Goal: Task Accomplishment & Management: Complete application form

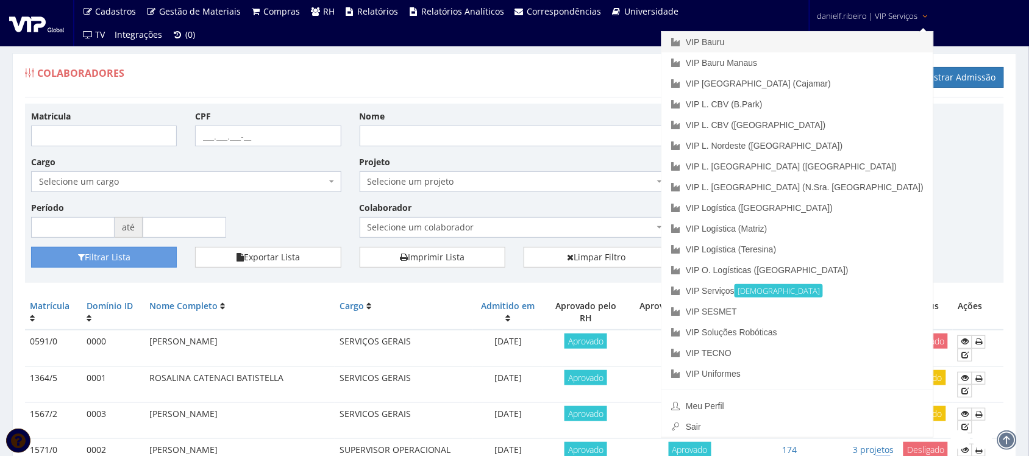
click at [839, 40] on link "VIP Bauru" at bounding box center [797, 42] width 272 height 21
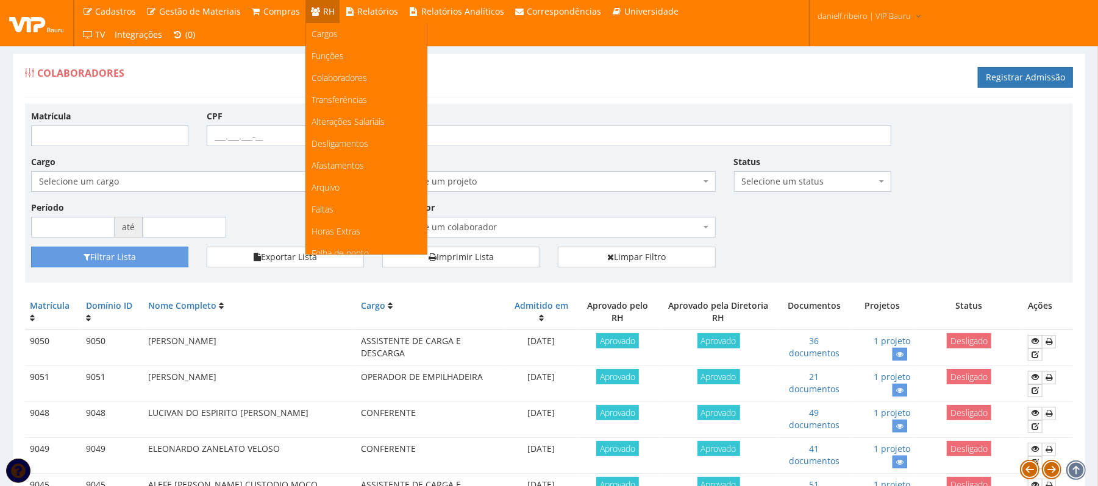
scroll to position [152, 0]
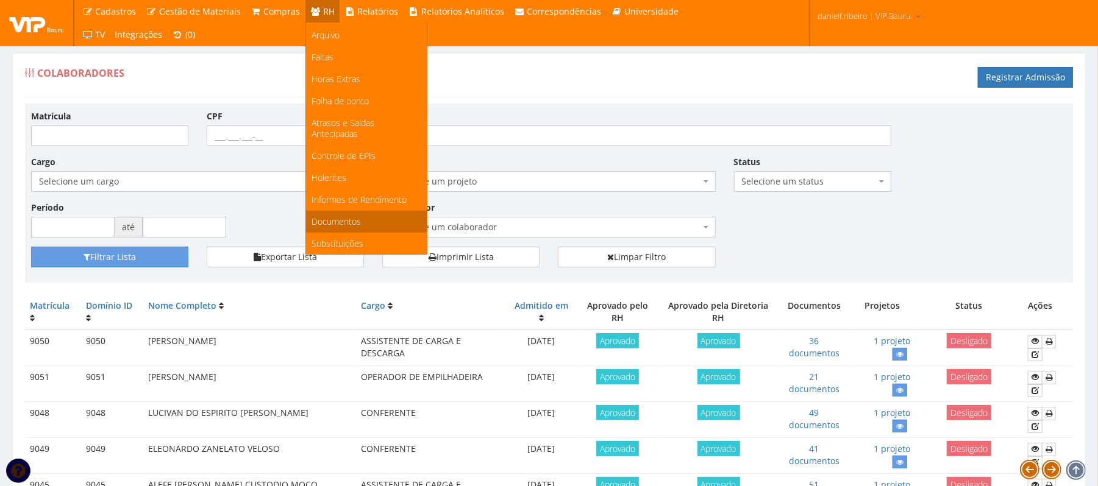
click at [332, 220] on span "Documentos" at bounding box center [336, 222] width 49 height 12
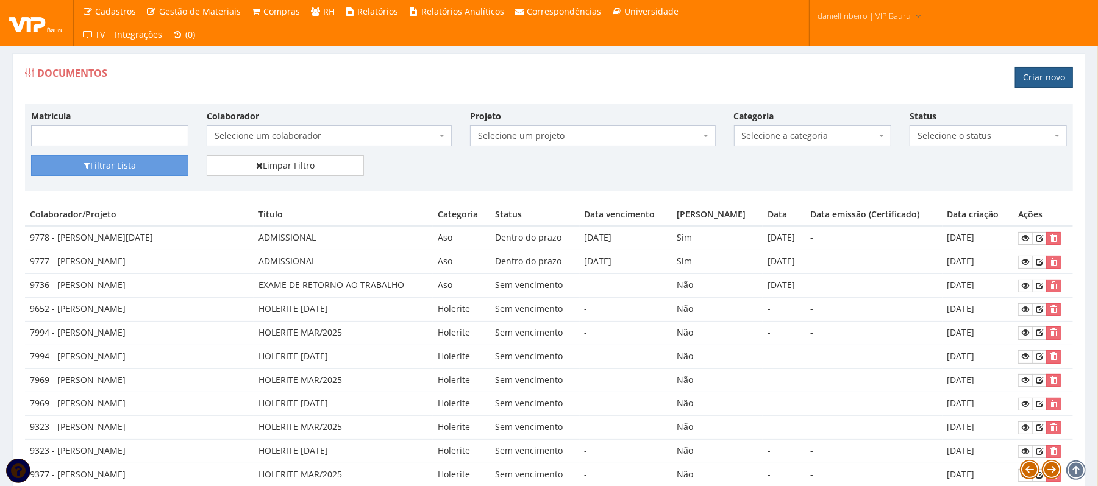
click at [1043, 78] on link "Criar novo" at bounding box center [1044, 77] width 58 height 21
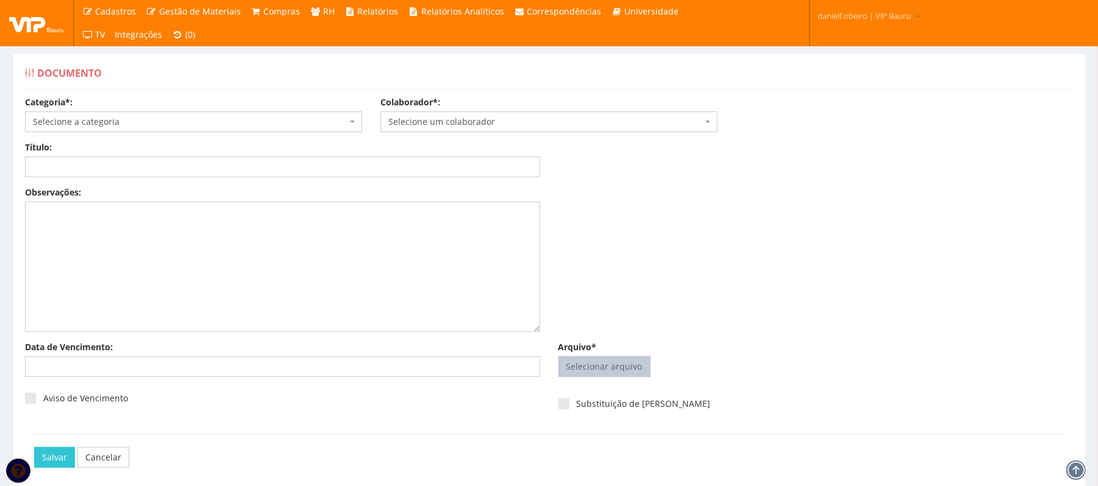
click at [596, 367] on input "Arquivo*" at bounding box center [604, 367] width 91 height 20
type input "C:\fakepath\ANA PAULA FOLHA PONTO SET.2025.pdf"
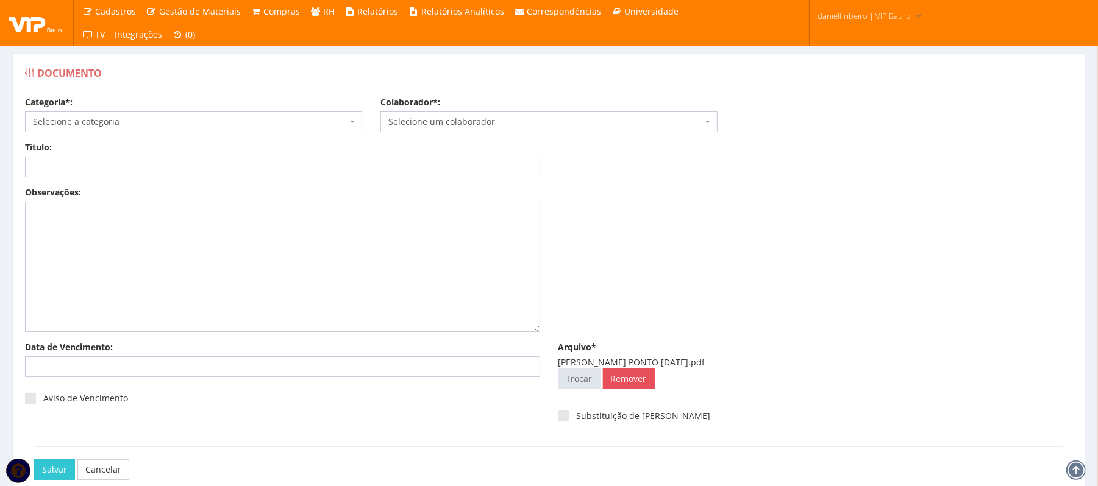
click at [431, 121] on span "Selecione um colaborador" at bounding box center [545, 122] width 314 height 12
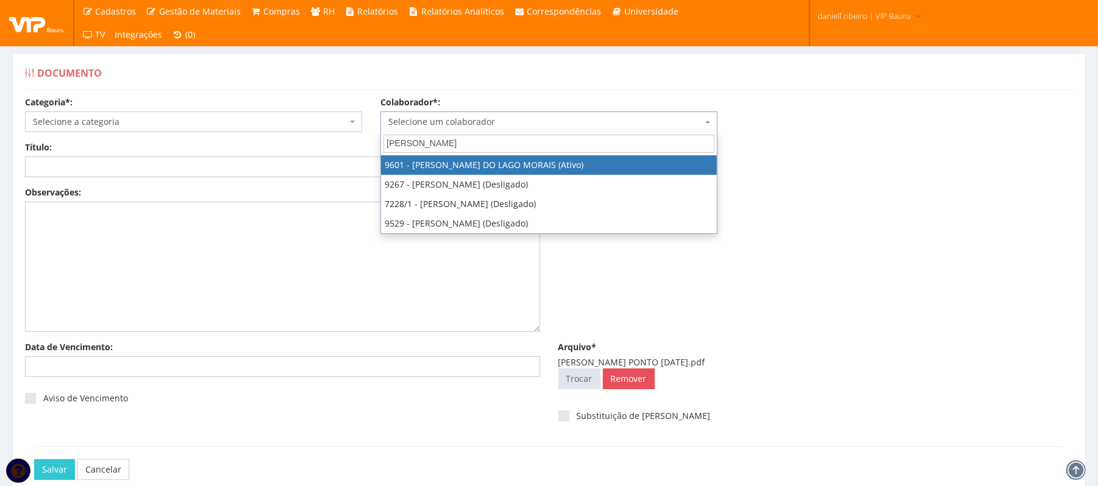
type input "[PERSON_NAME]"
select select "3768"
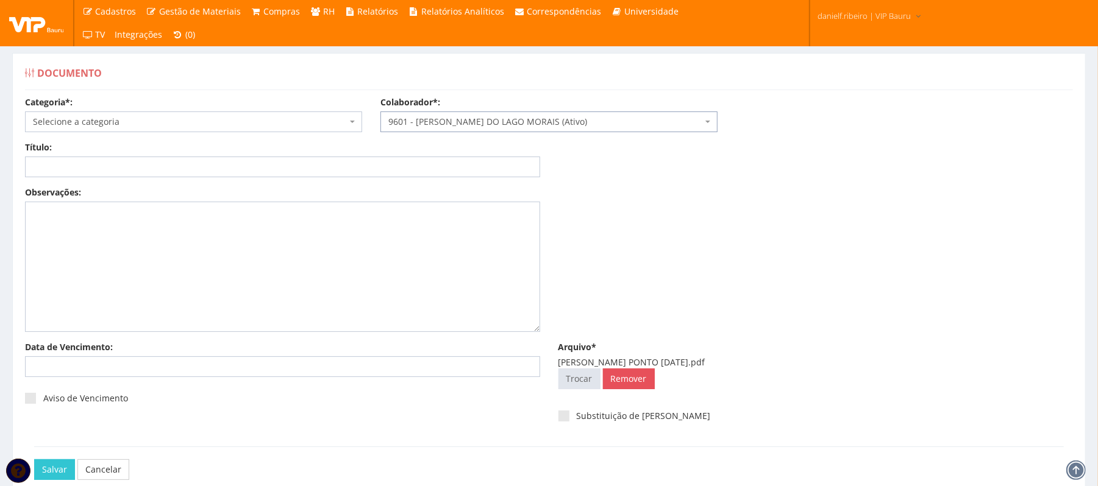
click at [116, 124] on span "Selecione a categoria" at bounding box center [190, 122] width 314 height 12
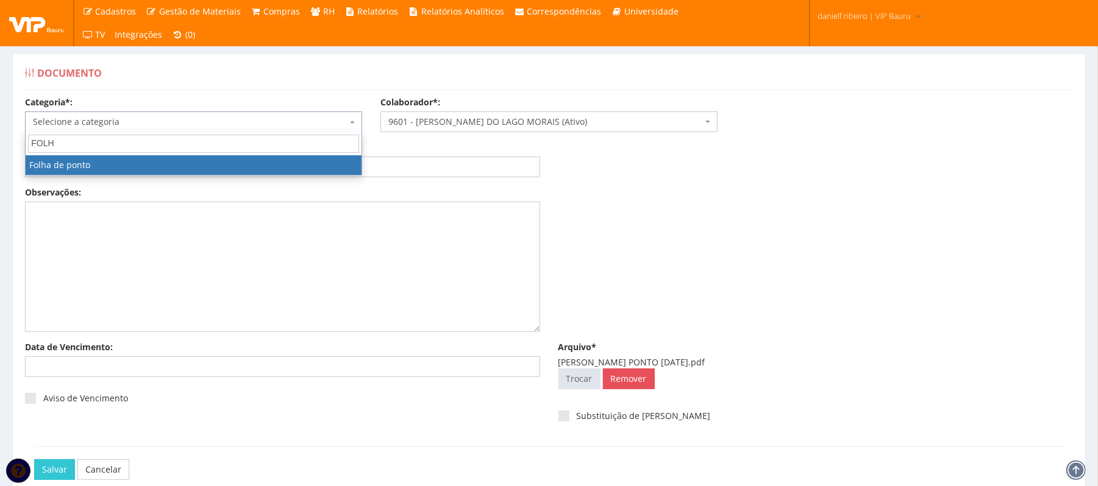
type input "FOLHA"
select select "folha_ponto"
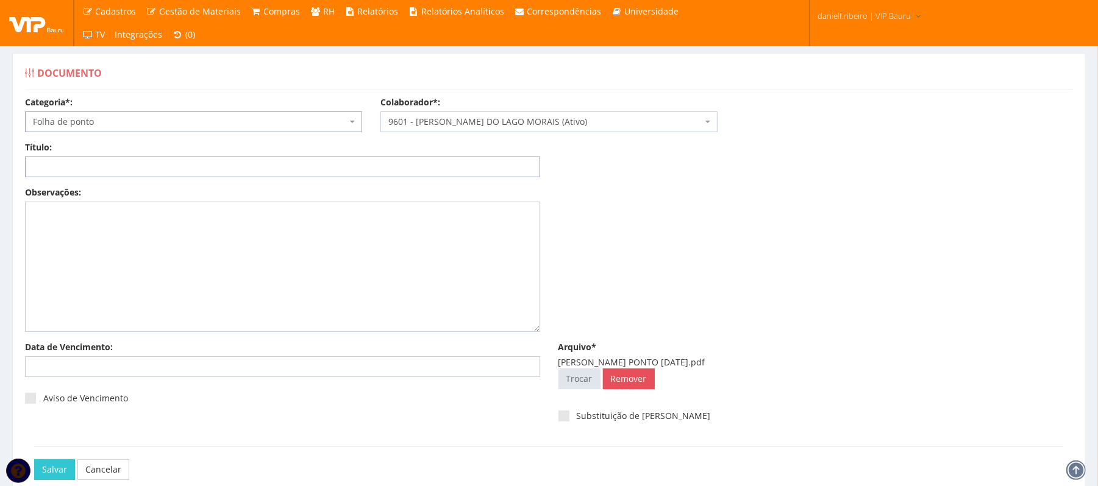
click at [121, 158] on input "Título:" at bounding box center [282, 167] width 515 height 21
paste input "FOLHA PONTO SET.2025"
click at [111, 167] on input "FOLHA PONTO SET.2025" at bounding box center [282, 167] width 515 height 21
drag, startPoint x: 139, startPoint y: 166, endPoint x: 0, endPoint y: 186, distance: 140.3
click at [0, 186] on div "Documento Categoria*: Selecione a categoria Aso Segurança no trabalho - PGR Seg…" at bounding box center [549, 281] width 1098 height 502
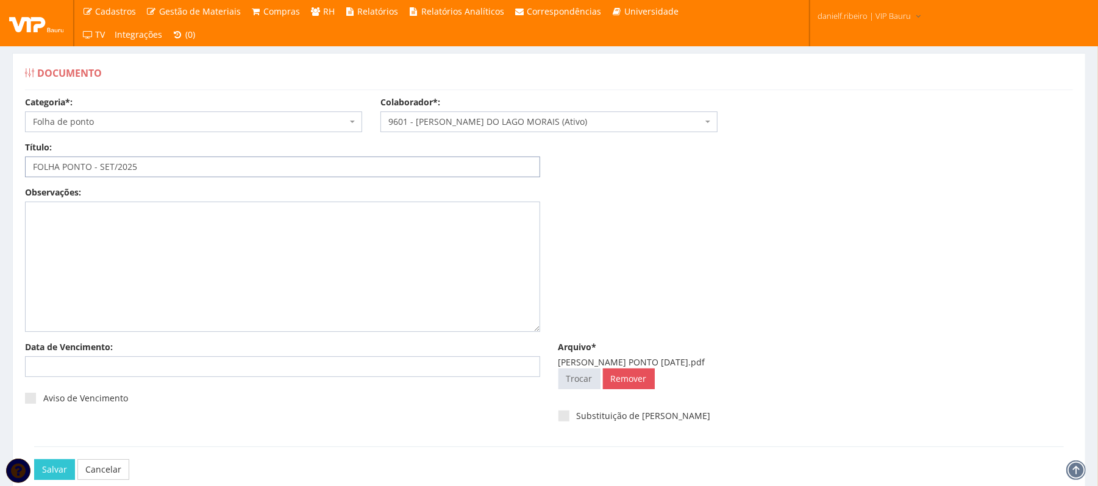
click at [215, 171] on input "FOLHA PONTO - SET/2025" at bounding box center [282, 167] width 515 height 21
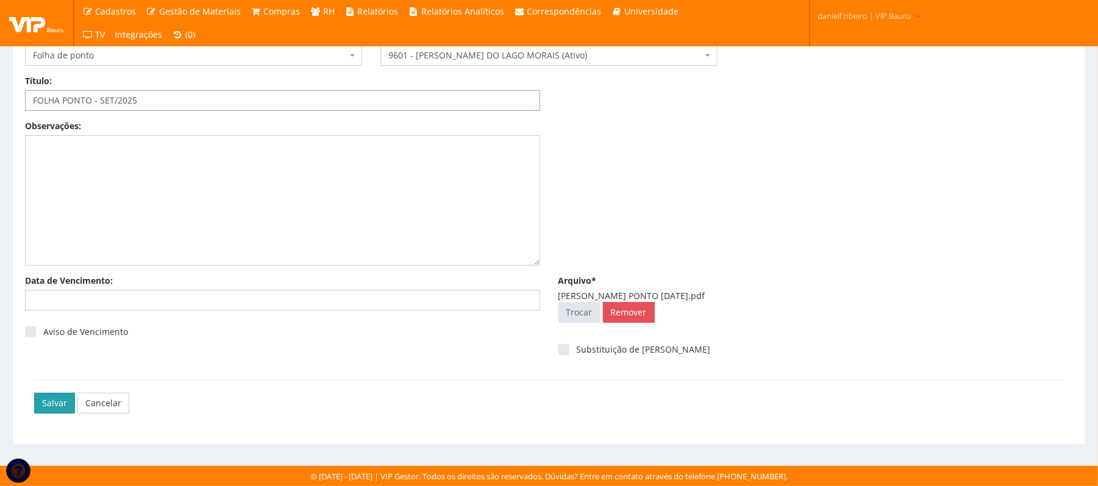
type input "FOLHA PONTO - SET/2025"
click at [45, 405] on input "Salvar" at bounding box center [54, 403] width 41 height 21
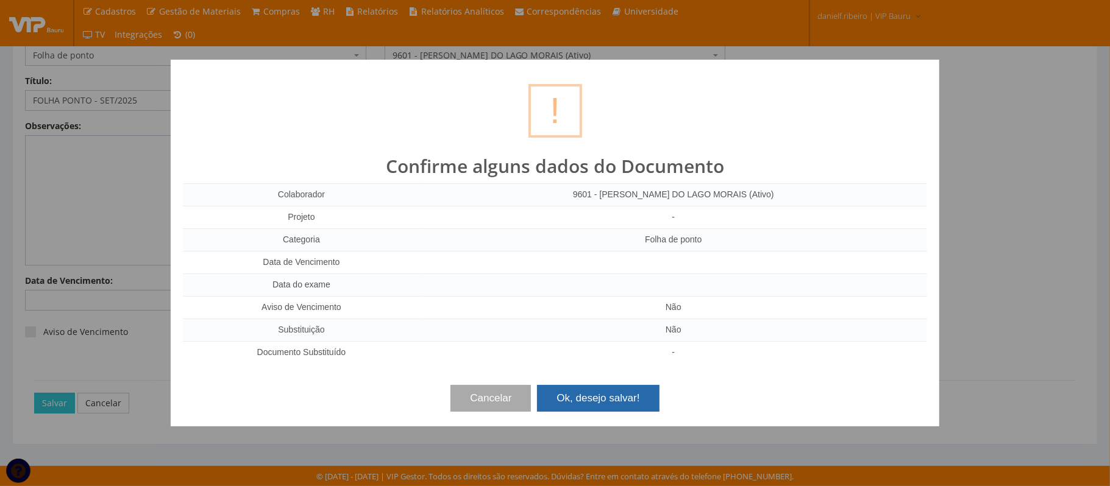
click at [577, 396] on button "Ok, desejo salvar!" at bounding box center [598, 398] width 122 height 27
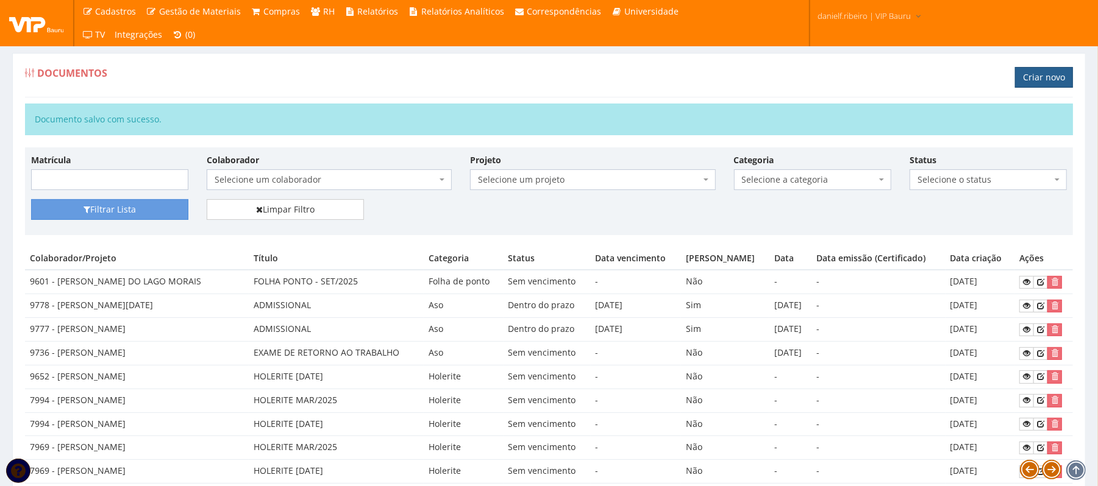
click at [1034, 81] on link "Criar novo" at bounding box center [1044, 77] width 58 height 21
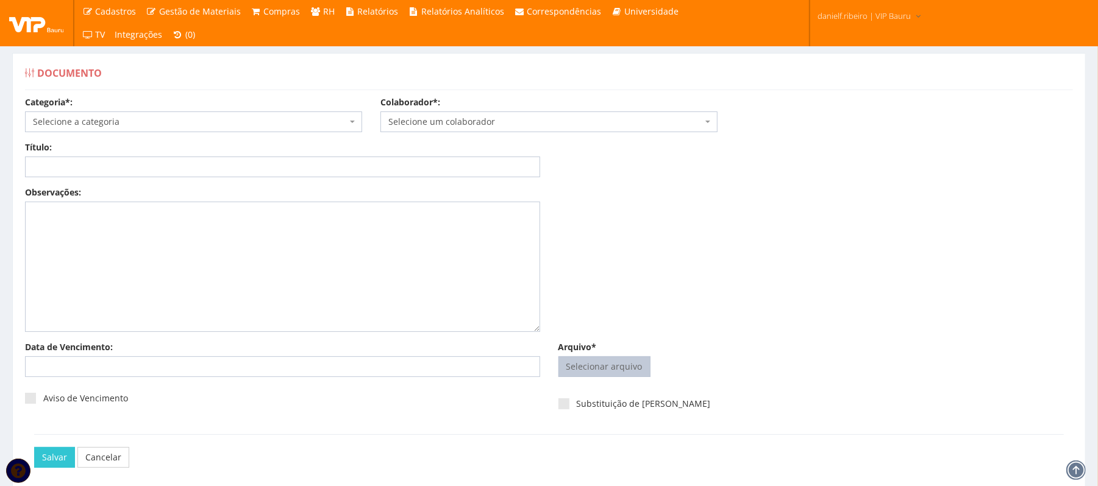
click at [612, 366] on input "Arquivo*" at bounding box center [604, 367] width 91 height 20
type input "C:\fakepath\ANA PAULA HOLERITE SET.2025.pdf"
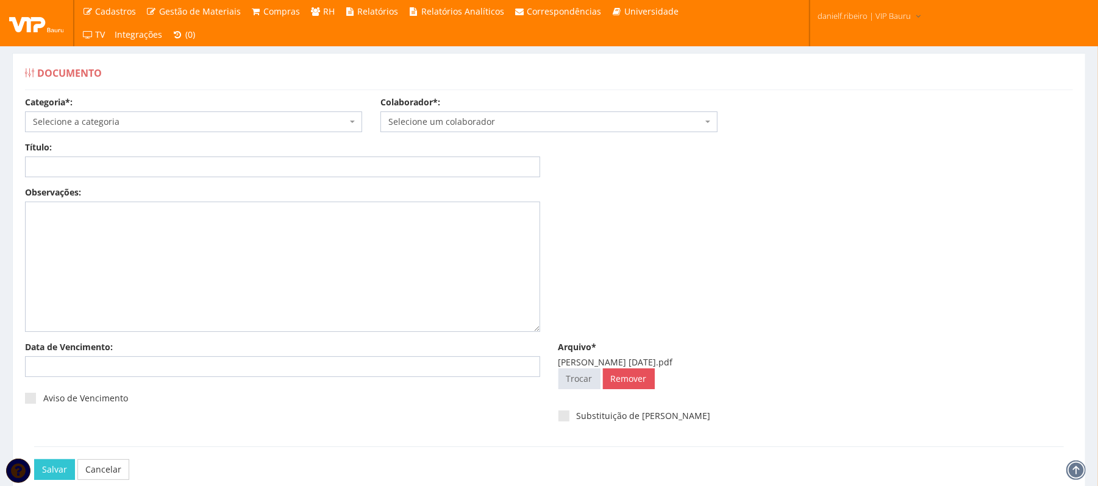
click at [431, 135] on div "Categoria*: Selecione a categoria Aso Segurança no trabalho - PGR Segurança no …" at bounding box center [549, 118] width 1066 height 45
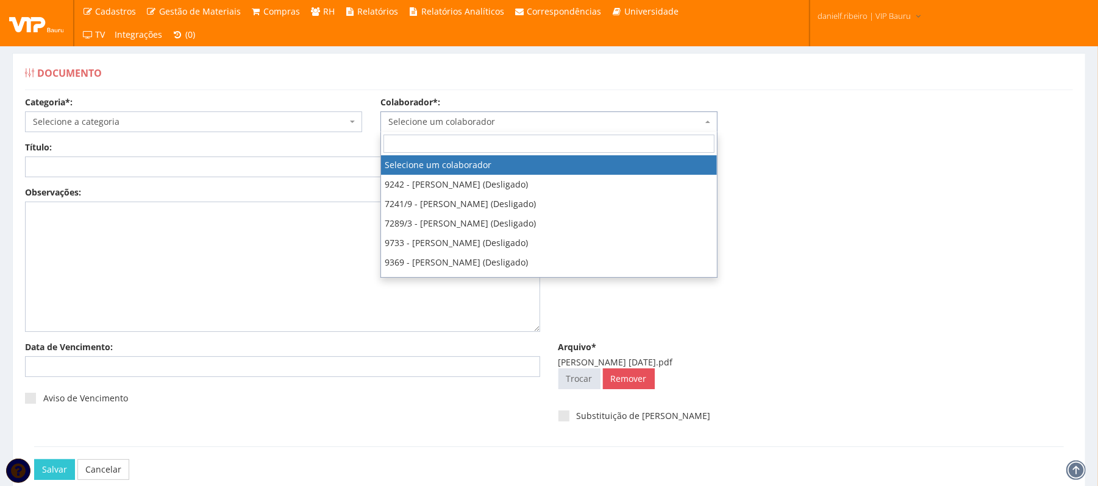
click at [403, 130] on span "Selecione um colaborador" at bounding box center [548, 122] width 337 height 21
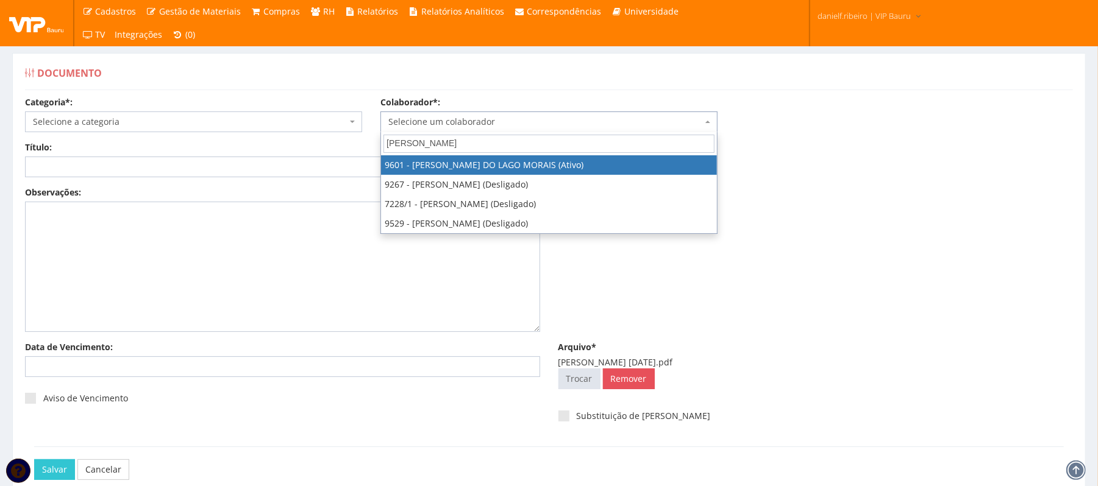
type input "ANA PAULA"
select select "3768"
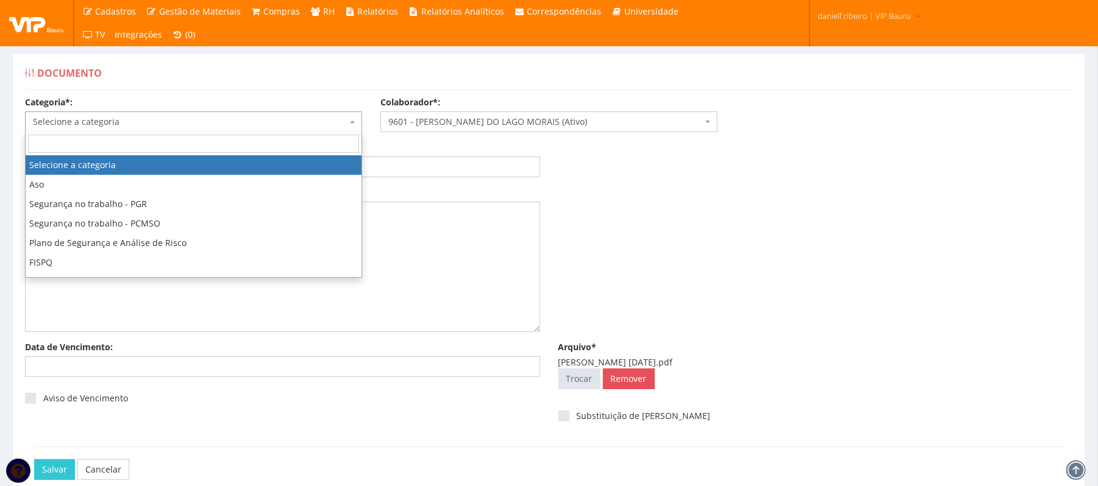
click at [151, 121] on span "Selecione a categoria" at bounding box center [190, 122] width 314 height 12
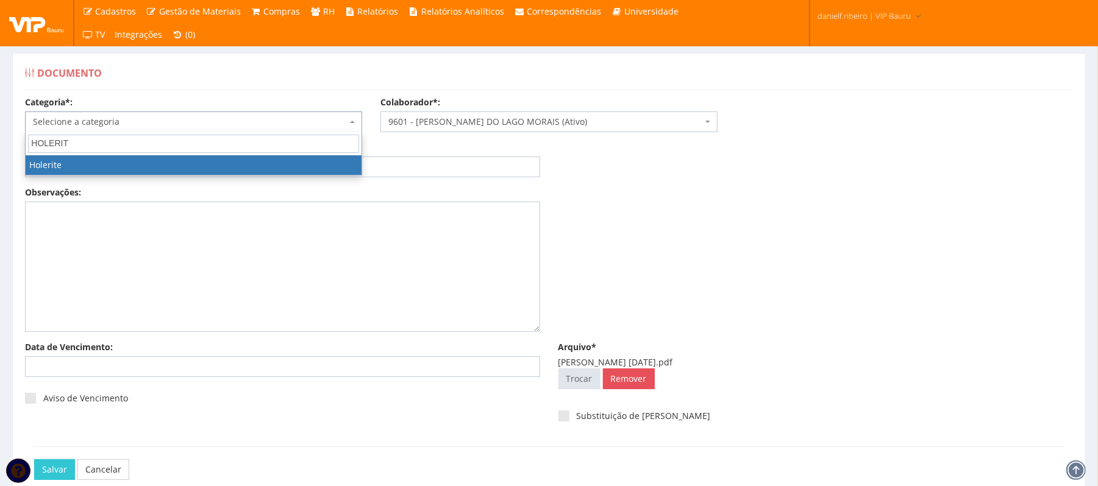
type input "HOLERITE"
select select "holerite"
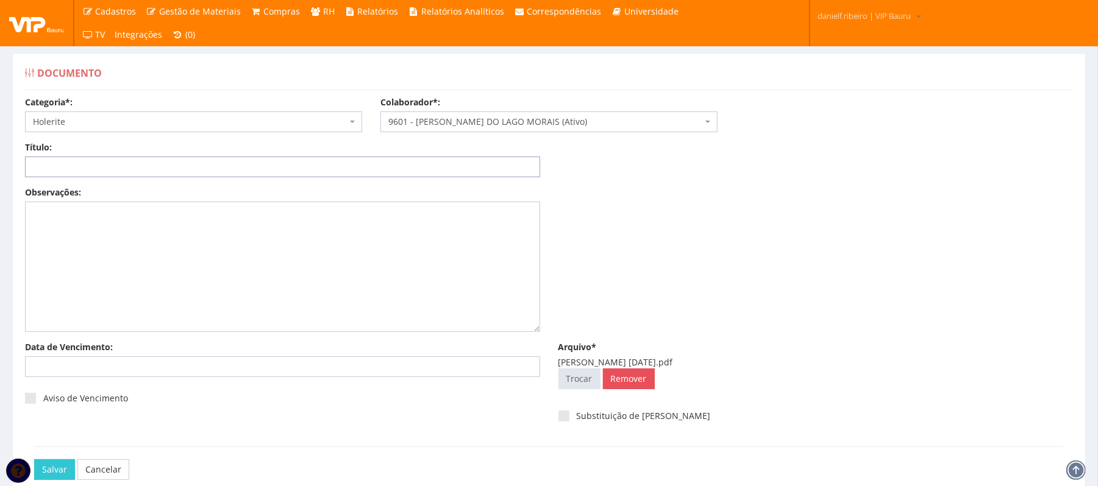
click at [137, 162] on input "Título:" at bounding box center [282, 167] width 515 height 21
paste input "HOLERITE SET.2025"
click at [77, 167] on input "HOLERITE SET.2025" at bounding box center [282, 167] width 515 height 21
click at [74, 166] on input "HOLERITE SET.2025" at bounding box center [282, 167] width 515 height 21
drag, startPoint x: 165, startPoint y: 165, endPoint x: 21, endPoint y: 169, distance: 143.9
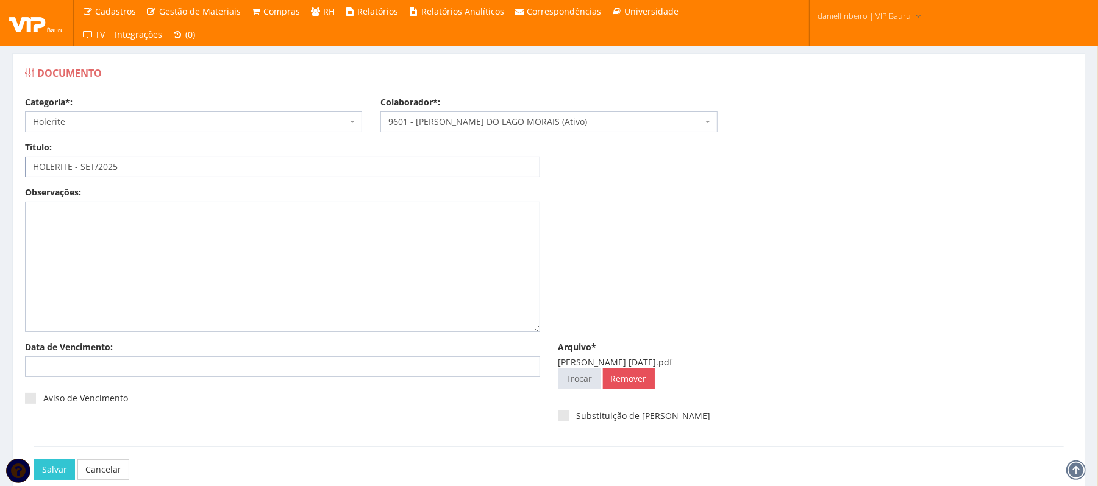
click at [21, 169] on div "Título: HOLERITE - SET/2025" at bounding box center [282, 159] width 533 height 36
type input "HOLERITE - SET/2025"
click at [629, 188] on div "Observações:" at bounding box center [549, 263] width 1066 height 155
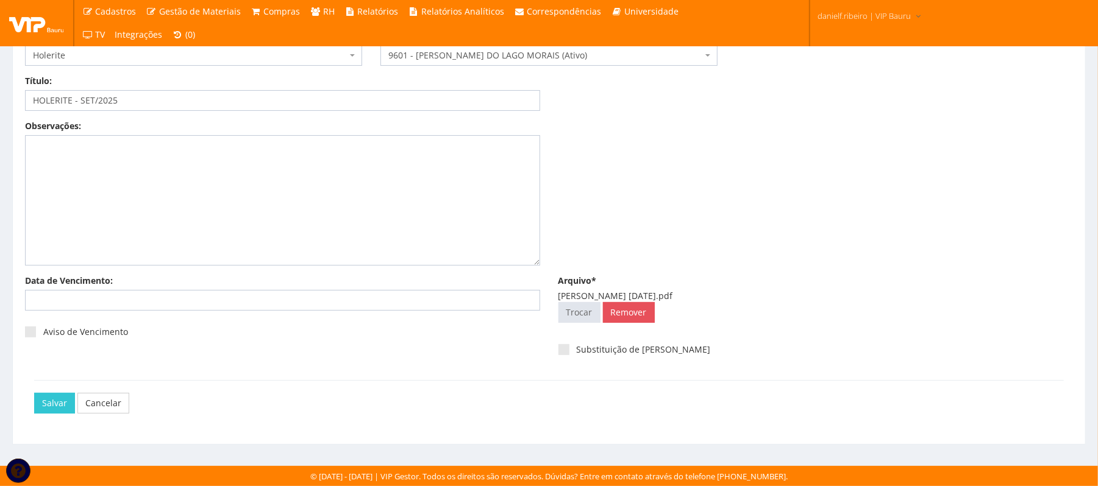
click at [44, 391] on div "Salvar Cancelar" at bounding box center [548, 403] width 1029 height 46
click at [44, 414] on div "Salvar Cancelar" at bounding box center [548, 403] width 1029 height 46
click at [60, 399] on input "Salvar" at bounding box center [54, 403] width 41 height 21
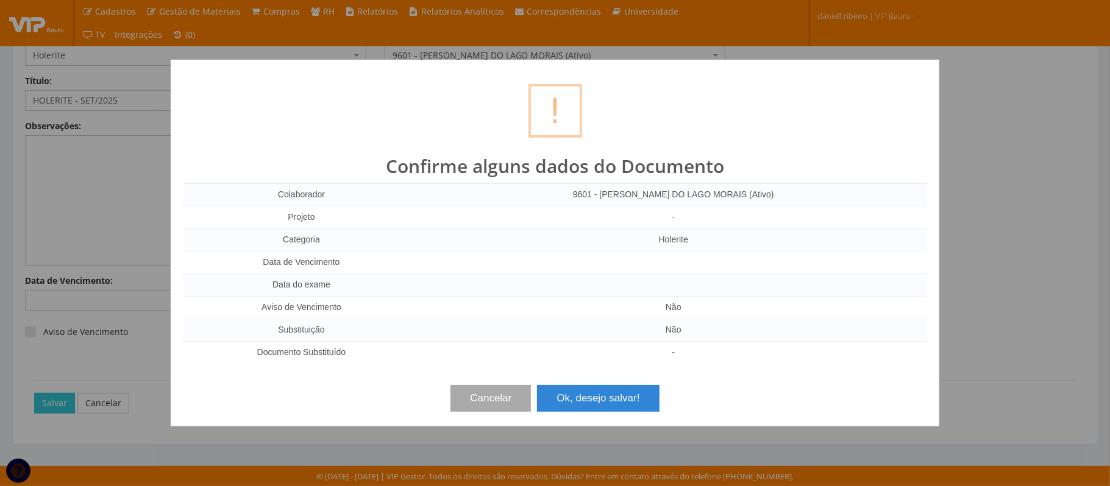
click at [626, 391] on button "Ok, desejo salvar!" at bounding box center [598, 398] width 122 height 27
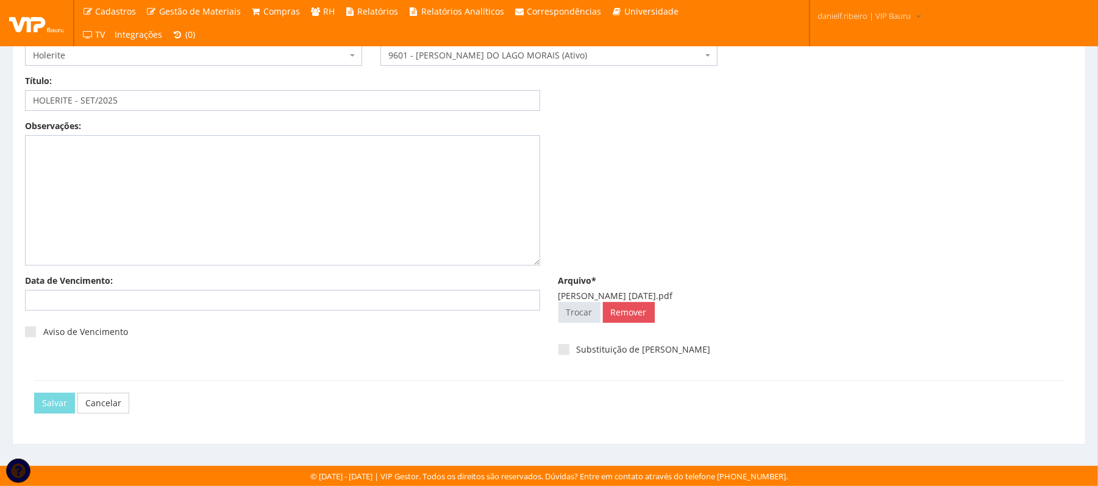
scroll to position [0, 0]
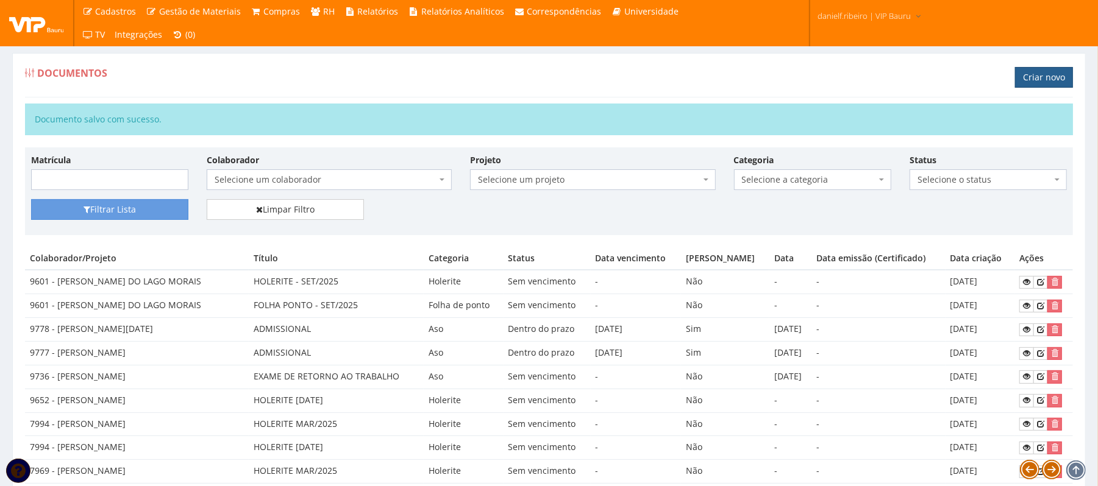
click at [1031, 85] on link "Criar novo" at bounding box center [1044, 77] width 58 height 21
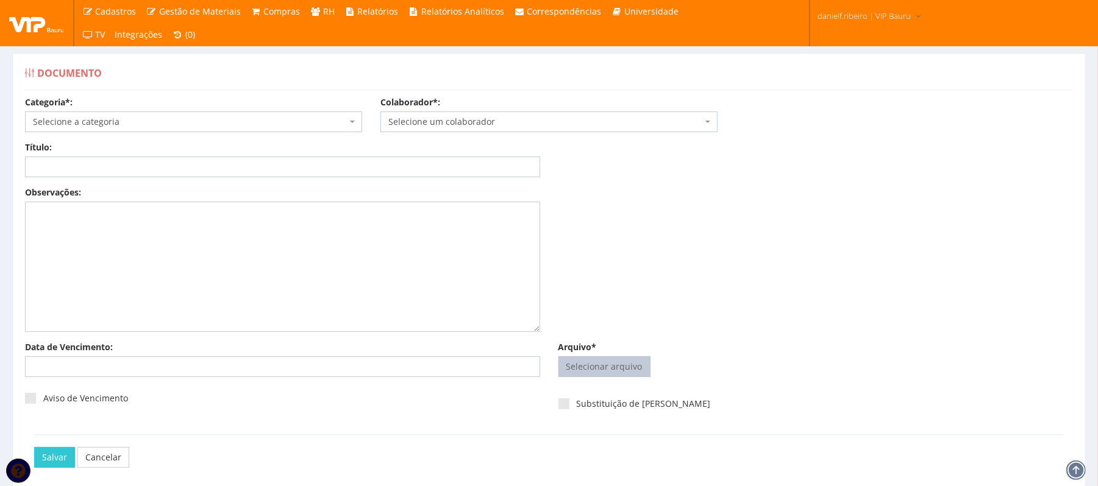
click at [611, 366] on input "Arquivo*" at bounding box center [604, 367] width 91 height 20
type input "C:\fakepath\DANIEL FELIPE FOLHA PONTO SET.2025.pdf"
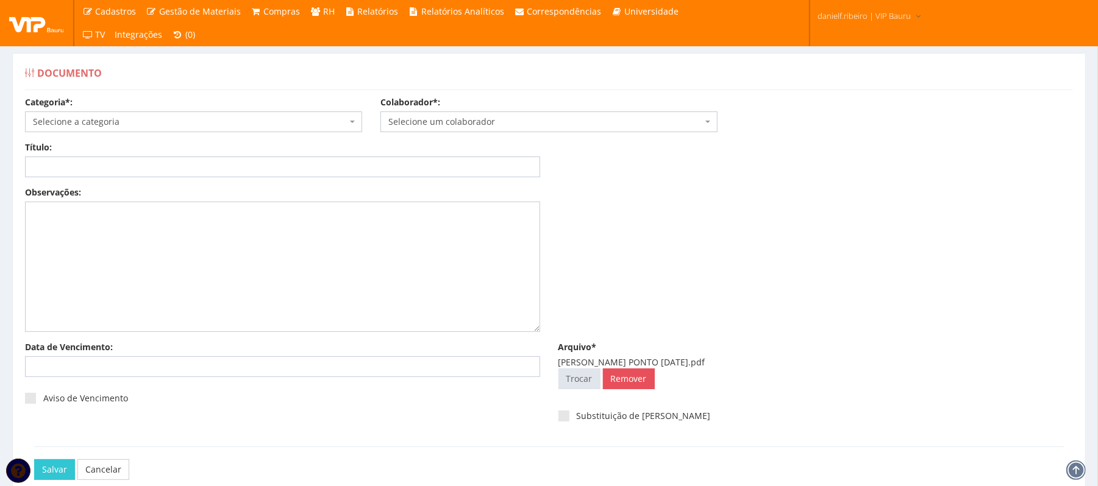
click at [435, 118] on span "Selecione um colaborador" at bounding box center [545, 122] width 314 height 12
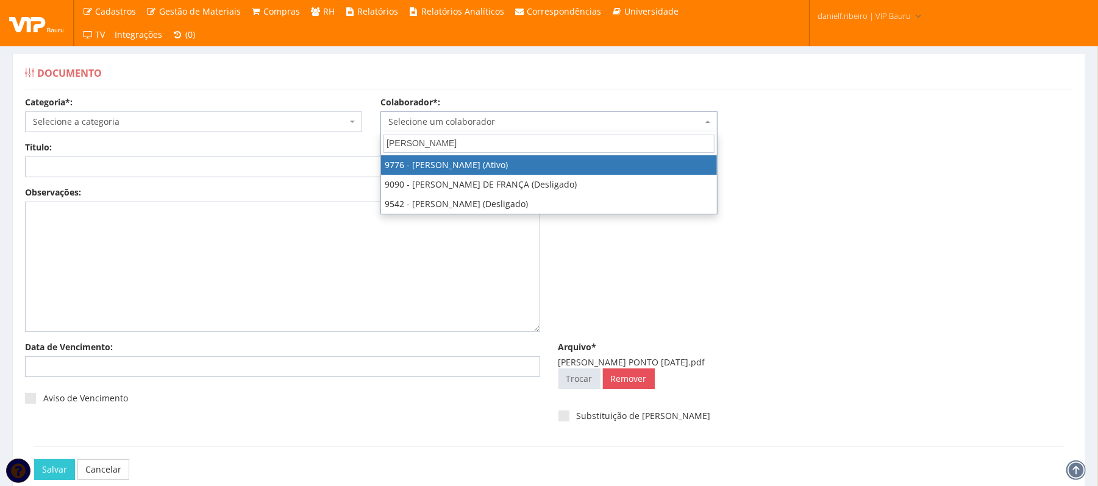
type input "DANIEL FE"
select select "4097"
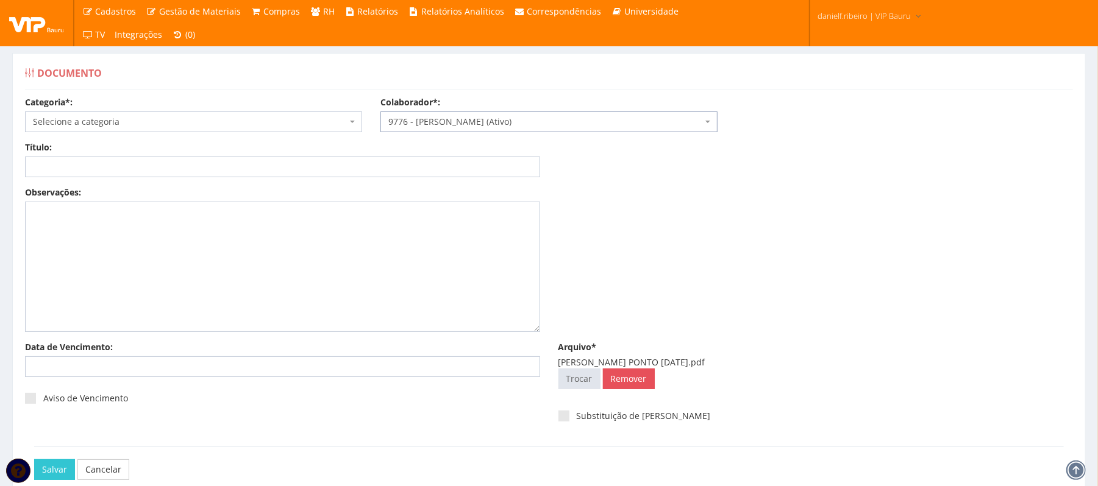
click at [77, 129] on span "Selecione a categoria" at bounding box center [193, 122] width 337 height 21
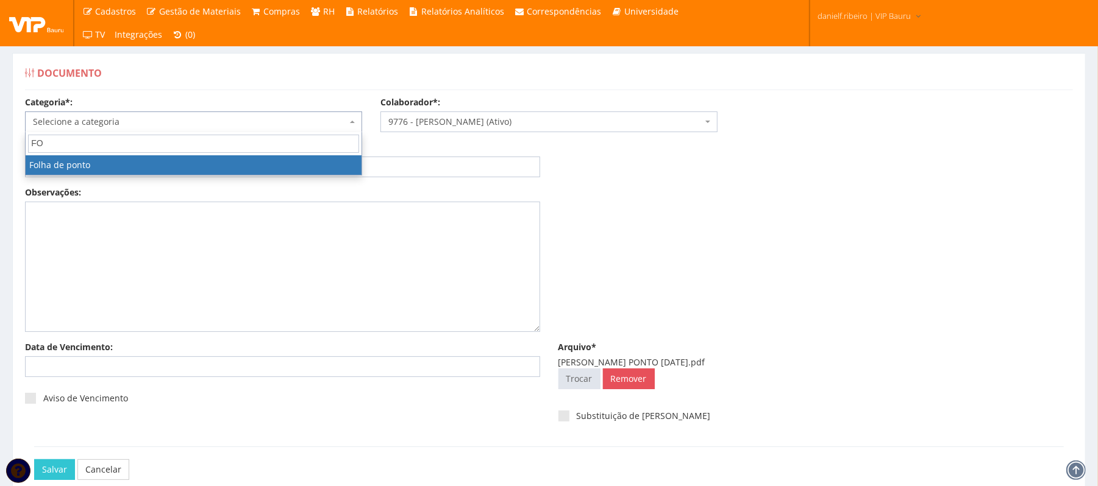
type input "FOL"
select select "folha_ponto"
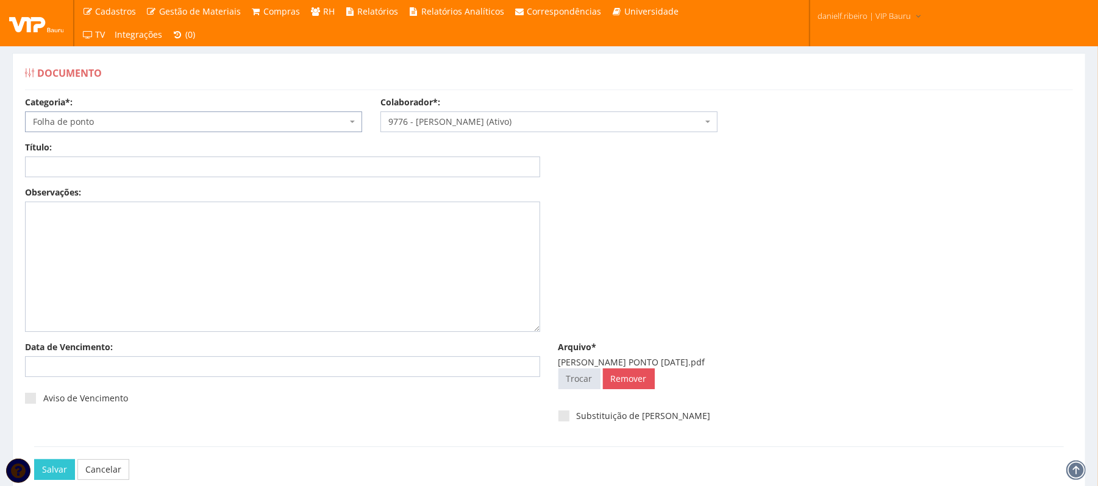
click at [183, 154] on div "Título:" at bounding box center [282, 159] width 533 height 36
click at [180, 166] on input "Título:" at bounding box center [282, 167] width 515 height 21
paste input "FOLHA PONTO - SET/2025"
type input "FOLHA PONTO - SET/2025"
click at [49, 469] on input "Salvar" at bounding box center [54, 470] width 41 height 21
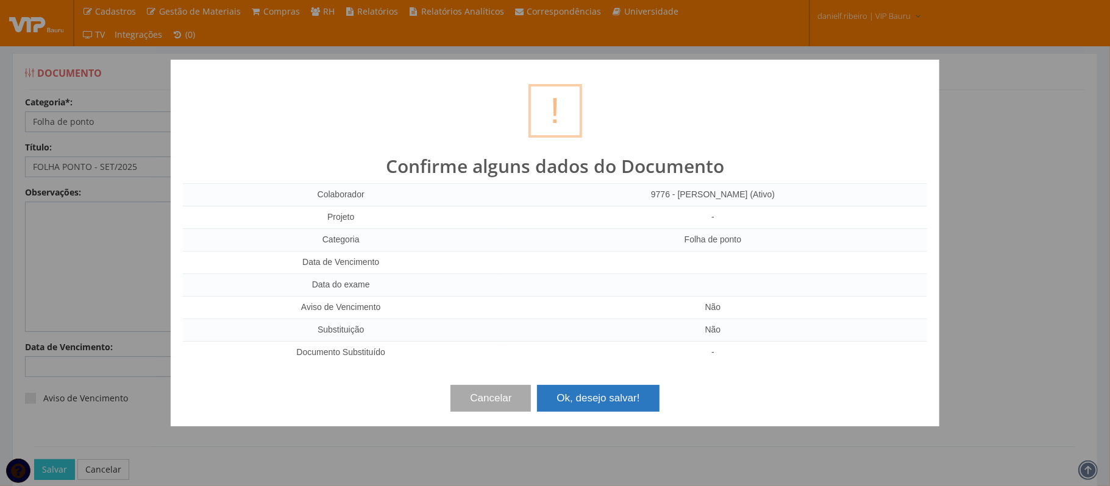
click at [630, 397] on button "Ok, desejo salvar!" at bounding box center [598, 398] width 122 height 27
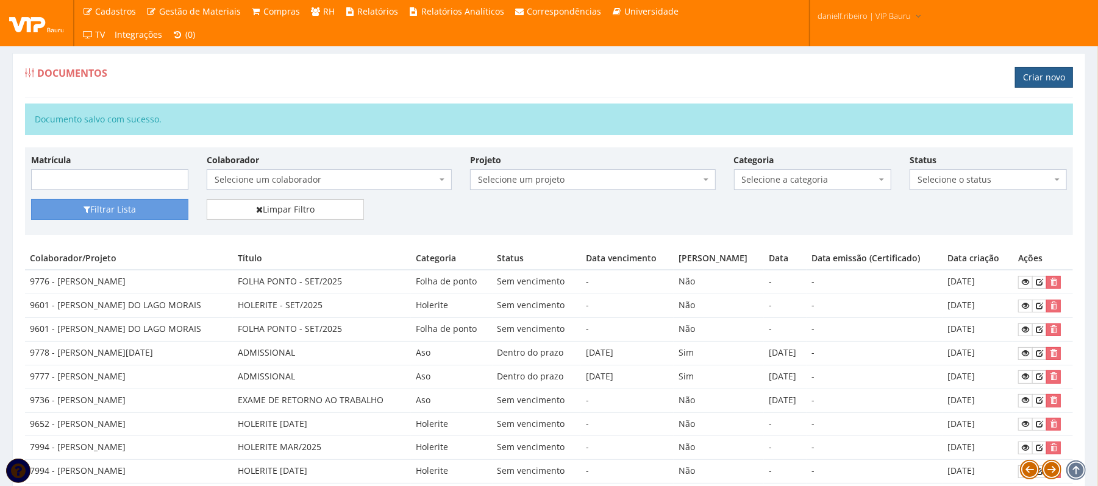
click at [1017, 76] on link "Criar novo" at bounding box center [1044, 77] width 58 height 21
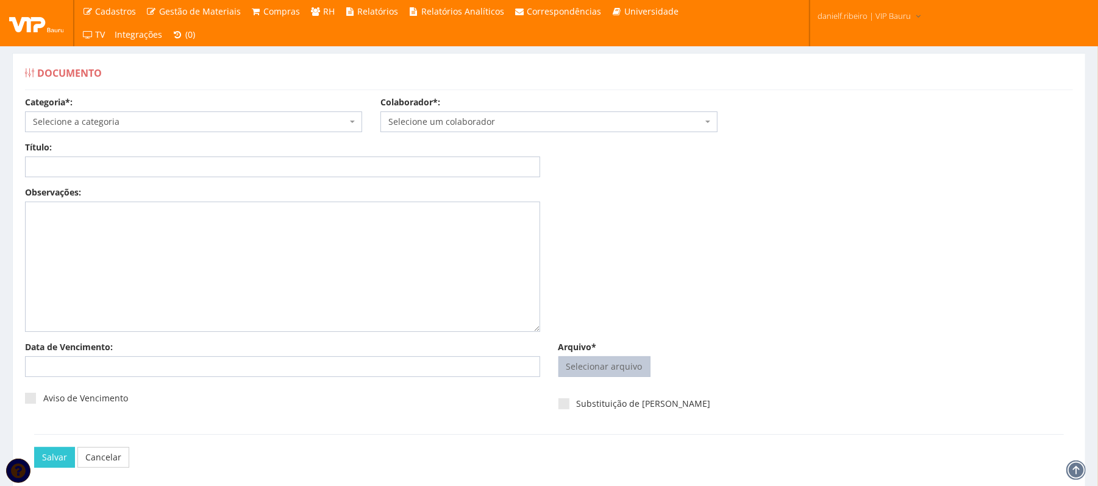
click at [601, 369] on input "Arquivo*" at bounding box center [604, 367] width 91 height 20
type input "C:\fakepath\DANIEL FELIPE HOLERITE SET.2025.pdf"
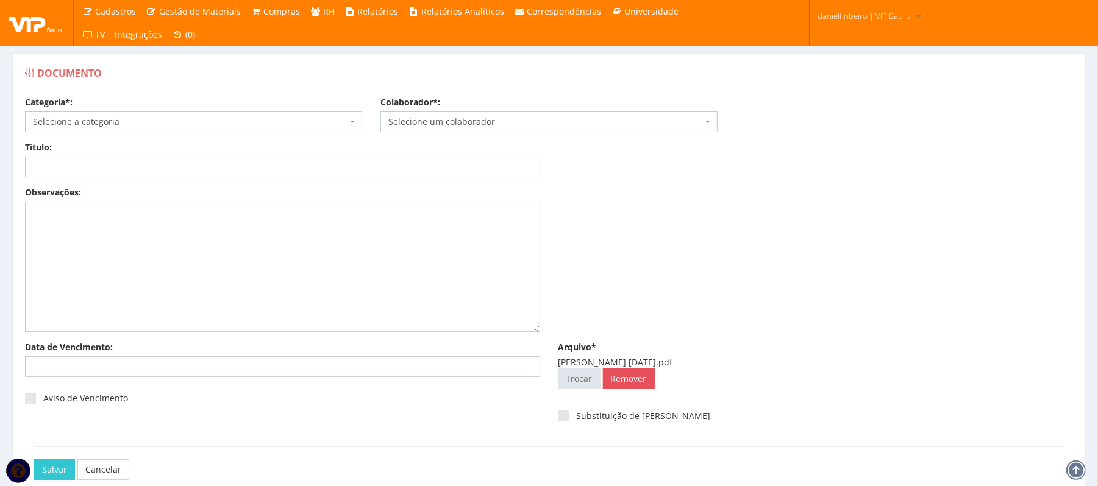
click at [452, 110] on div "Colaborador*: Selecione um colaborador 9242 - ABEL ROSA PEREIRA (Desligado) 724…" at bounding box center [548, 114] width 355 height 36
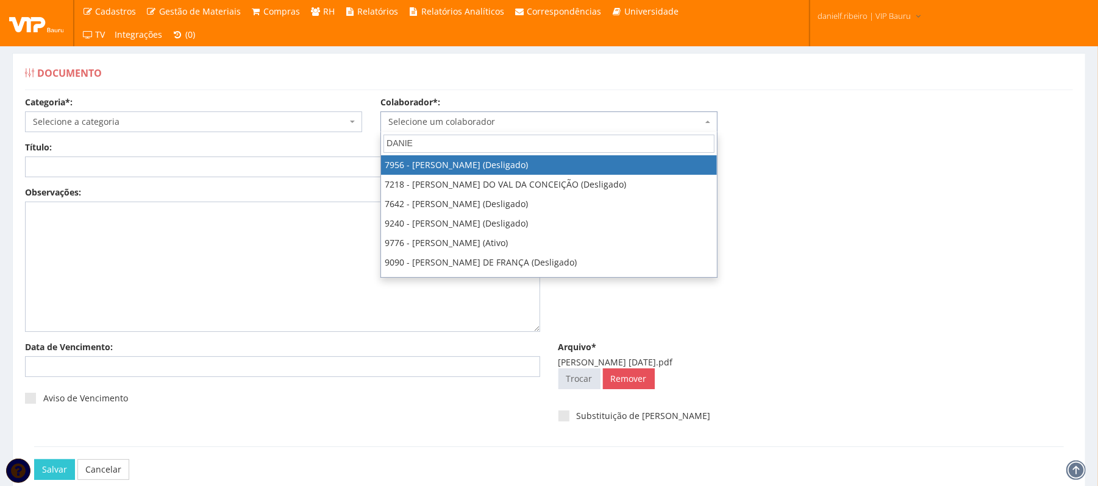
type input "DANIEL"
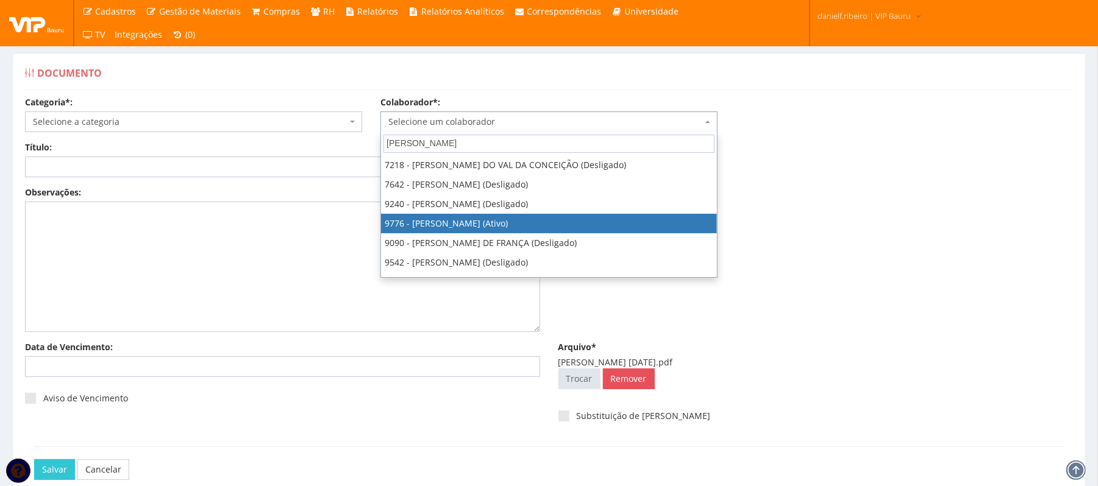
select select "4097"
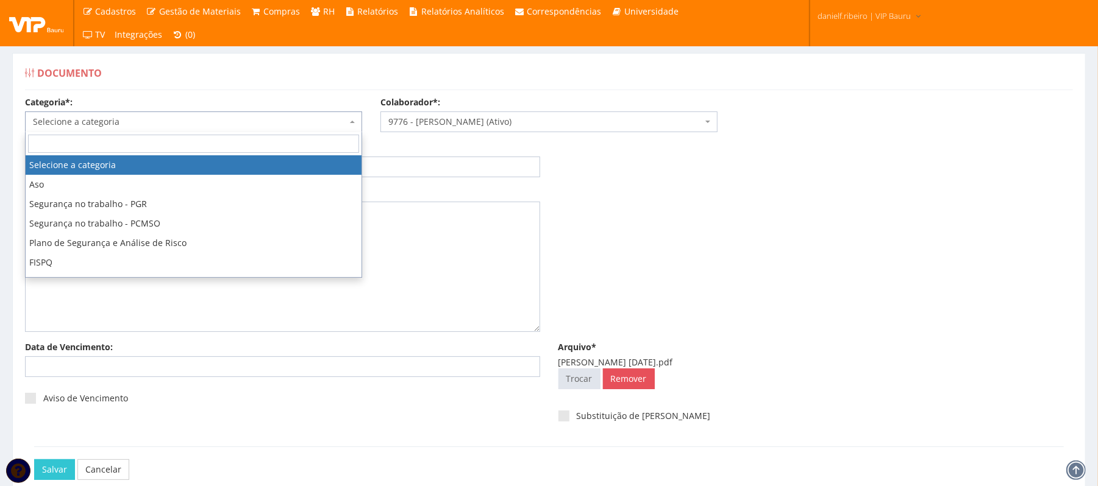
click at [134, 126] on span "Selecione a categoria" at bounding box center [190, 122] width 314 height 12
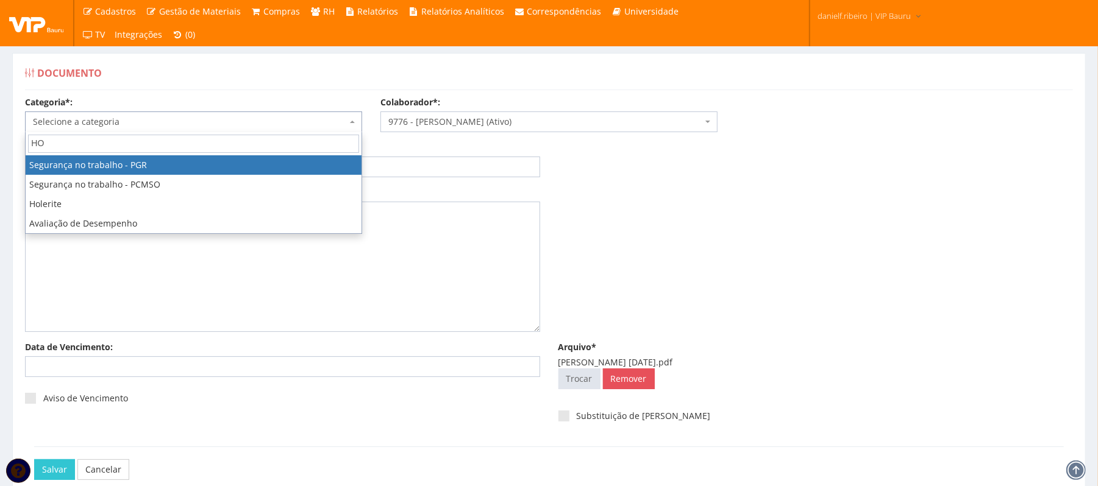
type input "HOL"
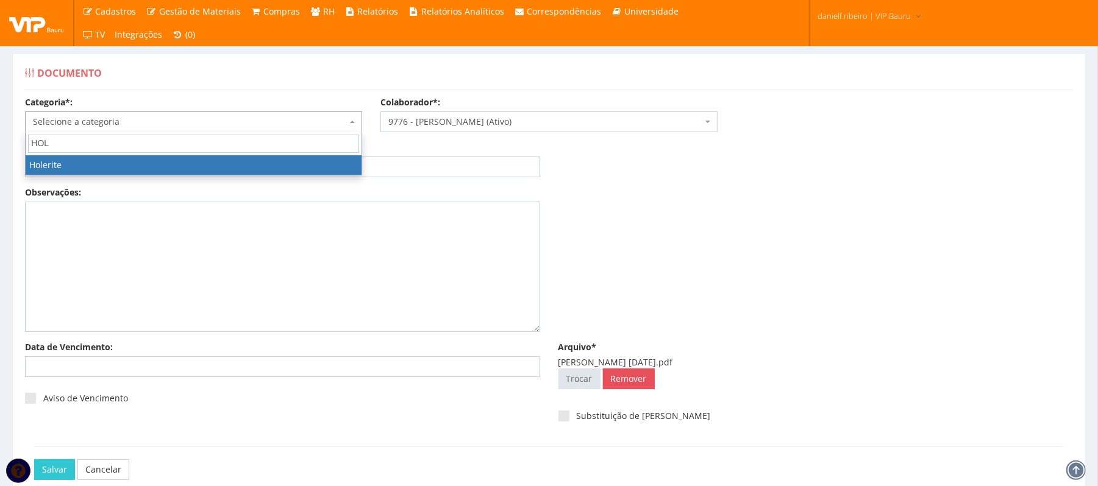
select select "holerite"
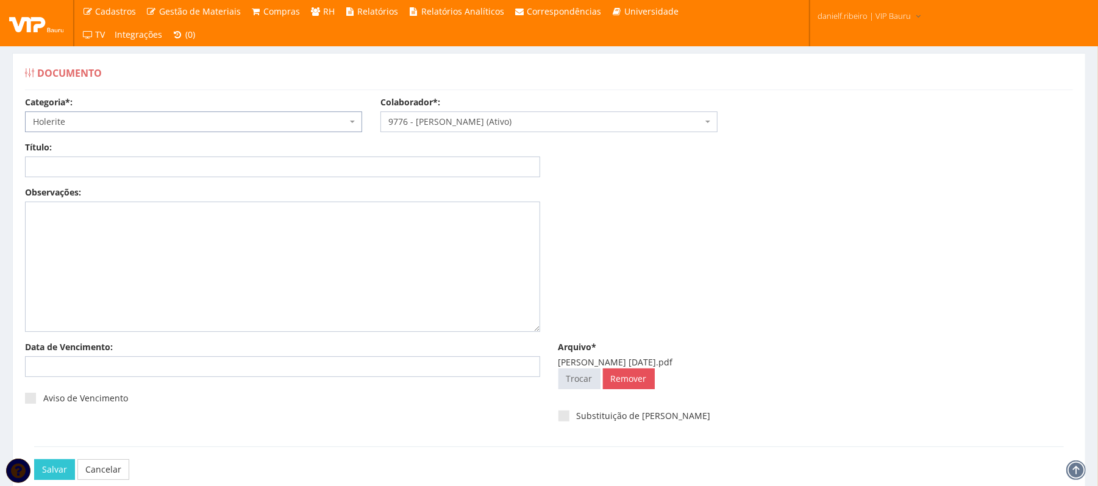
drag, startPoint x: 117, startPoint y: 178, endPoint x: 118, endPoint y: 169, distance: 9.2
click at [118, 172] on div "Título: Data: Período: Selecione o período 30 Dias 45 Dias 90 Dias Selecione o …" at bounding box center [549, 163] width 1066 height 45
click at [118, 162] on input "Título:" at bounding box center [282, 167] width 515 height 21
paste input "HOLERITE - SET/2025"
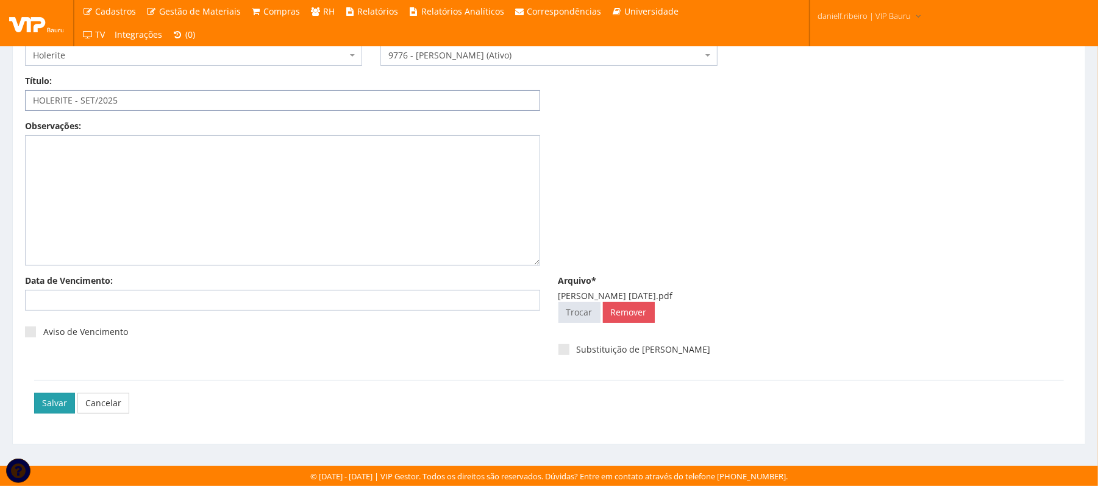
type input "HOLERITE - SET/2025"
click at [52, 403] on input "Salvar" at bounding box center [54, 403] width 41 height 21
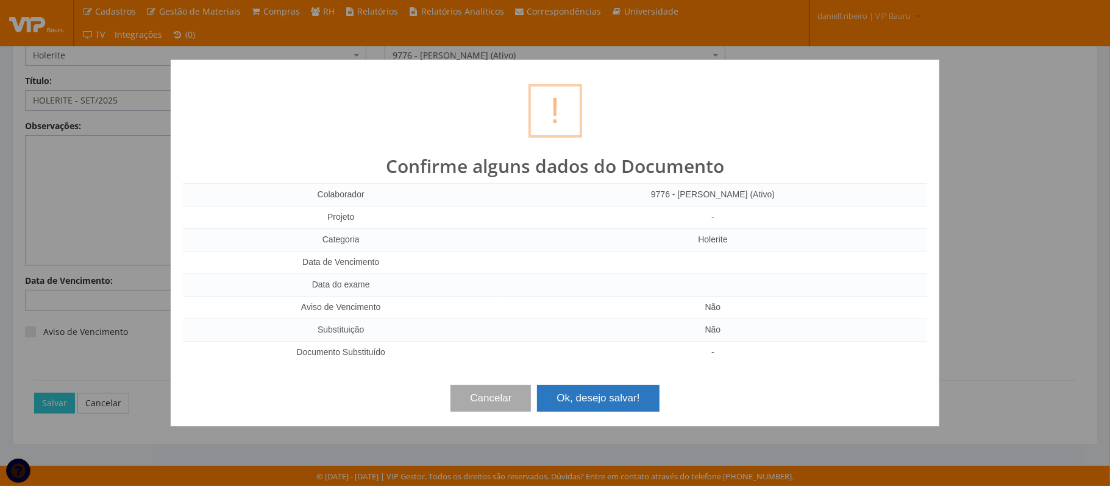
click at [608, 396] on button "Ok, desejo salvar!" at bounding box center [598, 398] width 122 height 27
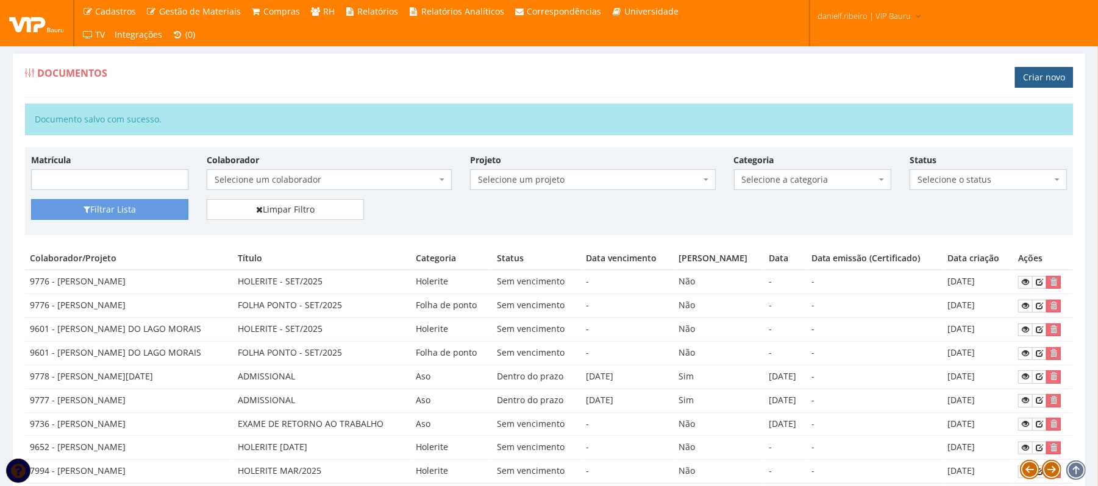
click at [1026, 79] on link "Criar novo" at bounding box center [1044, 77] width 58 height 21
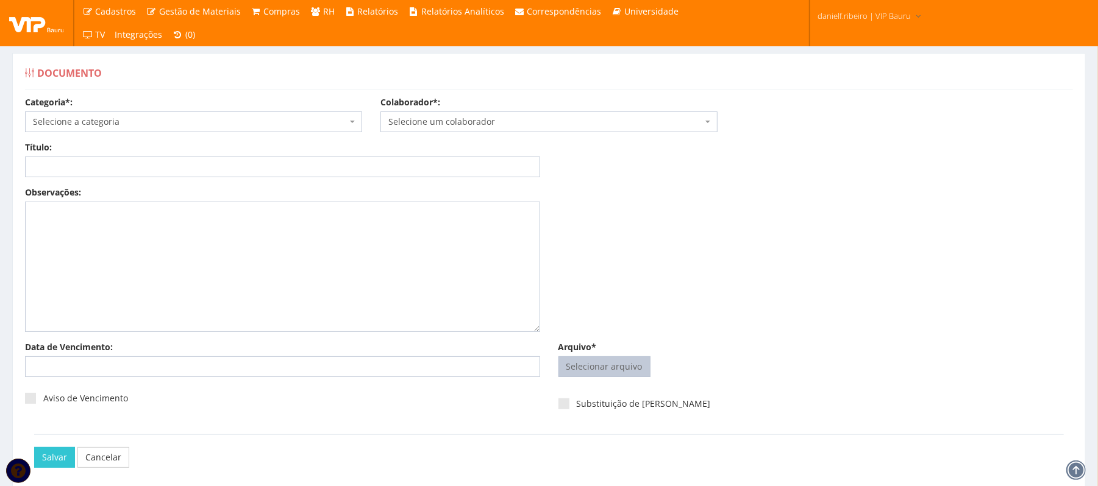
click at [610, 366] on input "Arquivo*" at bounding box center [604, 367] width 91 height 20
type input "C:\fakepath\[PERSON_NAME] PONTO [DATE].pdf"
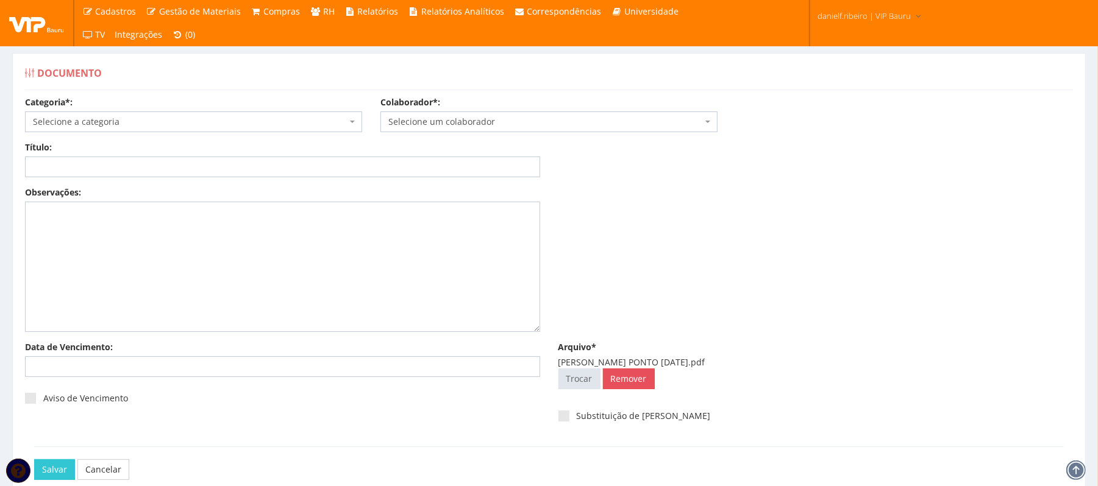
click at [433, 127] on span "Selecione um colaborador" at bounding box center [545, 122] width 314 height 12
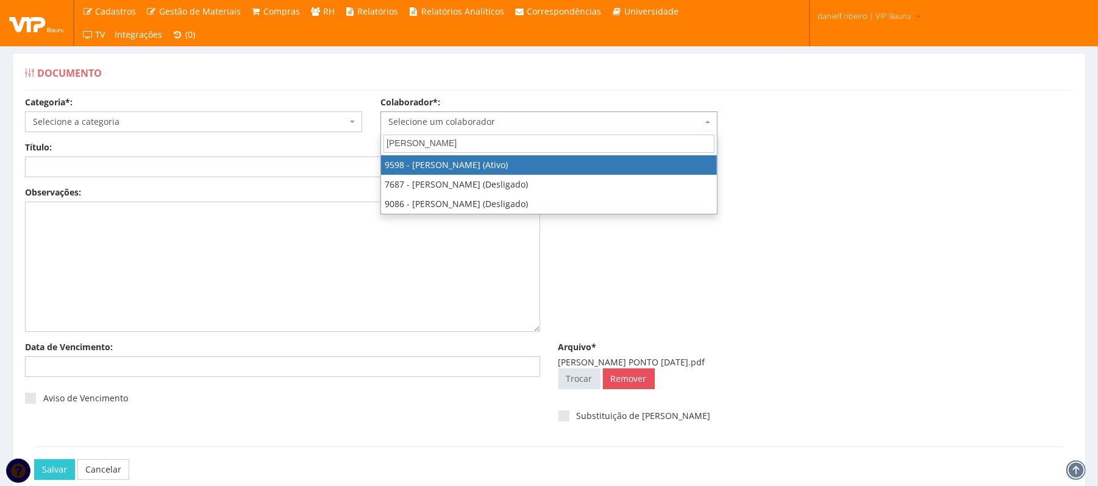
type input "[PERSON_NAME]"
select select "3797"
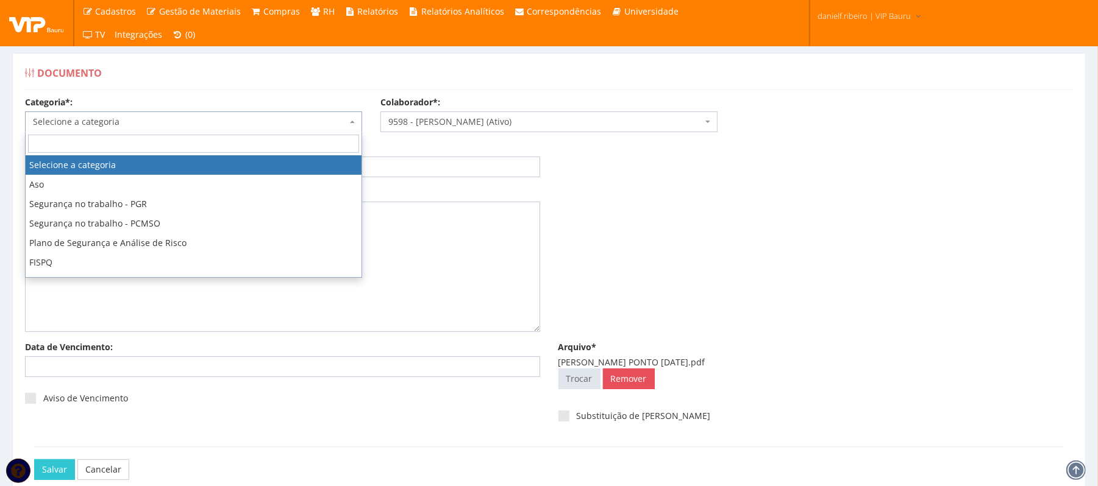
click at [199, 113] on span "Selecione a categoria" at bounding box center [193, 122] width 337 height 21
type input "FO"
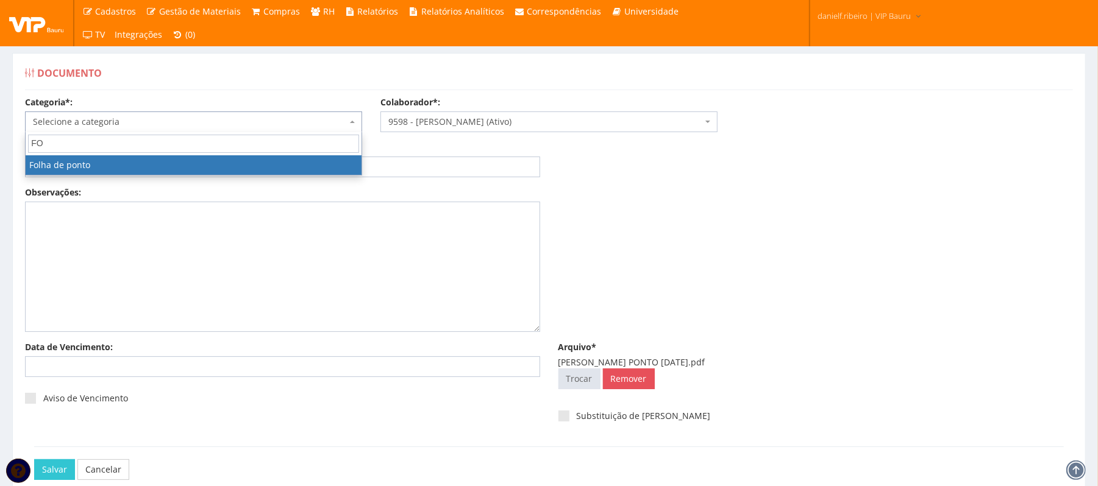
select select "folha_ponto"
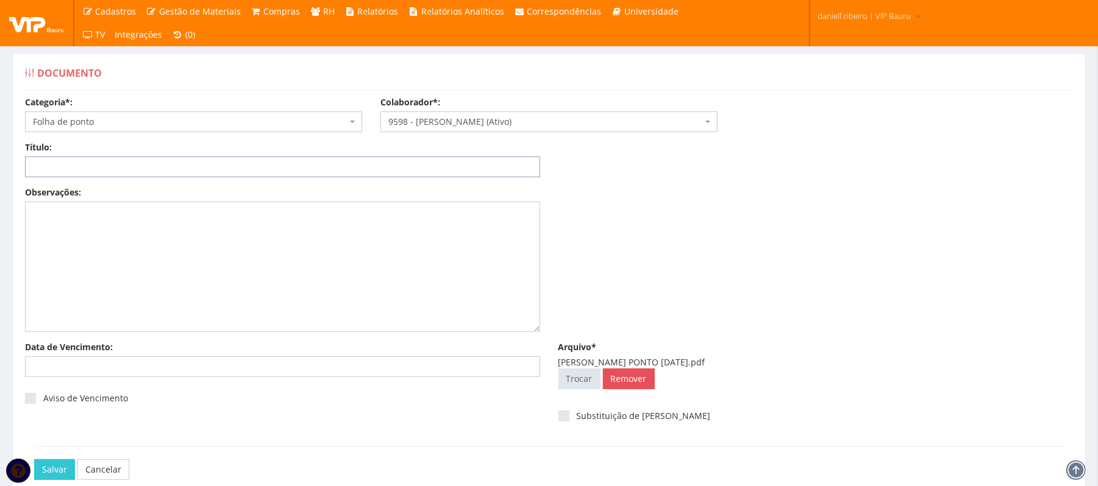
click at [123, 158] on input "Título:" at bounding box center [282, 167] width 515 height 21
paste input "FOLHA PONTO - SET/2025"
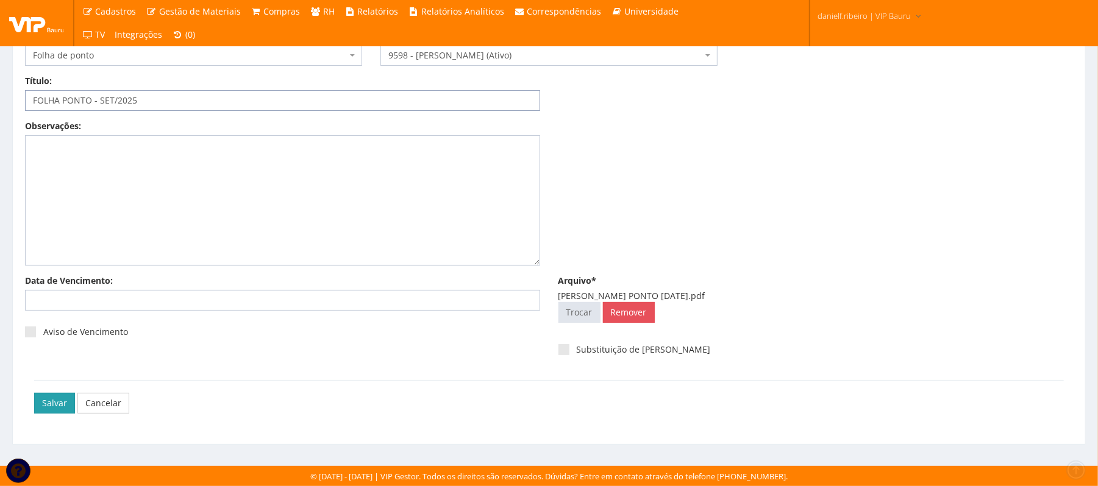
type input "FOLHA PONTO - SET/2025"
click at [44, 406] on input "Salvar" at bounding box center [54, 403] width 41 height 21
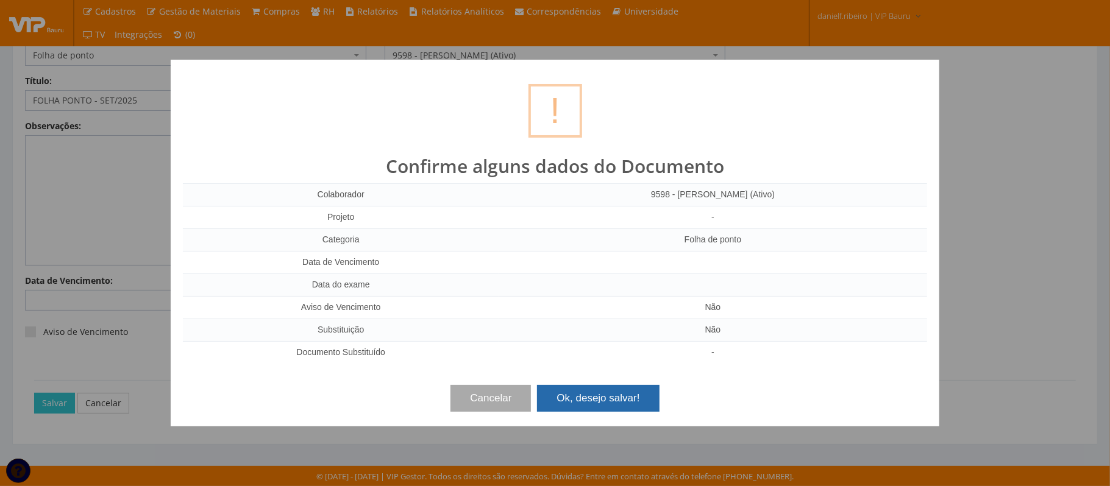
click at [562, 403] on button "Ok, desejo salvar!" at bounding box center [598, 398] width 122 height 27
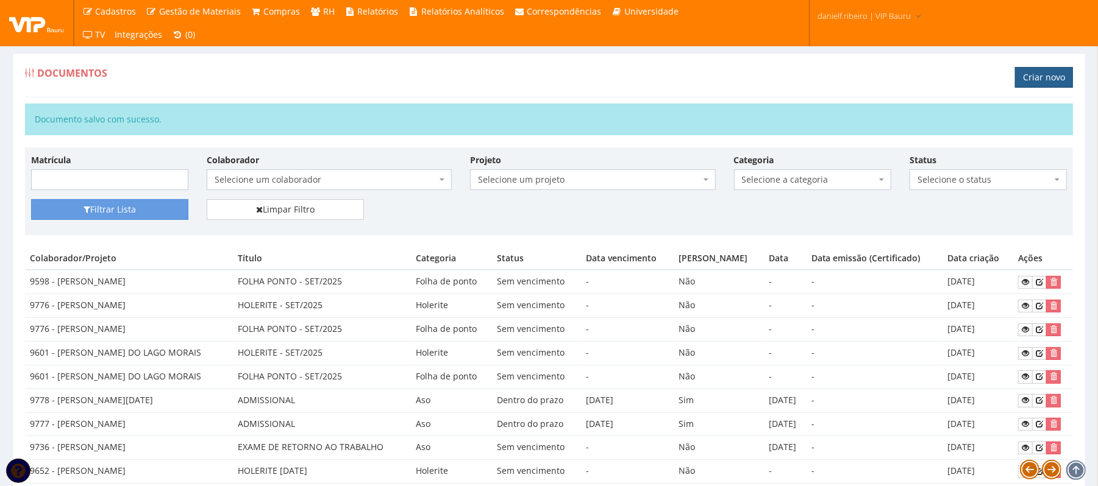
click at [1032, 83] on link "Criar novo" at bounding box center [1044, 77] width 58 height 21
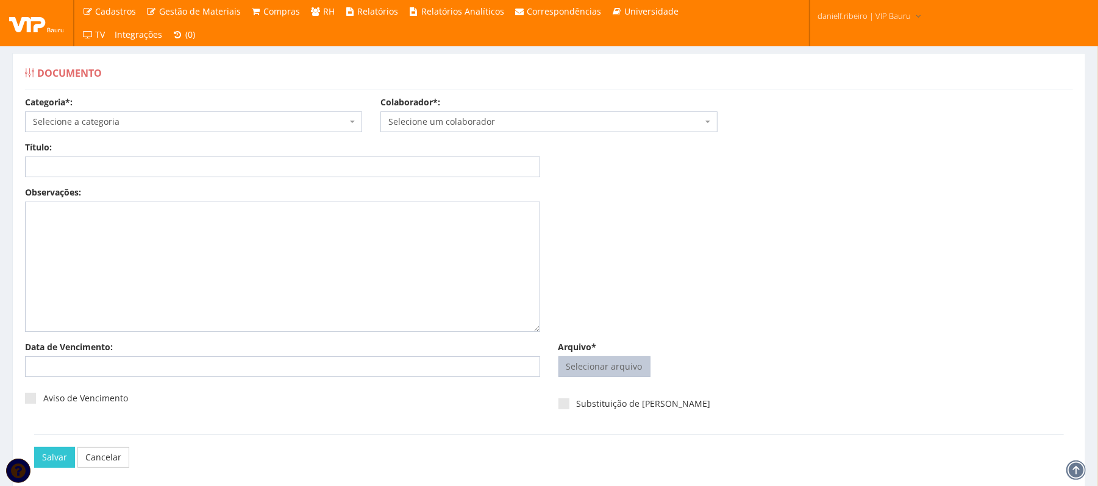
click at [577, 355] on div "Arquivo* Selecionar arquivo Trocar Remover" at bounding box center [815, 361] width 533 height 41
click at [578, 362] on input "Arquivo*" at bounding box center [604, 367] width 91 height 20
type input "C:\fakepath\DANIELE CRISTINA HOLERITE SET.2025.pdf"
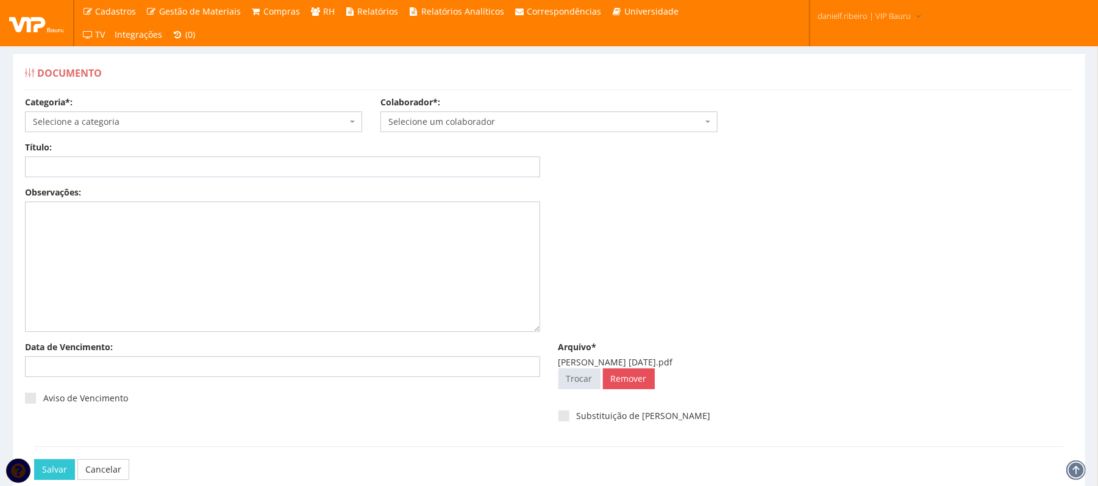
click at [425, 127] on span "Selecione um colaborador" at bounding box center [545, 122] width 314 height 12
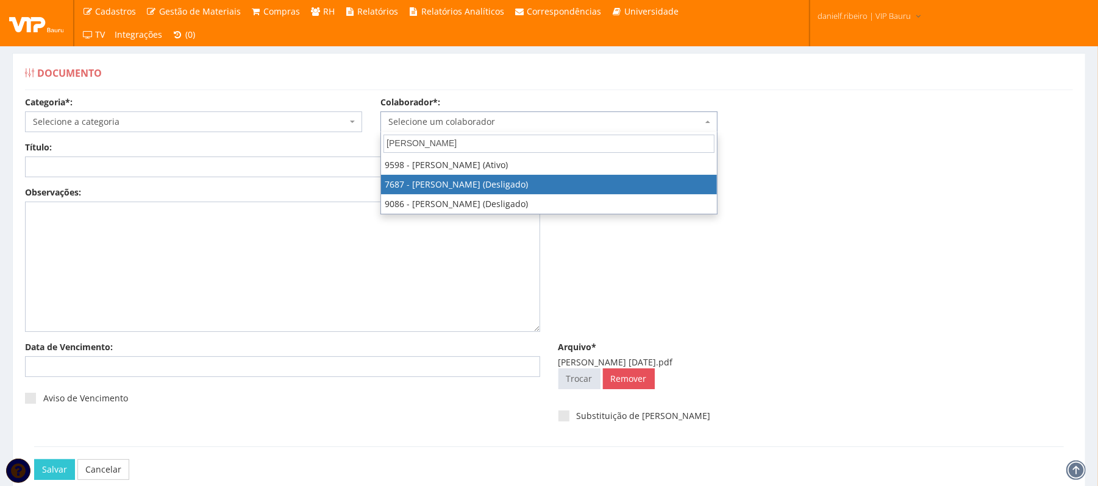
type input "DANIELE"
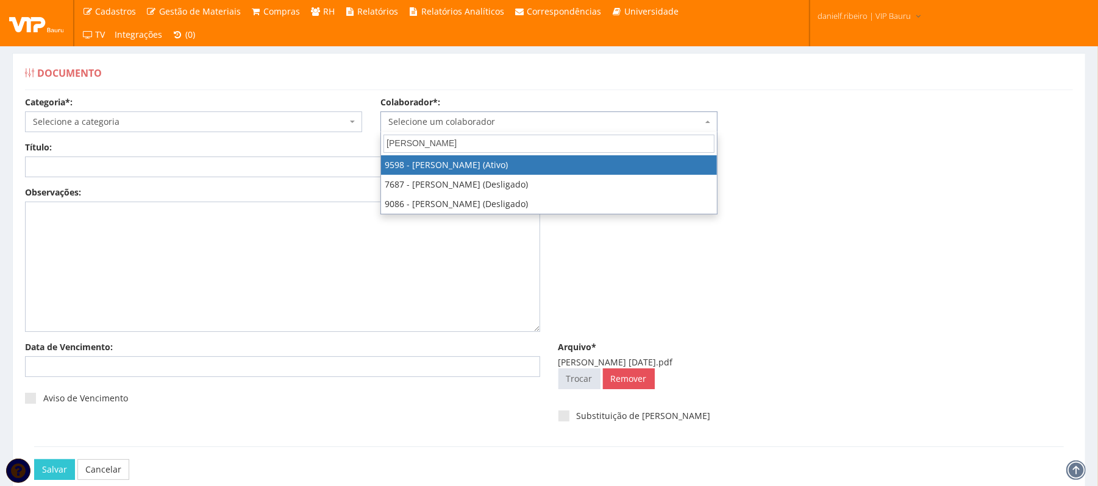
select select "3797"
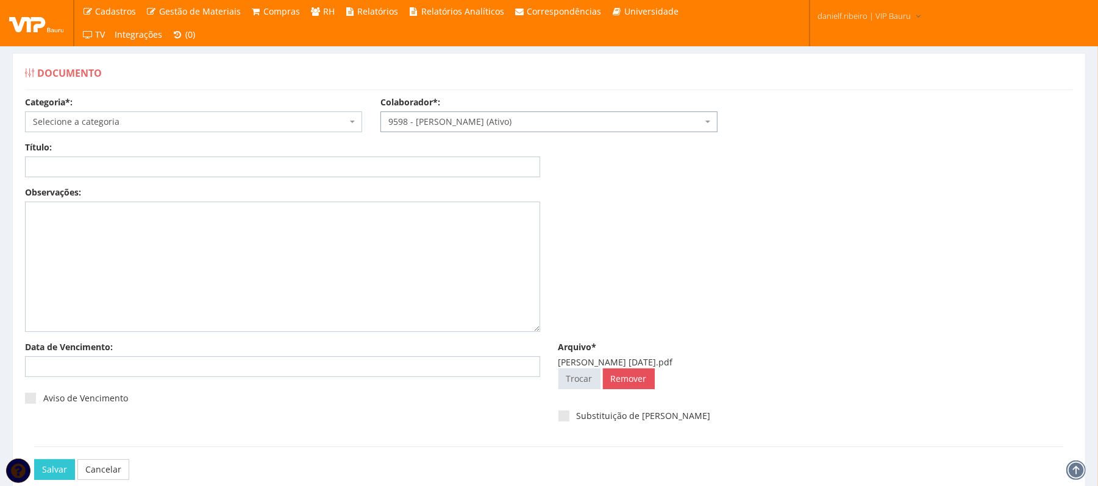
click at [76, 118] on span "Selecione a categoria" at bounding box center [190, 122] width 314 height 12
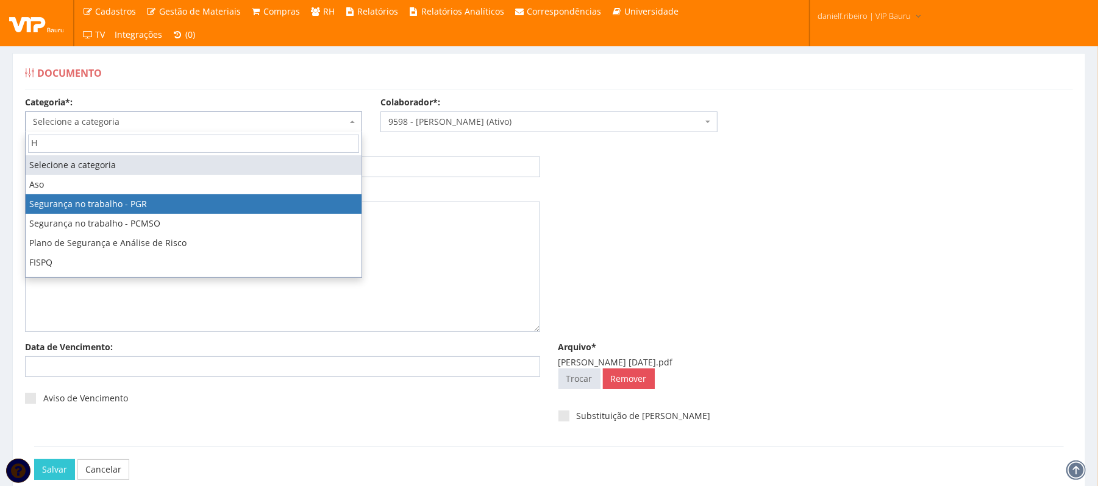
type input "HO"
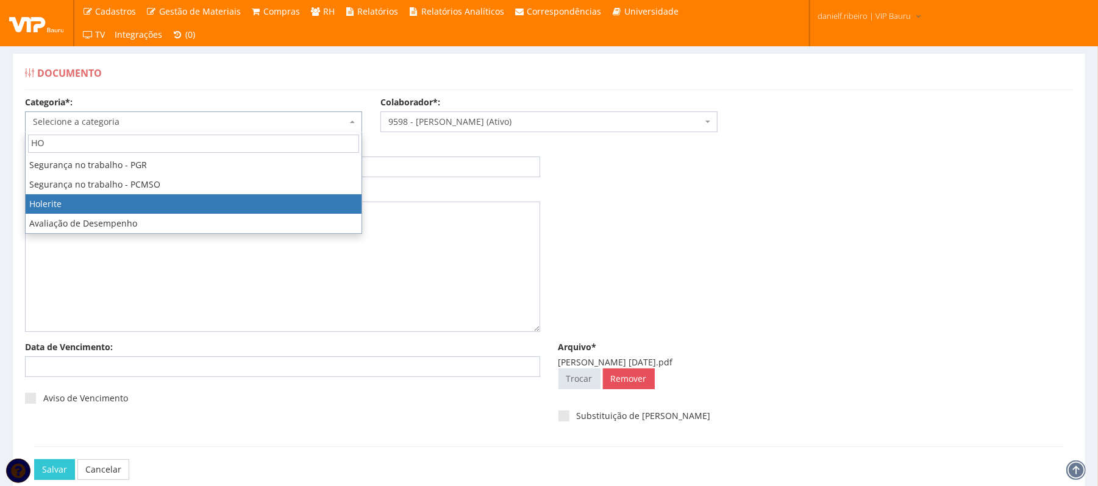
select select "holerite"
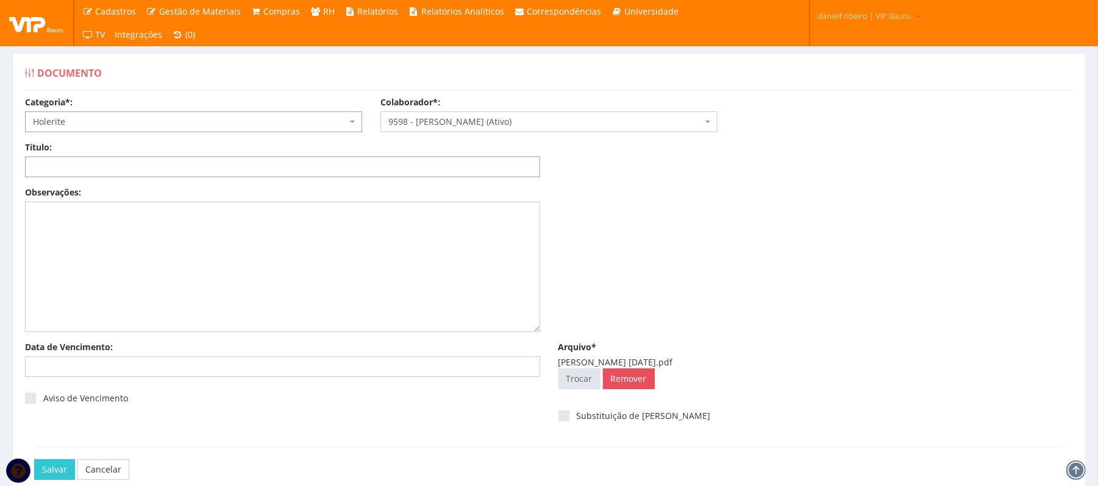
click at [127, 167] on input "Título:" at bounding box center [282, 167] width 515 height 21
paste input "HOLERITE - SET/2025"
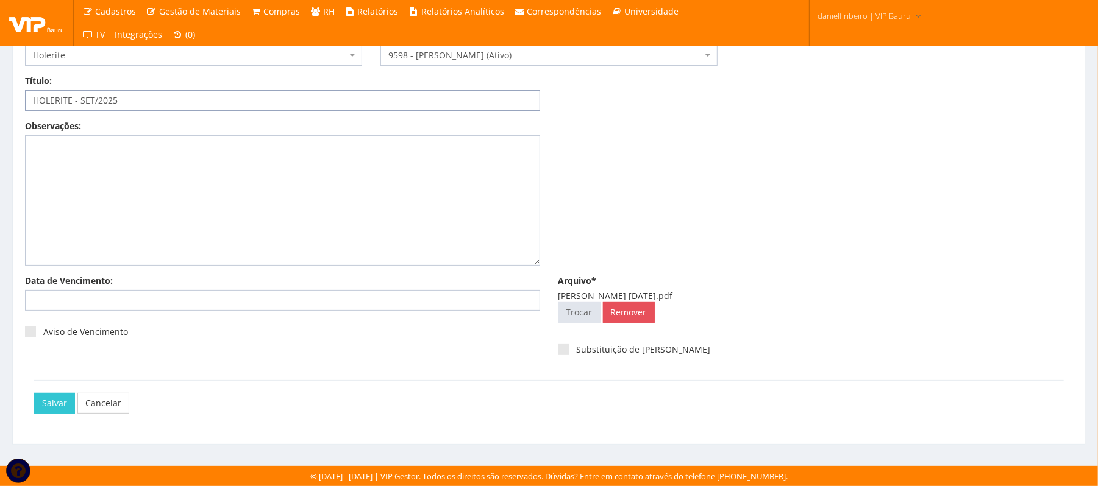
type input "HOLERITE - SET/2025"
click at [61, 389] on div "Salvar Cancelar" at bounding box center [548, 403] width 1029 height 46
click at [57, 401] on input "Salvar" at bounding box center [54, 403] width 41 height 21
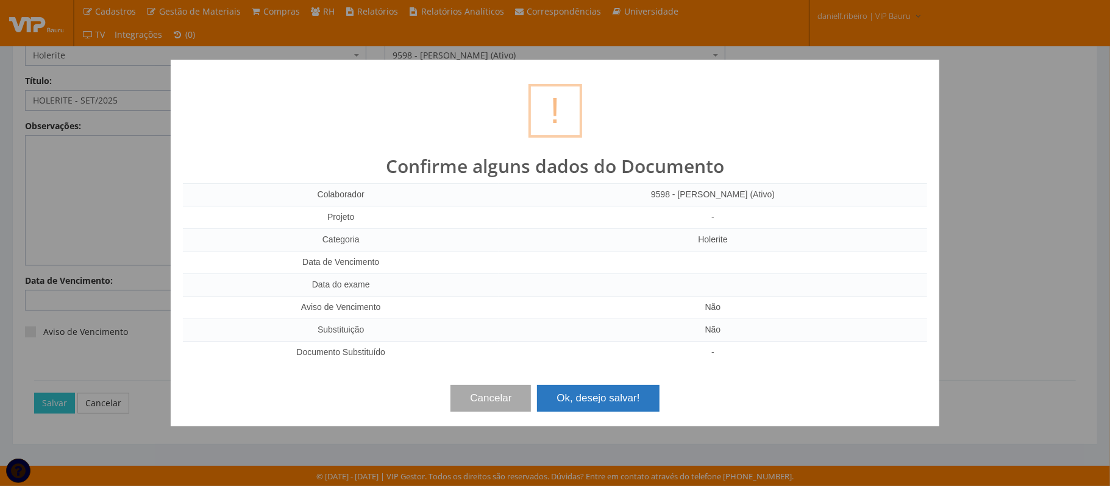
click at [562, 389] on button "Ok, desejo salvar!" at bounding box center [598, 398] width 122 height 27
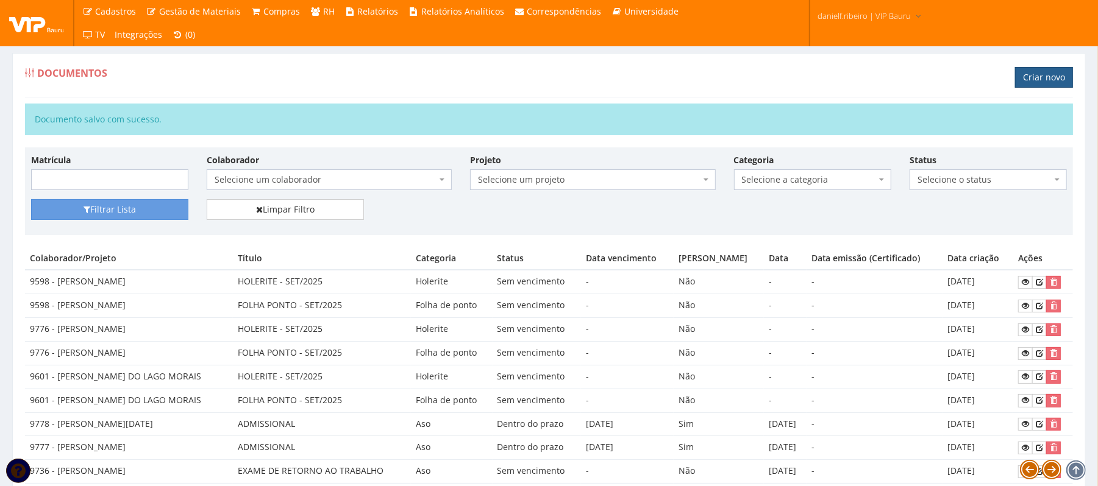
click at [1022, 73] on link "Criar novo" at bounding box center [1044, 77] width 58 height 21
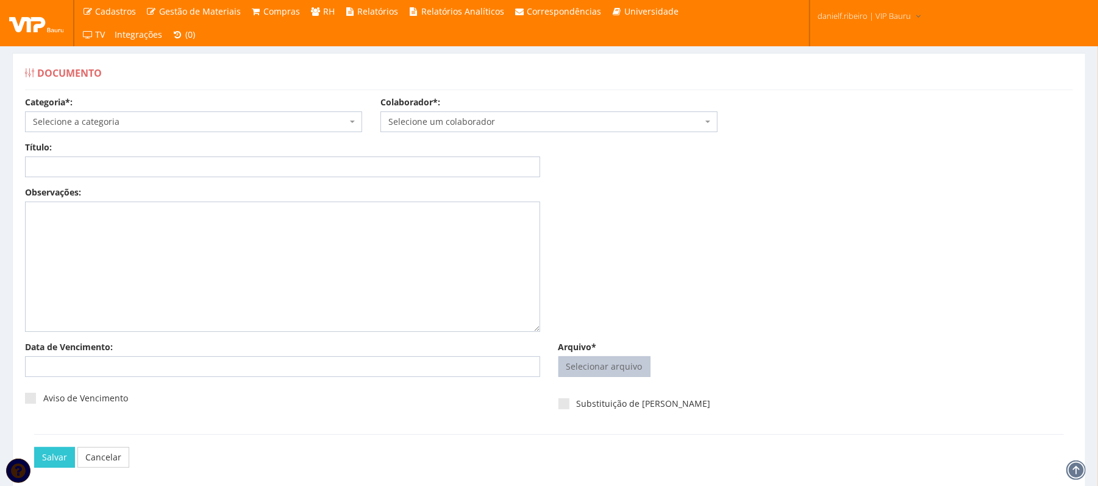
click at [630, 375] on input "Arquivo*" at bounding box center [604, 367] width 91 height 20
type input "C:\fakepath\[PERSON_NAME] FOLHA PONTO [DATE].pdf"
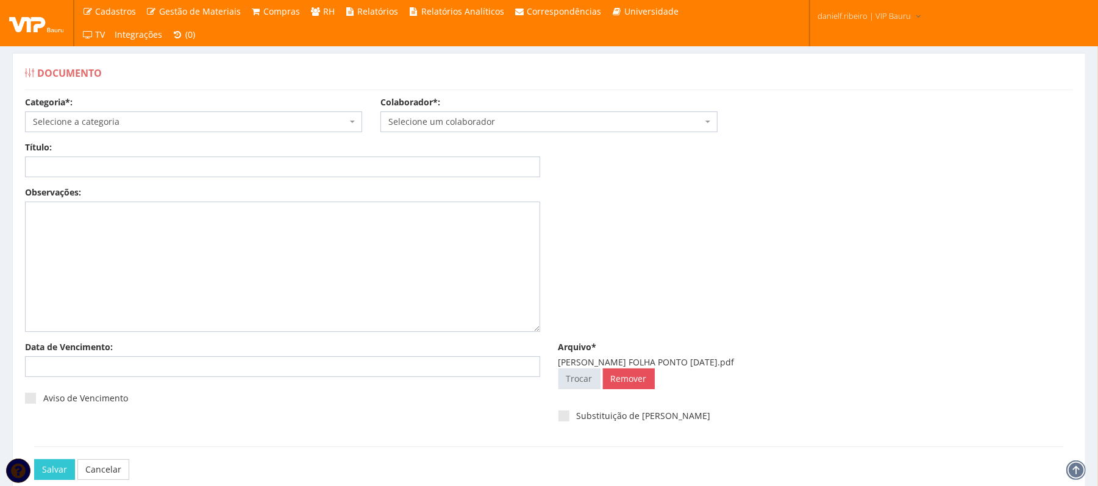
click at [499, 127] on span "Selecione um colaborador" at bounding box center [545, 122] width 314 height 12
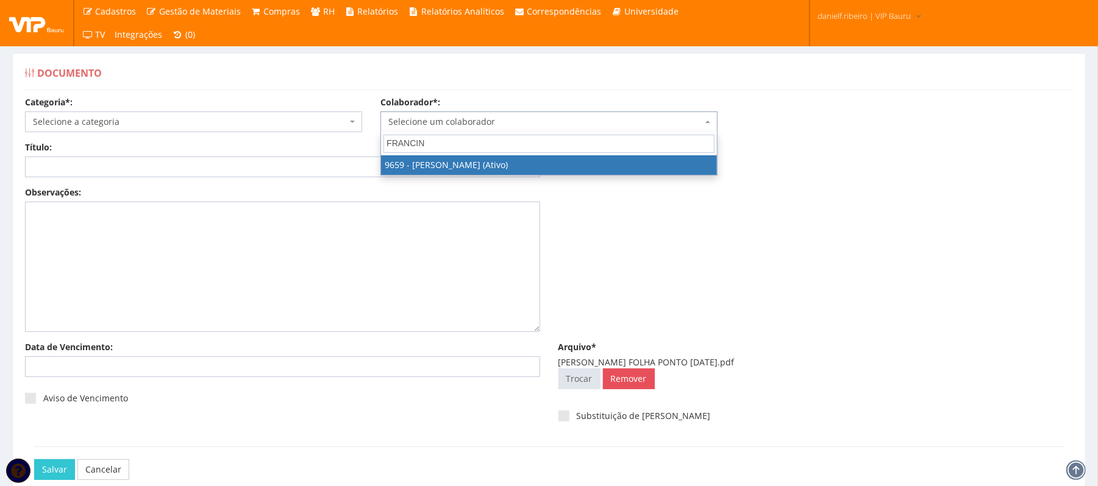
type input "FRANCINE"
select select "3869"
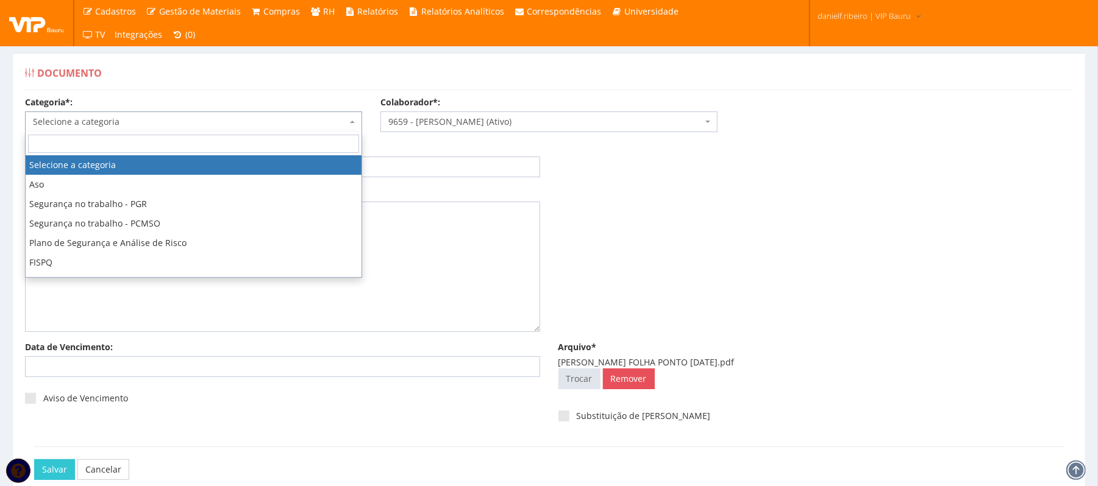
click at [198, 112] on span "Selecione a categoria" at bounding box center [193, 122] width 337 height 21
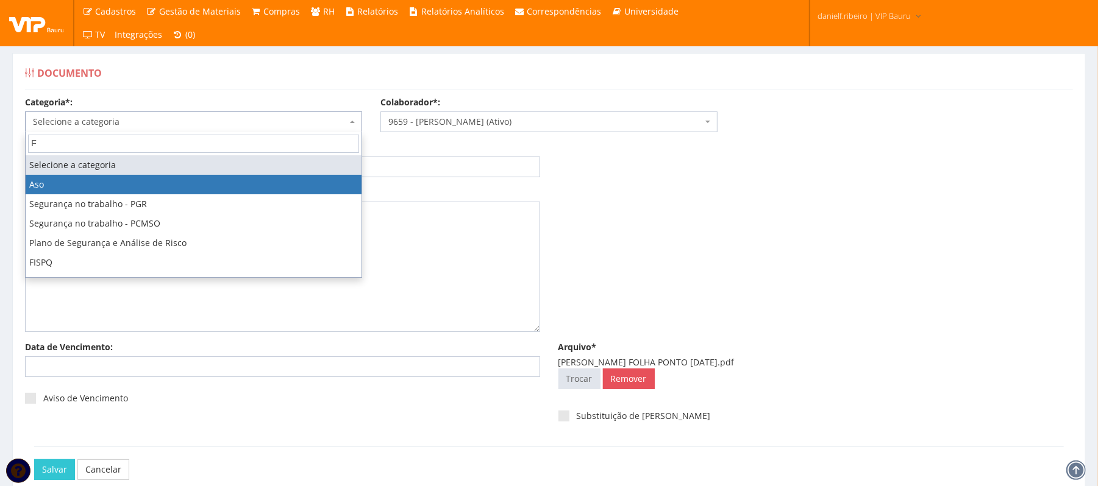
type input "FO"
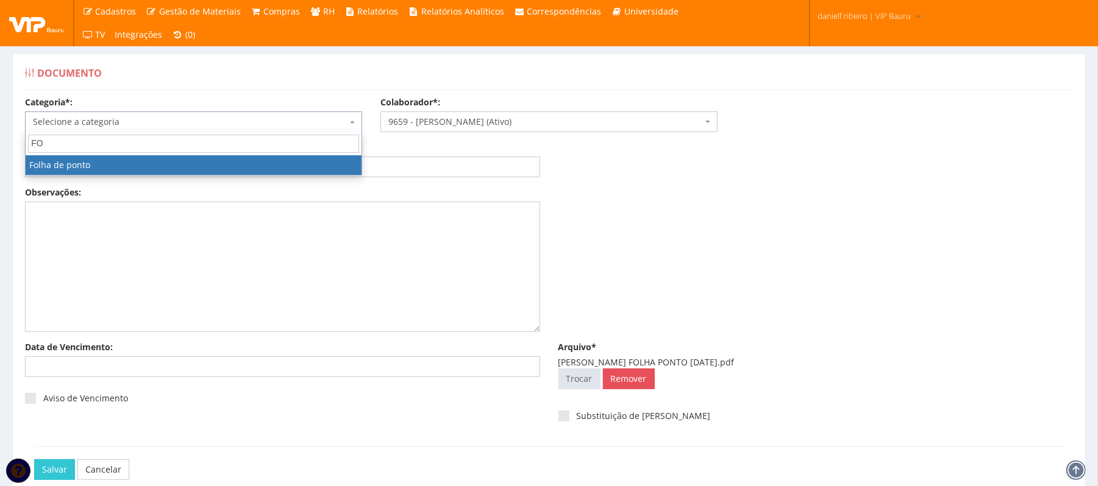
select select "folha_ponto"
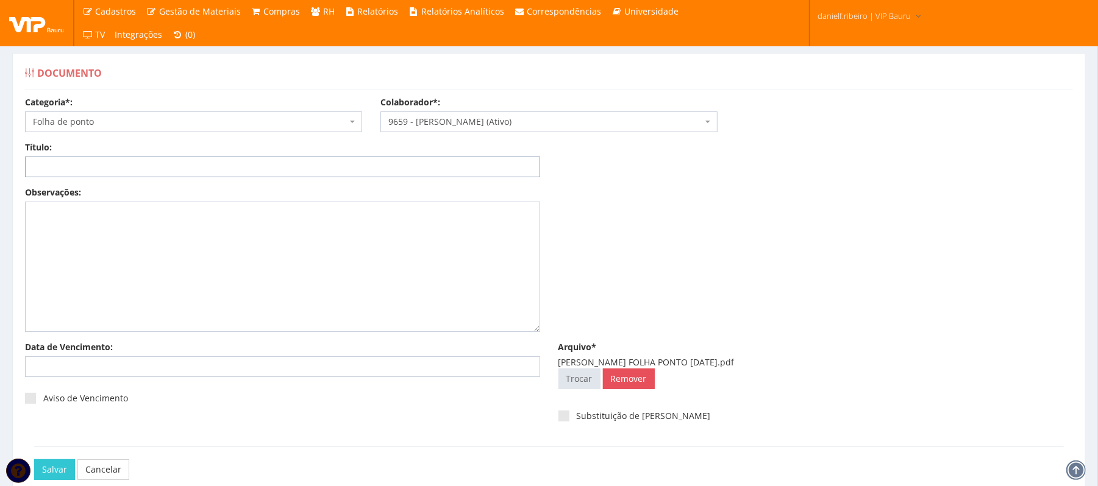
click at [169, 177] on input "Título:" at bounding box center [282, 167] width 515 height 21
paste input "FOLHA PONTO - SET/2025"
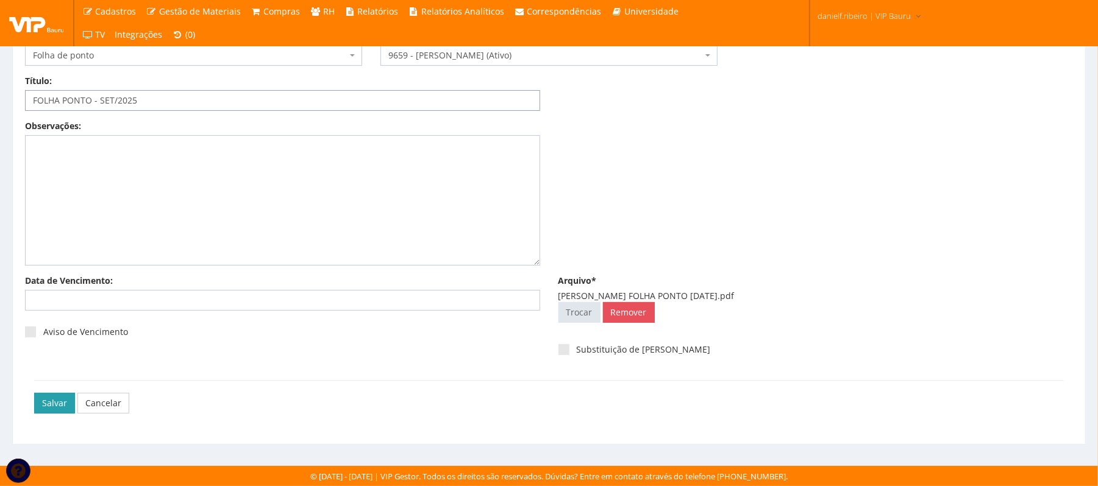
type input "FOLHA PONTO - SET/2025"
click at [59, 397] on input "Salvar" at bounding box center [54, 403] width 41 height 21
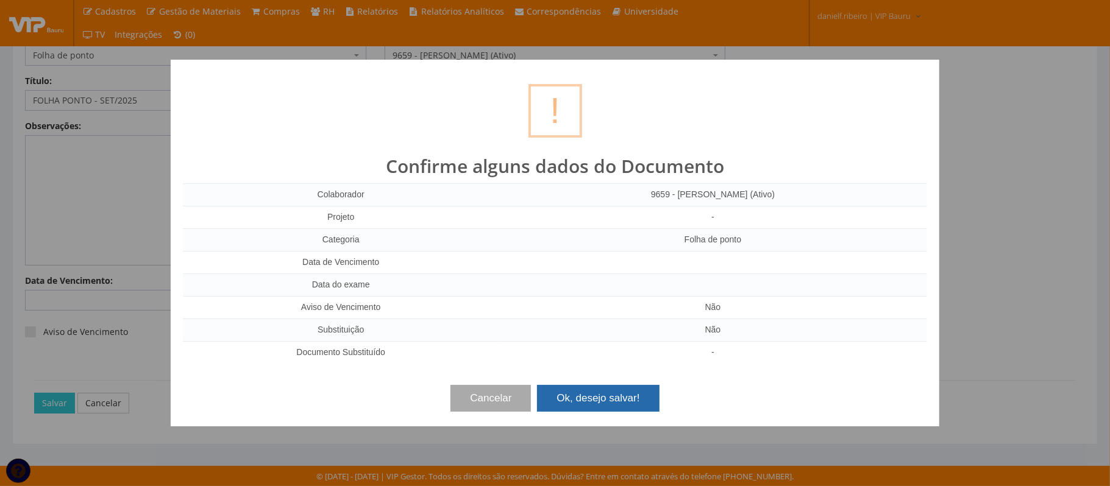
click at [588, 398] on button "Ok, desejo salvar!" at bounding box center [598, 398] width 122 height 27
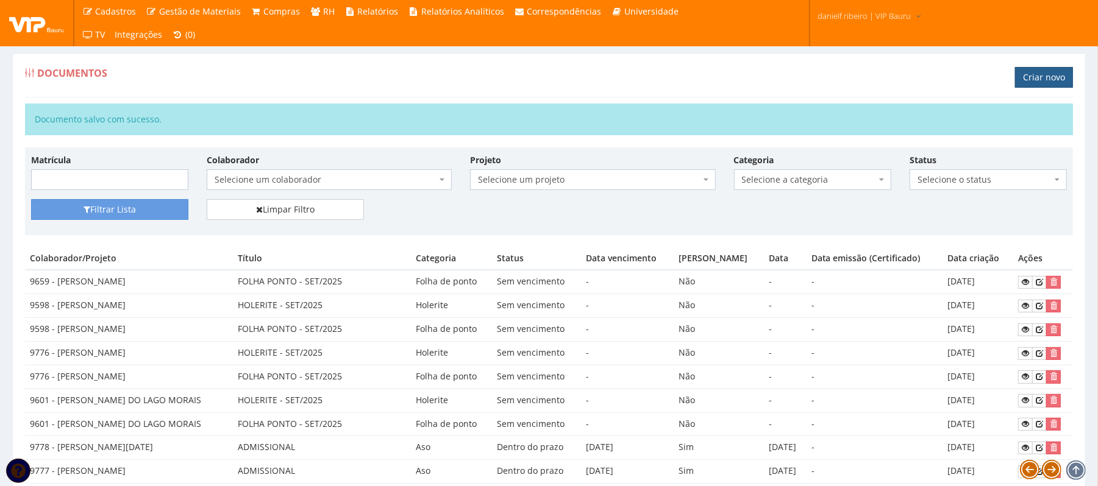
click at [1026, 84] on link "Criar novo" at bounding box center [1044, 77] width 58 height 21
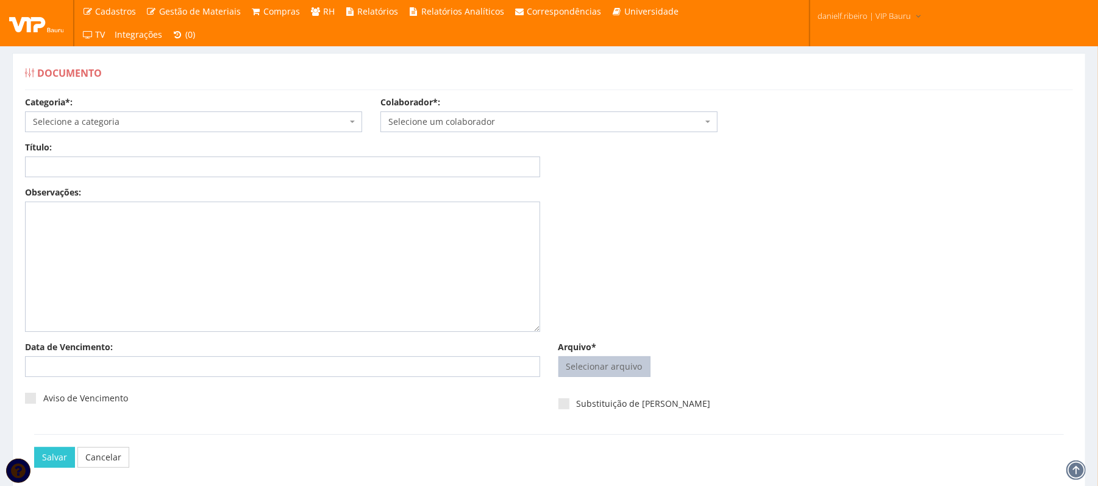
click at [603, 362] on input "Arquivo*" at bounding box center [604, 367] width 91 height 20
type input "C:\fakepath\FRANCINE CORREIA HOLERITE SET.2025.pdf"
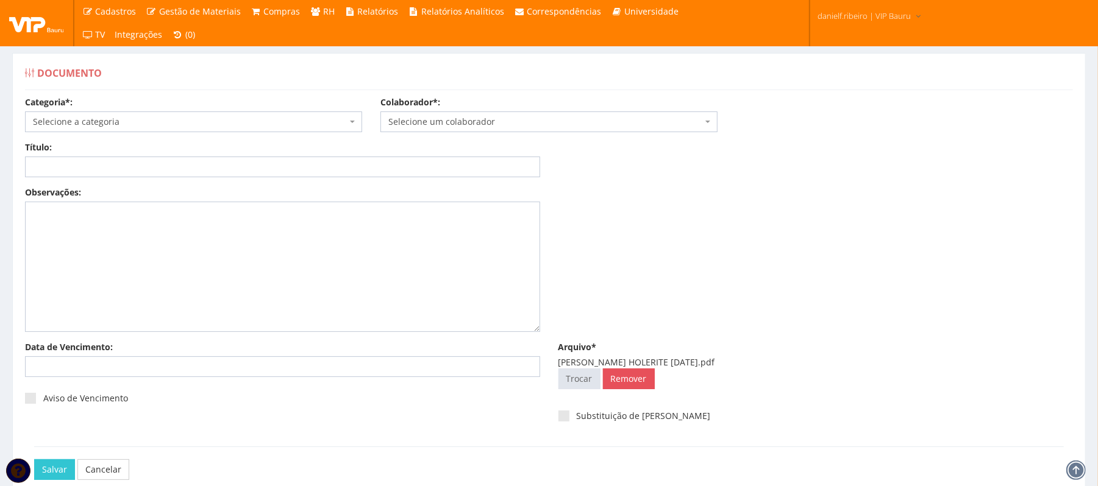
click at [514, 127] on span "Selecione um colaborador" at bounding box center [545, 122] width 314 height 12
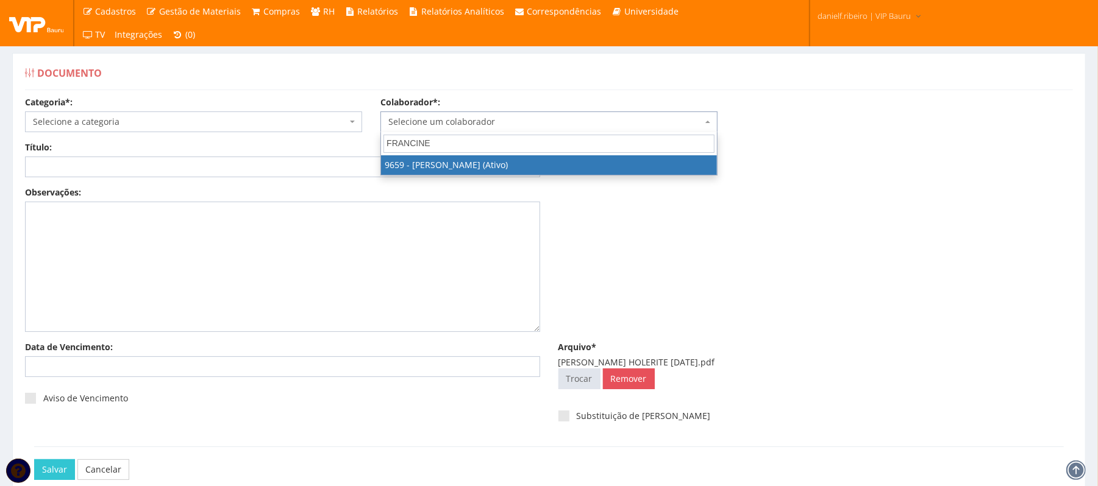
type input "FRANCINE"
select select "3869"
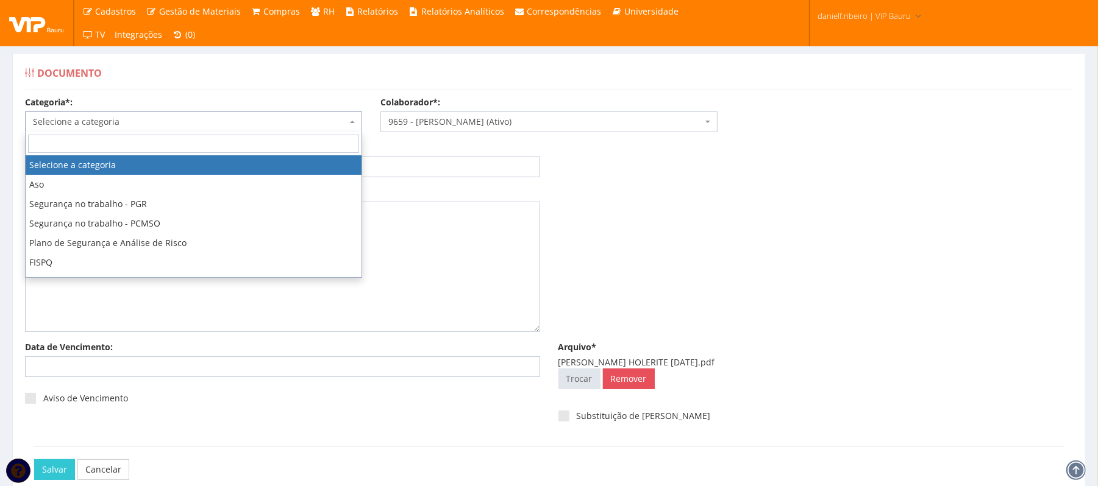
click at [71, 116] on span "Selecione a categoria" at bounding box center [190, 122] width 314 height 12
type input "HOL"
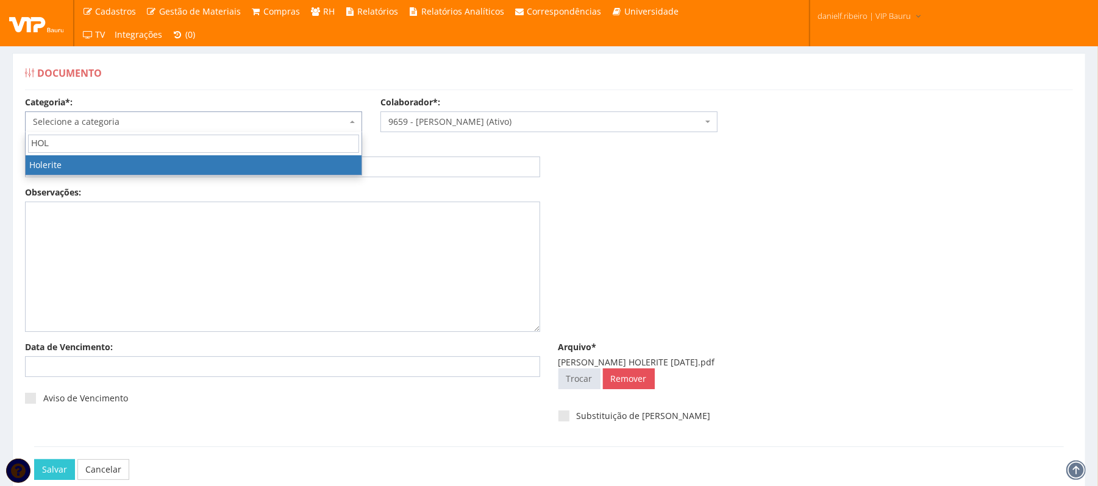
select select "holerite"
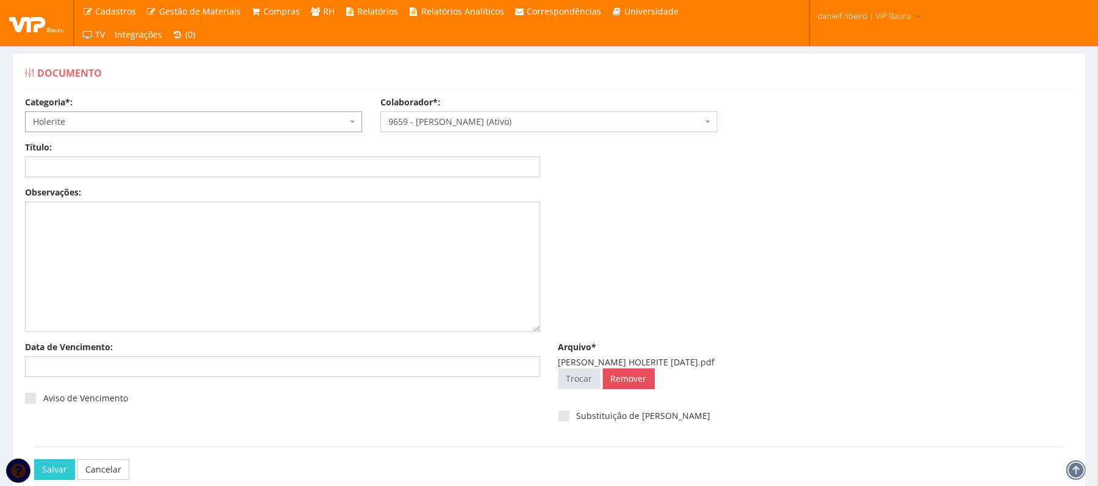
click at [216, 156] on div "Título:" at bounding box center [282, 159] width 533 height 36
click at [204, 165] on input "Título:" at bounding box center [282, 167] width 515 height 21
paste input "HOLERITE - SET/2025"
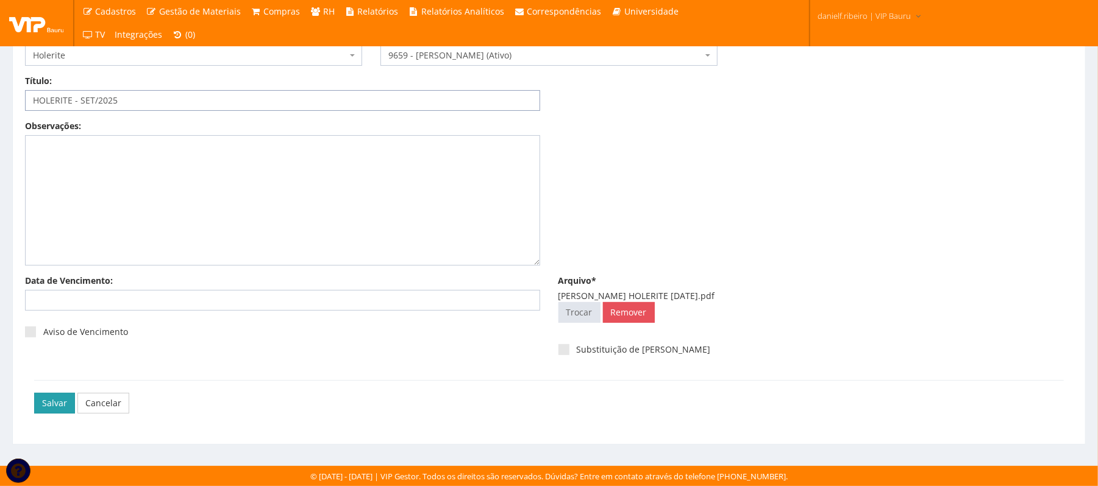
type input "HOLERITE - SET/2025"
click at [57, 397] on input "Salvar" at bounding box center [54, 403] width 41 height 21
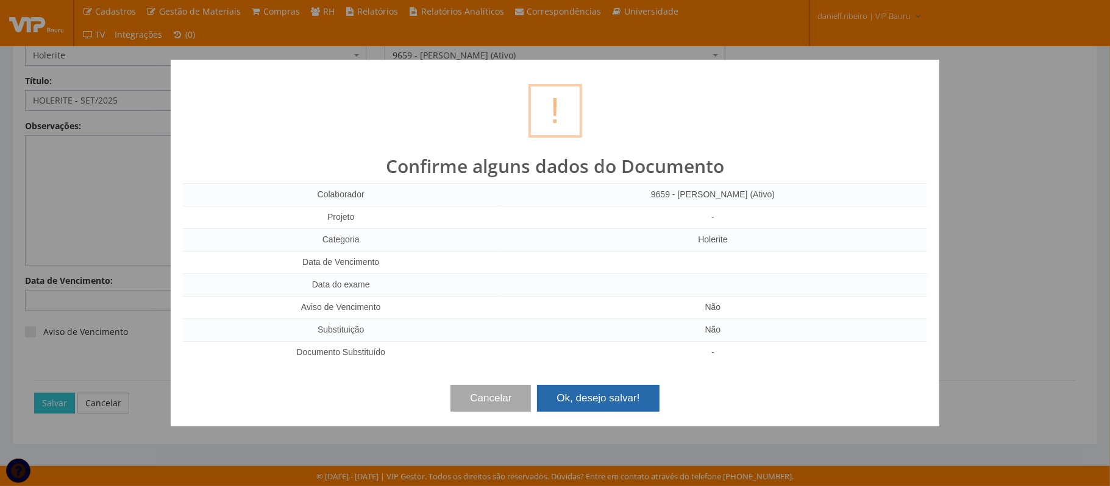
click at [581, 391] on button "Ok, desejo salvar!" at bounding box center [598, 398] width 122 height 27
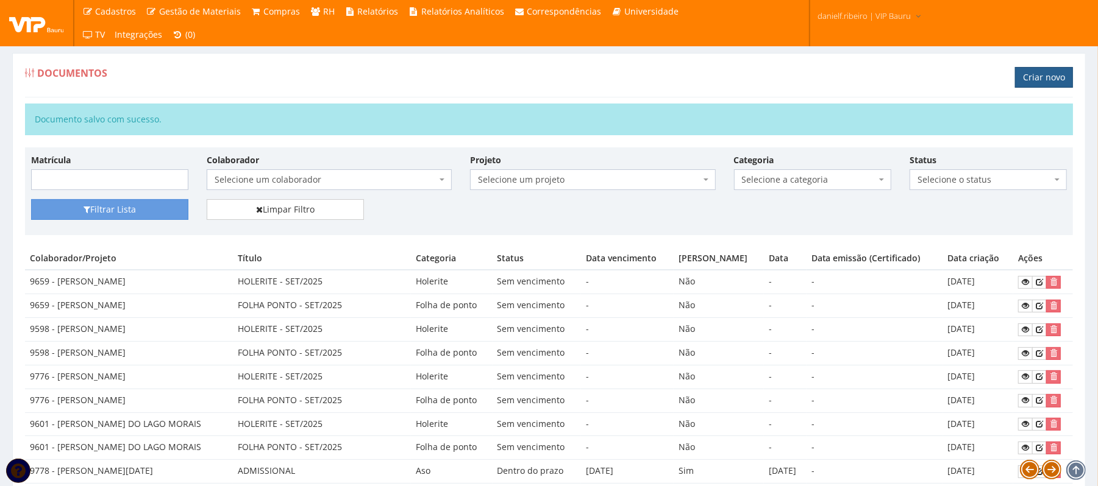
click at [1035, 79] on link "Criar novo" at bounding box center [1044, 77] width 58 height 21
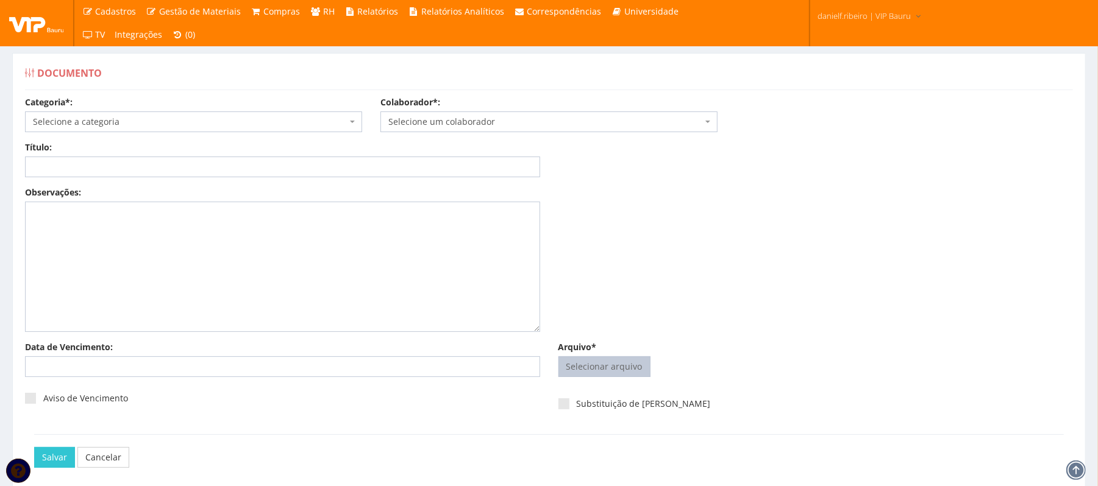
click at [607, 374] on input "Arquivo*" at bounding box center [604, 367] width 91 height 20
type input "C:\fakepath\[PERSON_NAME] PONTO [DATE].pdf"
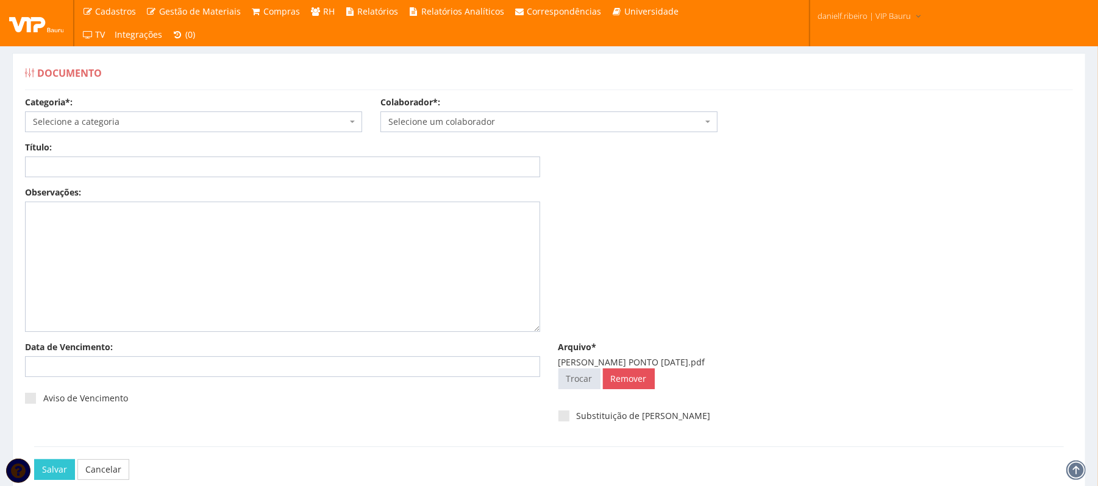
click at [516, 127] on span "Selecione um colaborador" at bounding box center [545, 122] width 314 height 12
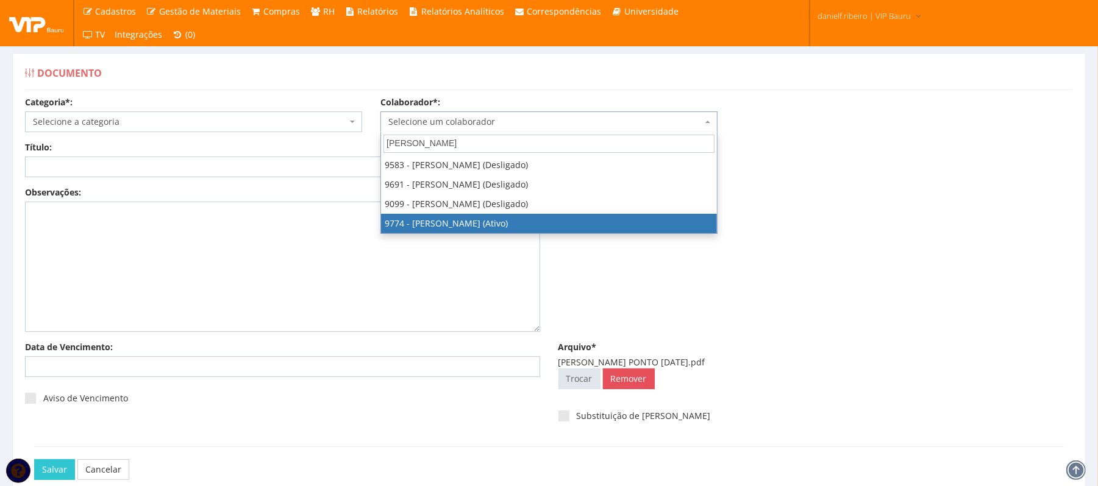
type input "JOÃO PAULO"
select select "4079"
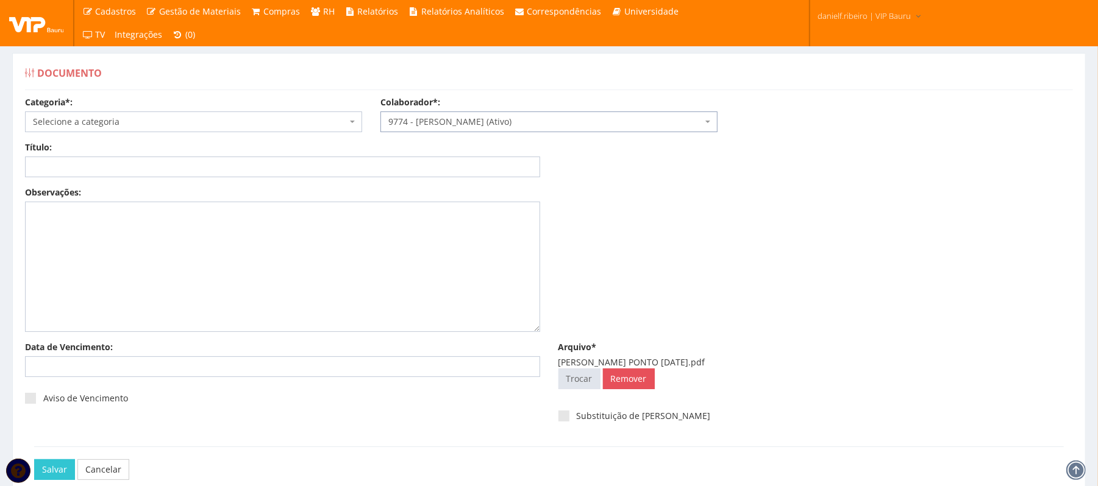
click at [137, 117] on span "Selecione a categoria" at bounding box center [190, 122] width 314 height 12
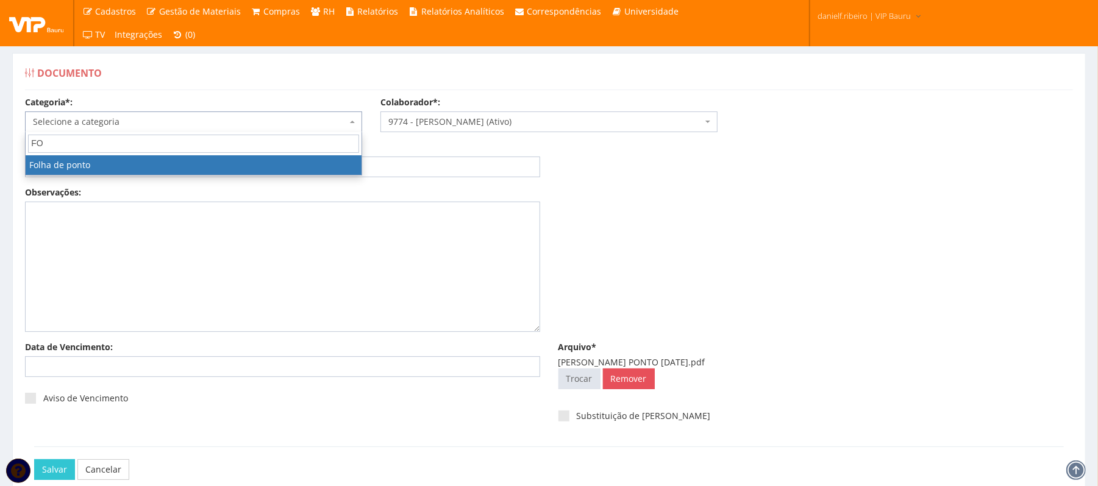
type input "FOL"
select select "folha_ponto"
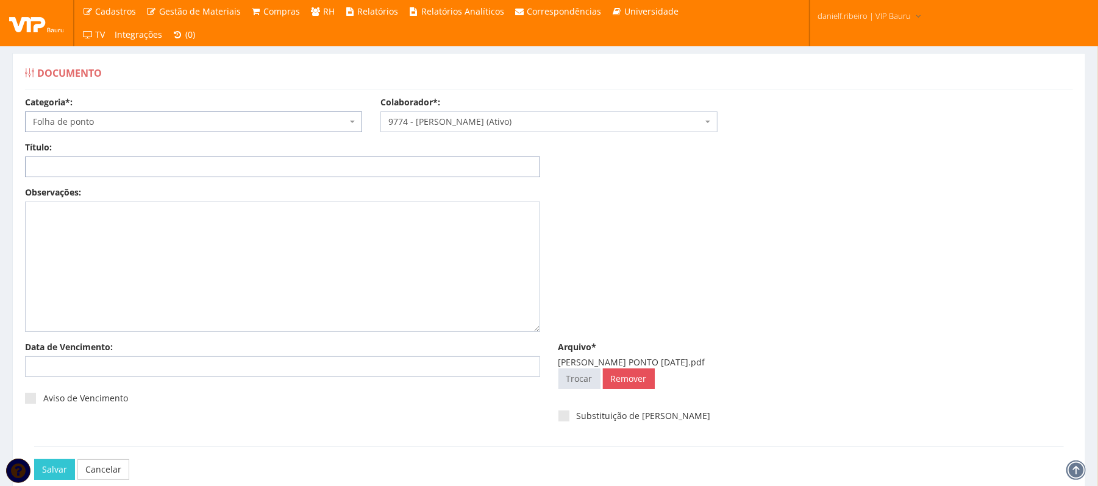
click at [157, 160] on input "Título:" at bounding box center [282, 167] width 515 height 21
paste input "FOLHA PONTO - SET/2025"
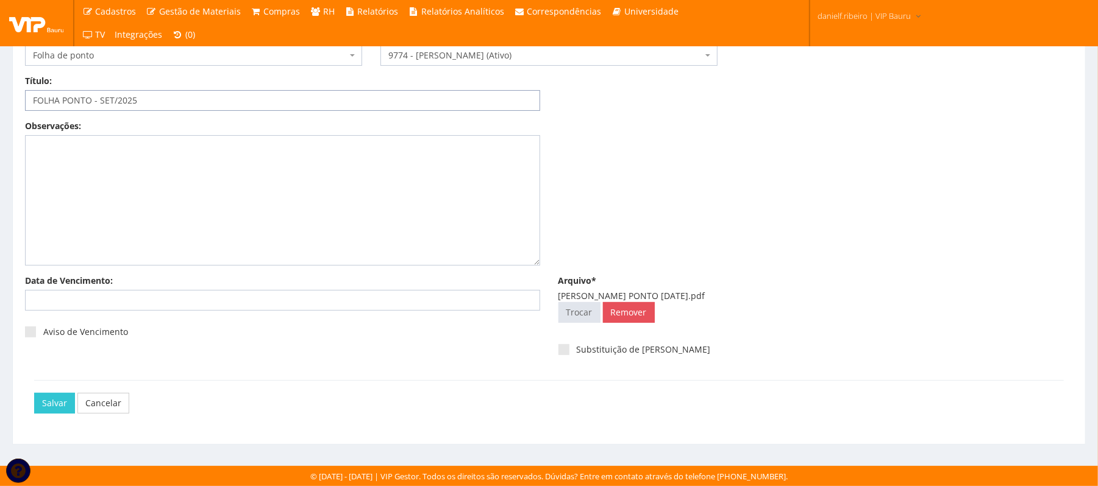
type input "FOLHA PONTO - SET/2025"
click at [57, 391] on div "Salvar Cancelar" at bounding box center [548, 403] width 1029 height 46
click at [55, 398] on input "Salvar" at bounding box center [54, 403] width 41 height 21
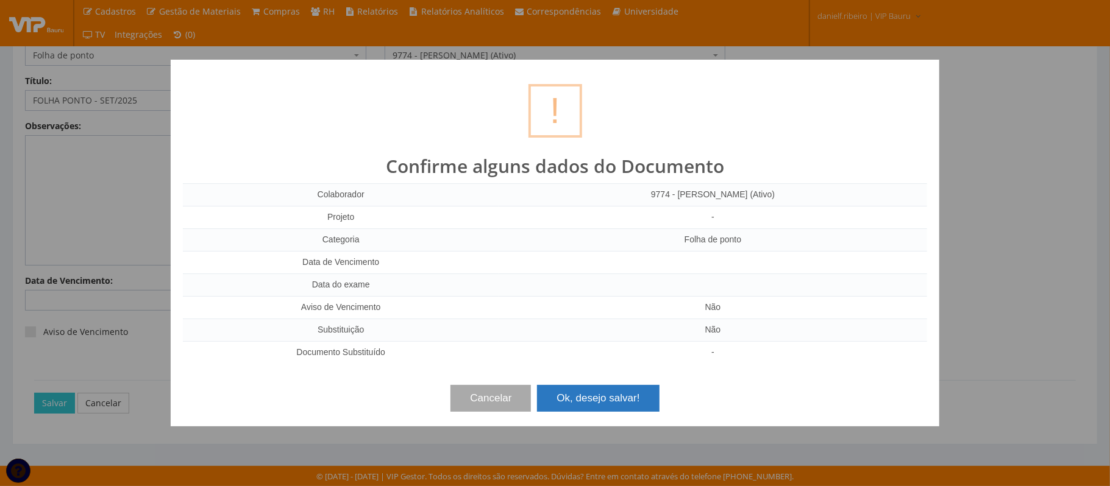
click at [593, 386] on button "Ok, desejo salvar!" at bounding box center [598, 398] width 122 height 27
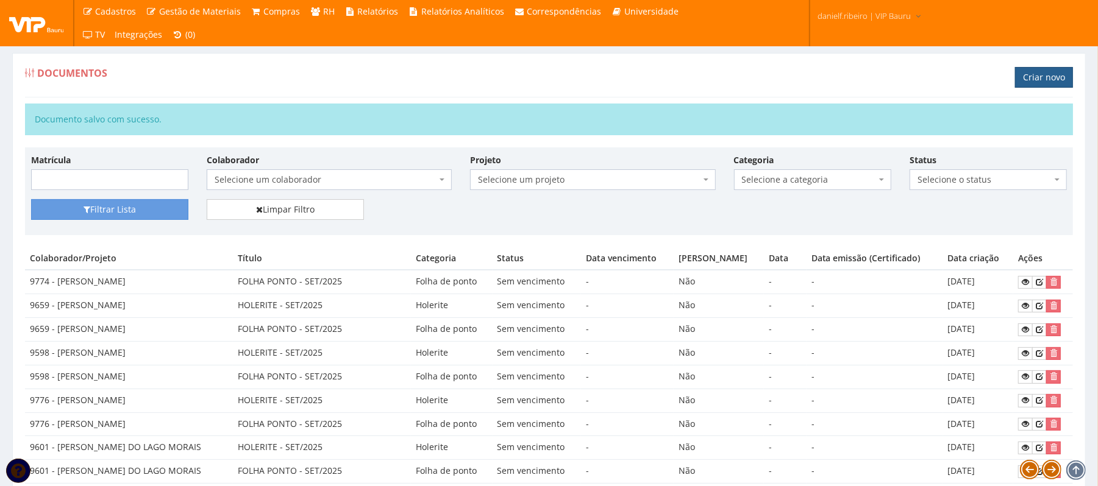
click at [1037, 73] on link "Criar novo" at bounding box center [1044, 77] width 58 height 21
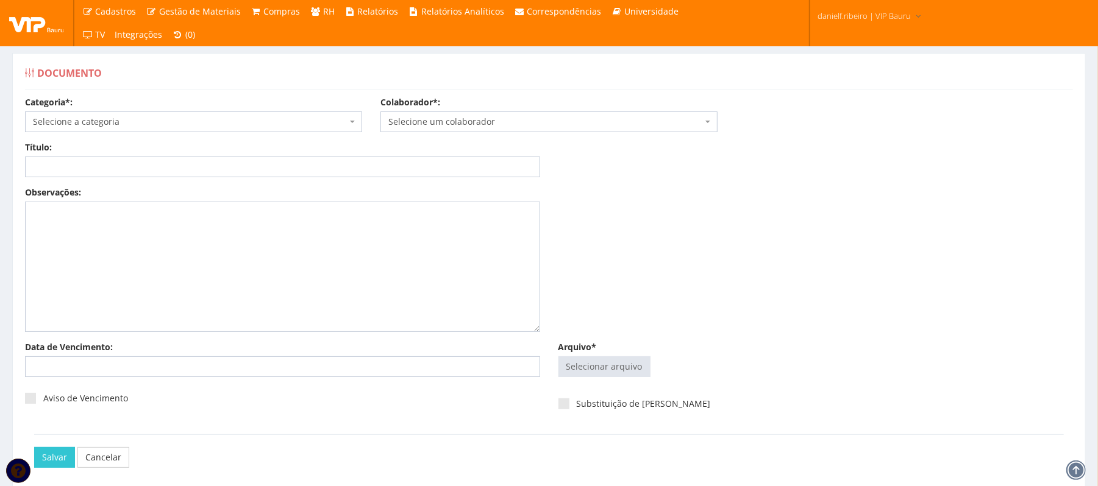
click at [505, 124] on span "Selecione um colaborador" at bounding box center [545, 122] width 314 height 12
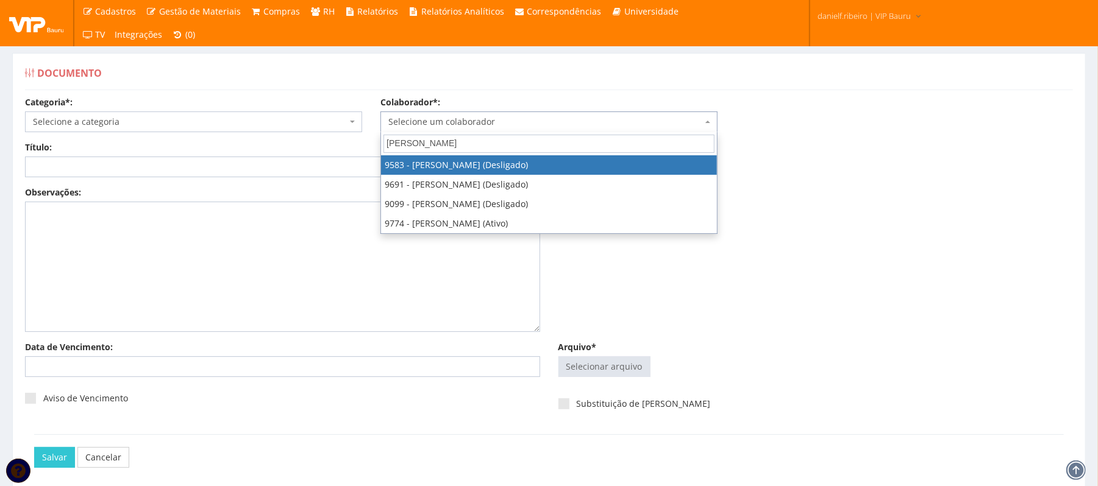
type input "JOAO PAULO"
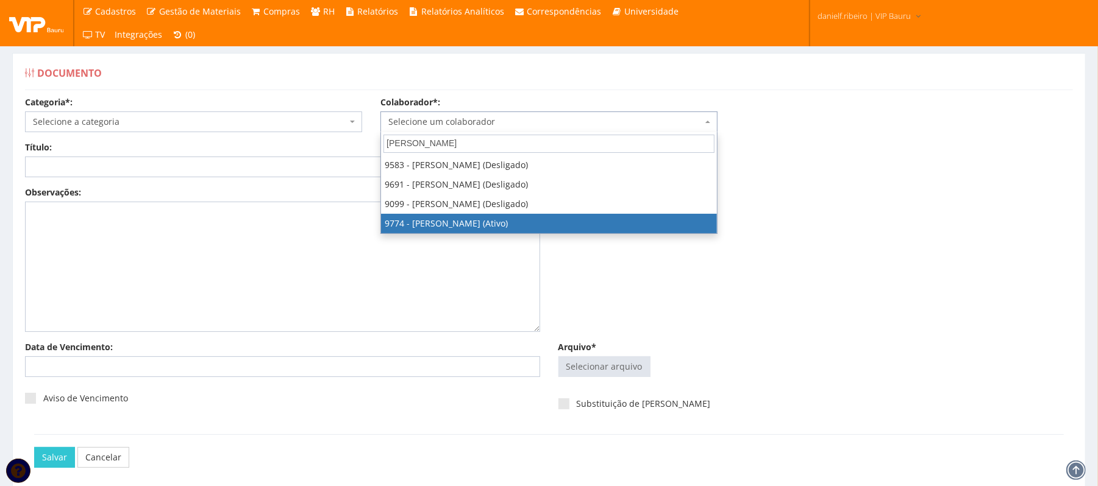
select select "4079"
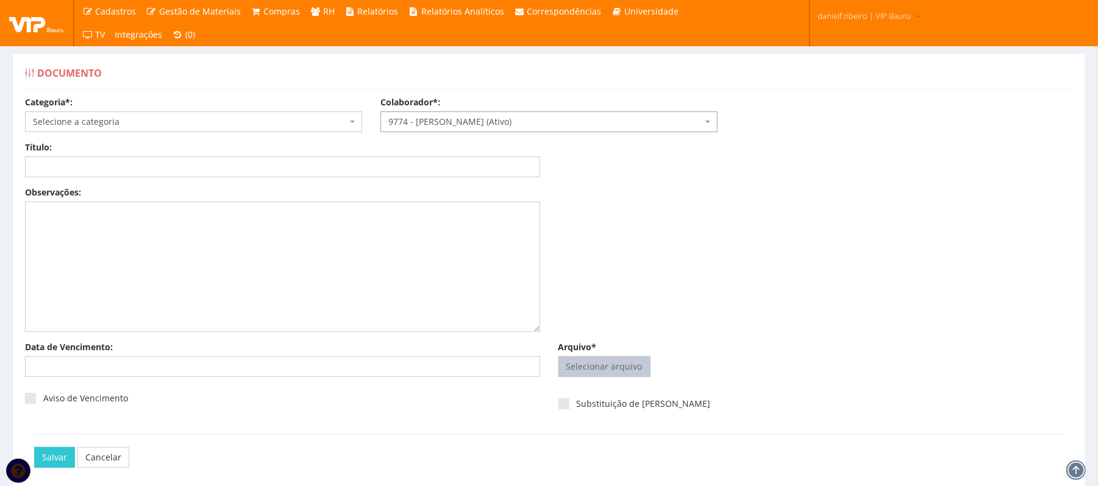
click at [591, 372] on input "Arquivo*" at bounding box center [604, 367] width 91 height 20
type input "C:\fakepath\JOAO PAULO HOLERITE SET.2025.pdf"
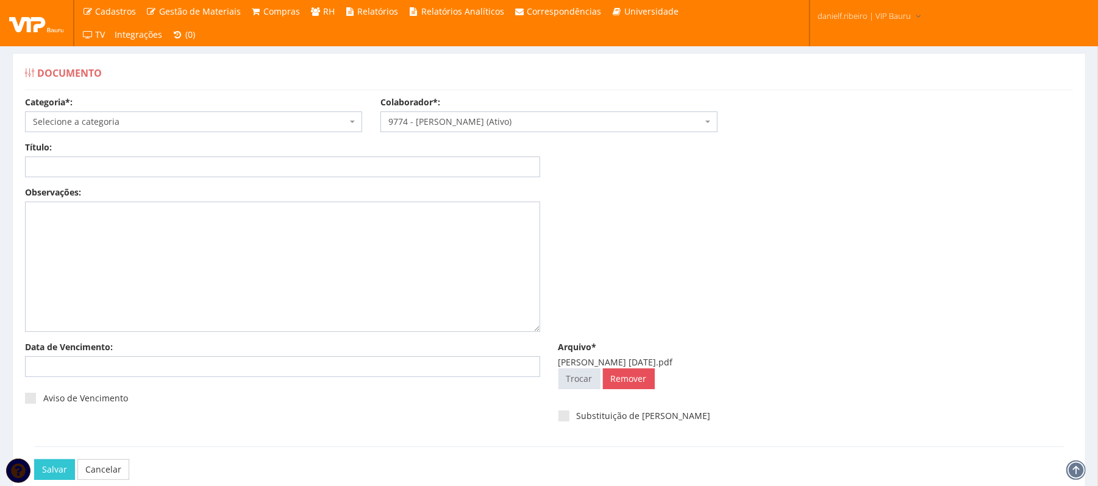
click at [90, 126] on span "Selecione a categoria" at bounding box center [190, 122] width 314 height 12
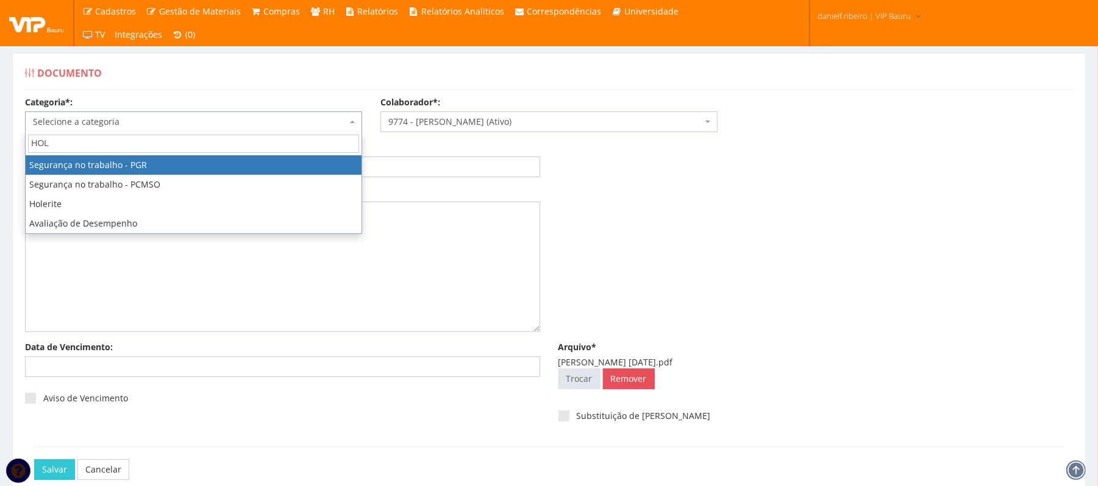
type input "HOLE"
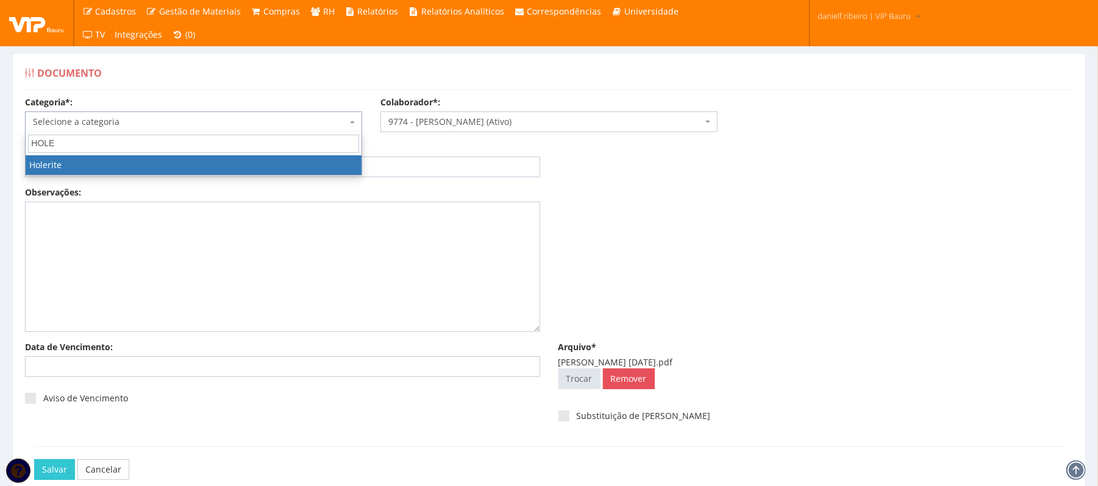
select select "holerite"
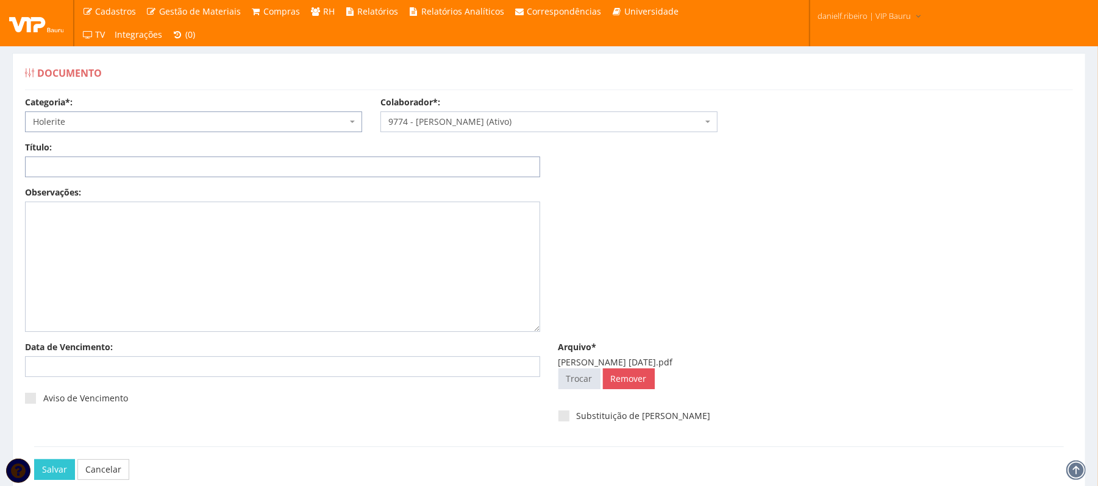
click at [222, 174] on input "Título:" at bounding box center [282, 167] width 515 height 21
paste input "HOLERITE - SET/2025"
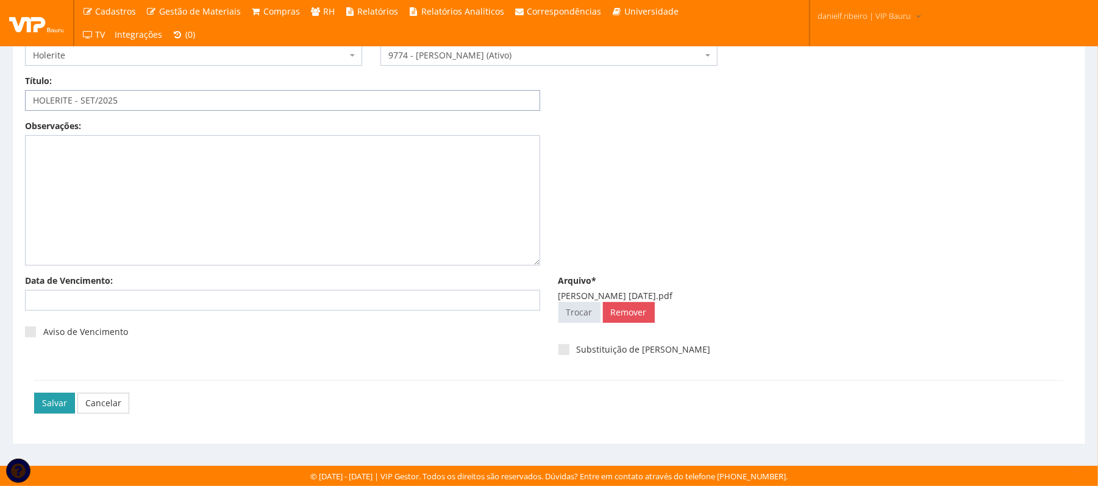
type input "HOLERITE - SET/2025"
click at [49, 400] on input "Salvar" at bounding box center [54, 403] width 41 height 21
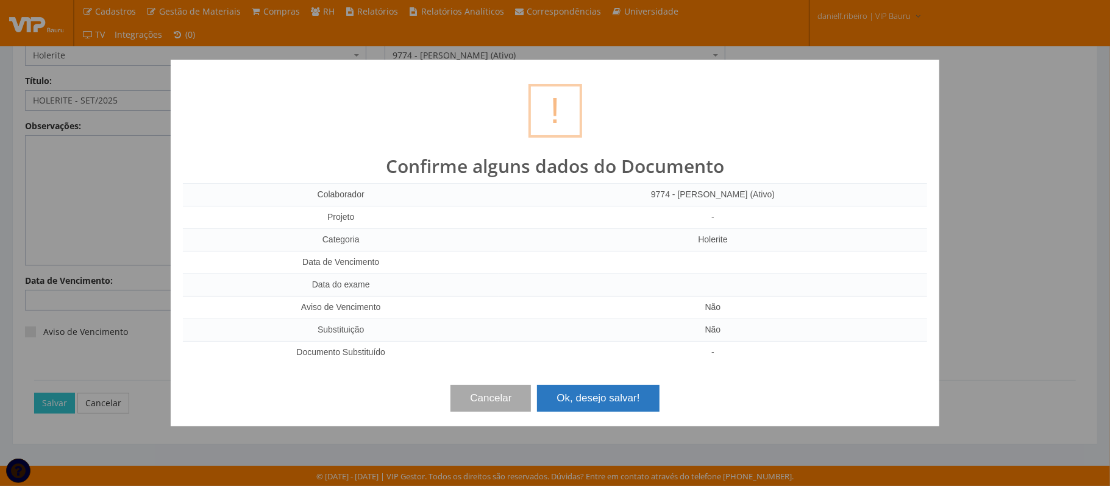
click at [602, 400] on button "Ok, desejo salvar!" at bounding box center [598, 398] width 122 height 27
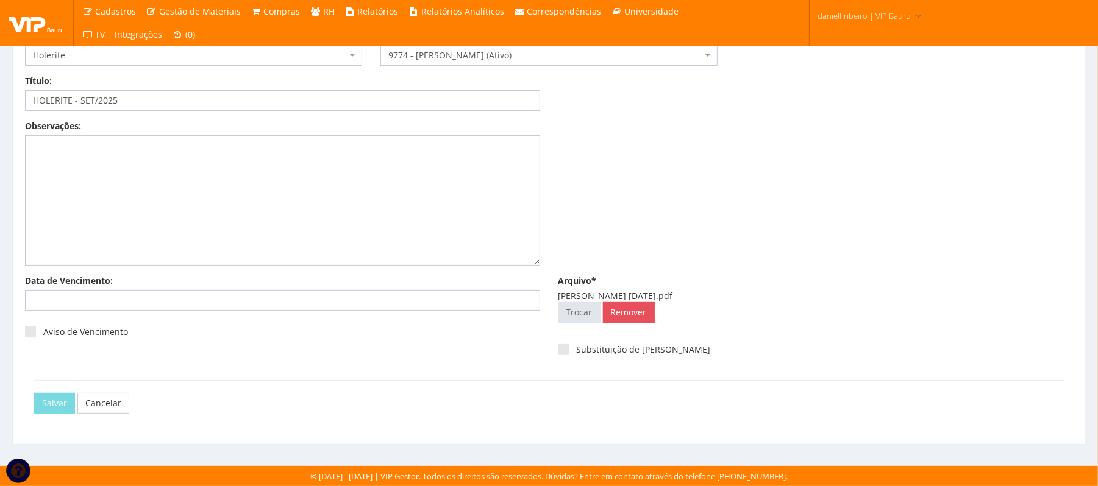
scroll to position [0, 0]
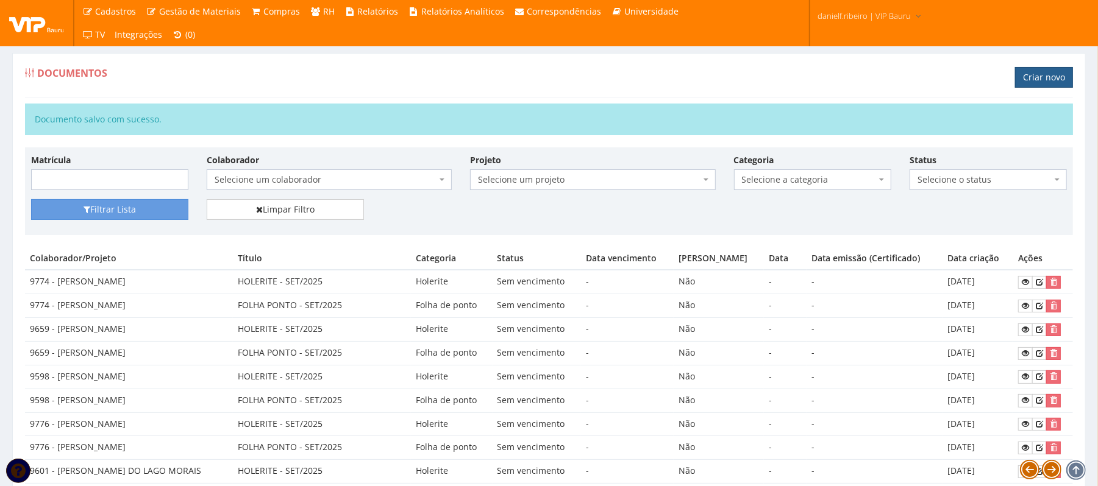
click at [1051, 74] on link "Criar novo" at bounding box center [1044, 77] width 58 height 21
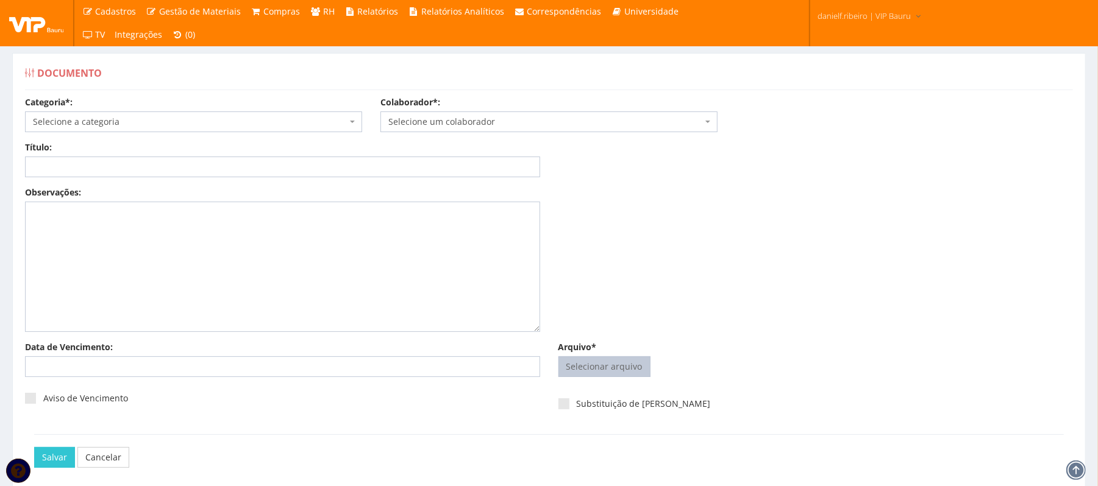
click at [624, 374] on input "Arquivo*" at bounding box center [604, 367] width 91 height 20
type input "C:\fakepath\[PERSON_NAME] FOLHA PONTO [DATE].pdf"
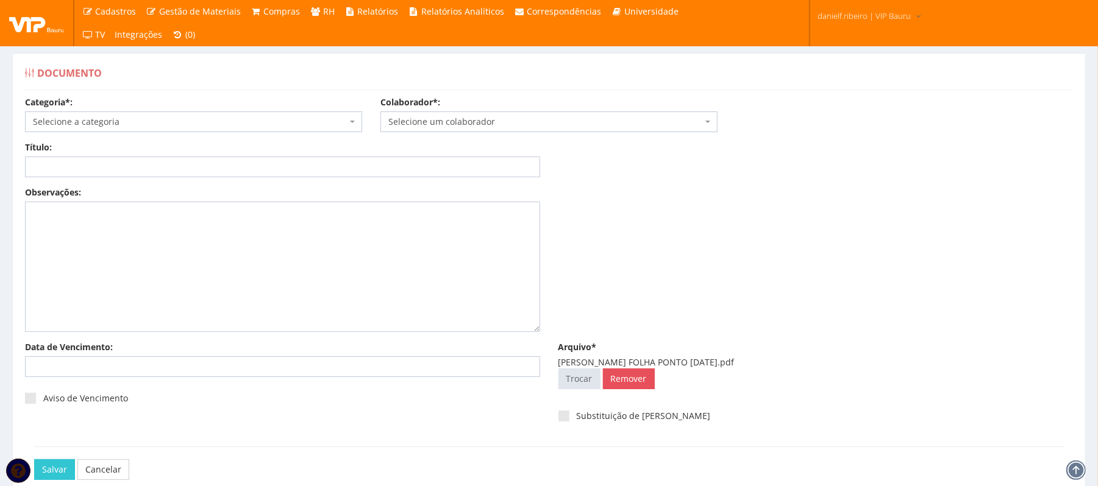
click at [498, 115] on span "Selecione um colaborador" at bounding box center [548, 122] width 337 height 21
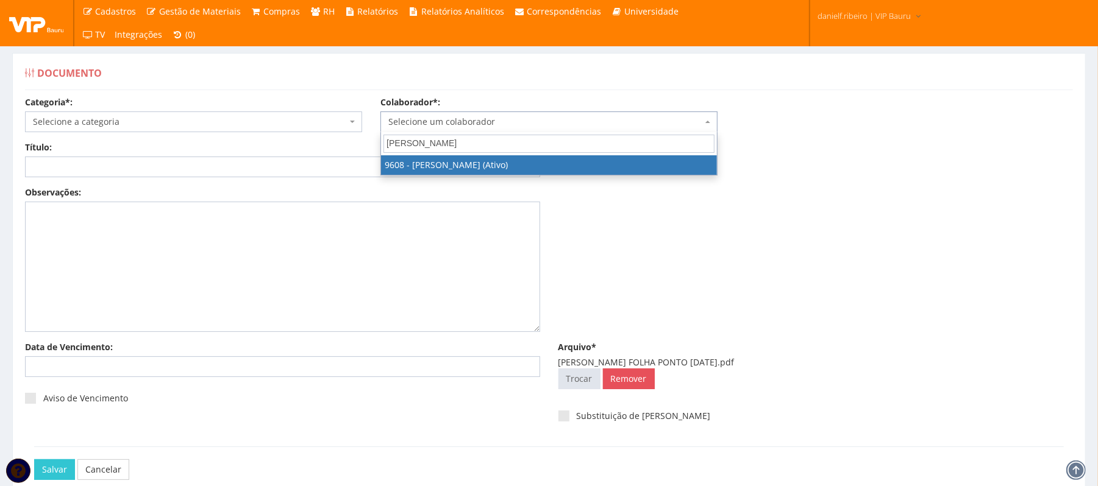
type input "JULIA FERN"
select select "3775"
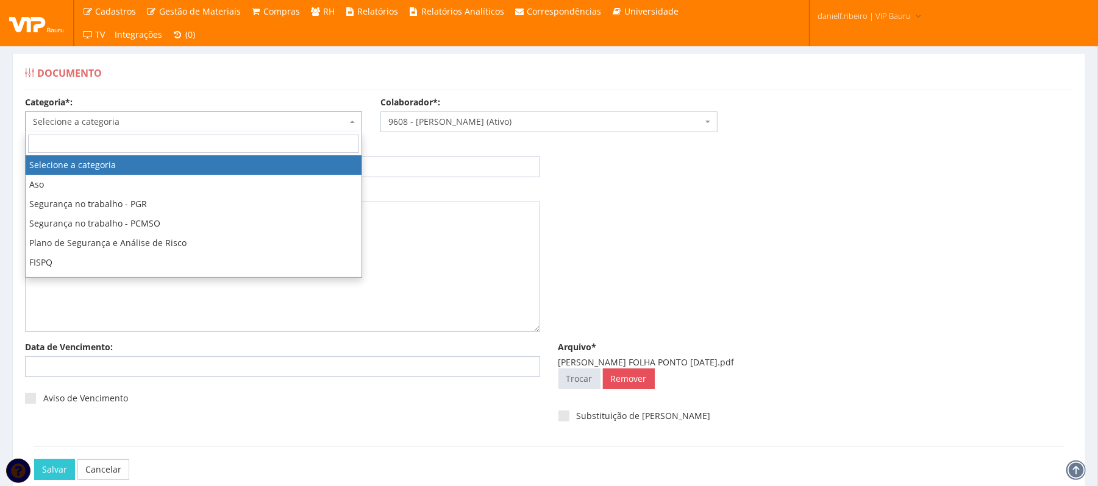
click at [127, 127] on span "Selecione a categoria" at bounding box center [190, 122] width 314 height 12
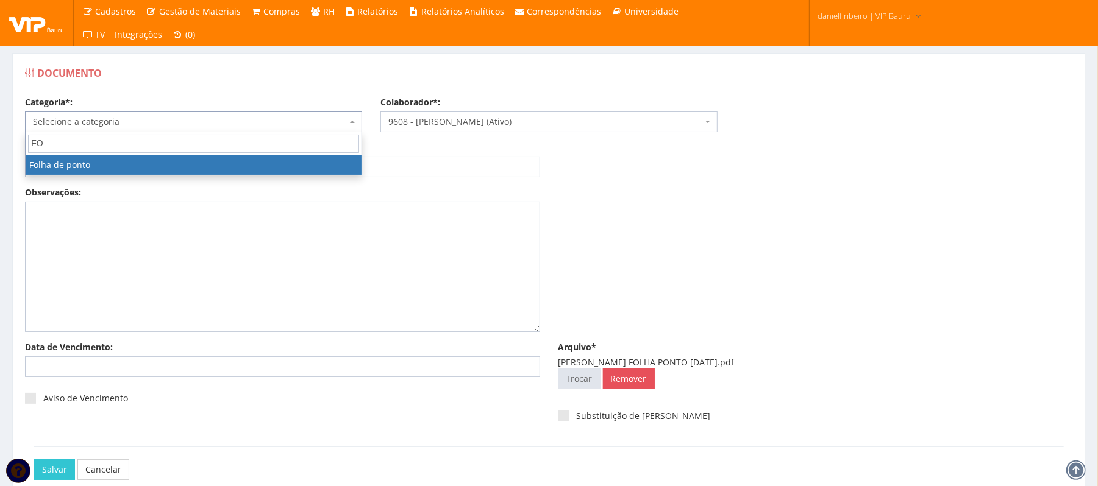
type input "FOL"
select select "folha_ponto"
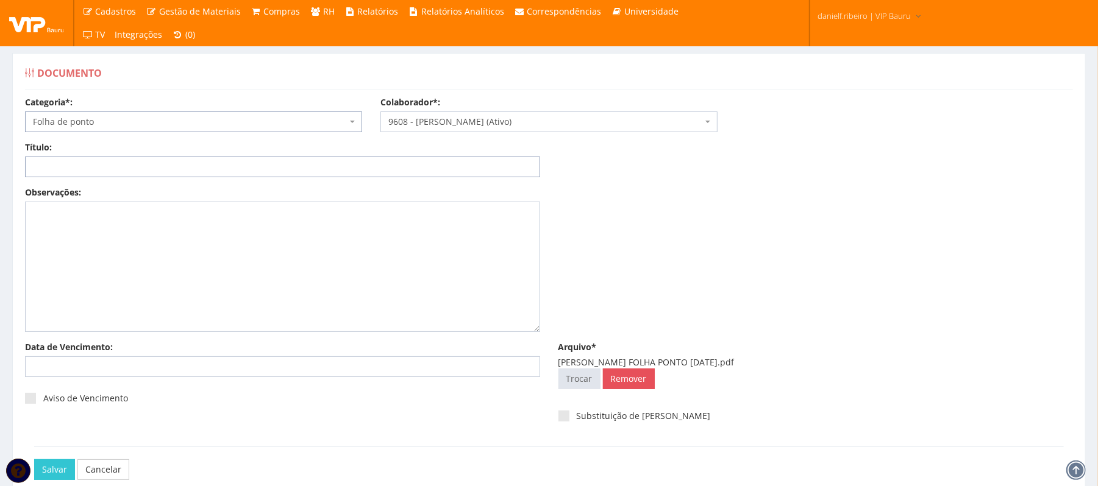
click at [119, 165] on input "Título:" at bounding box center [282, 167] width 515 height 21
paste input "FOLHA PONTO - SET/2025"
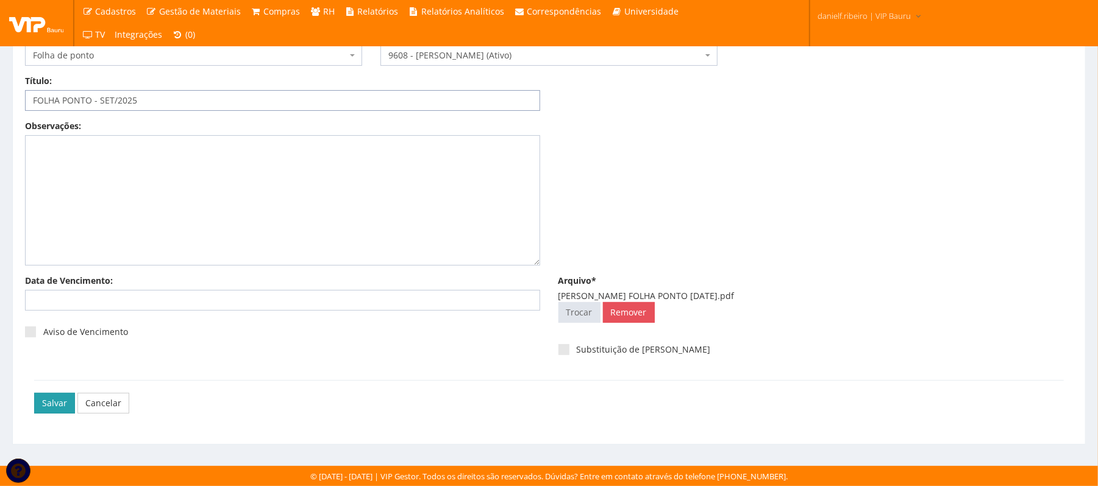
type input "FOLHA PONTO - SET/2025"
click at [46, 408] on input "Salvar" at bounding box center [54, 403] width 41 height 21
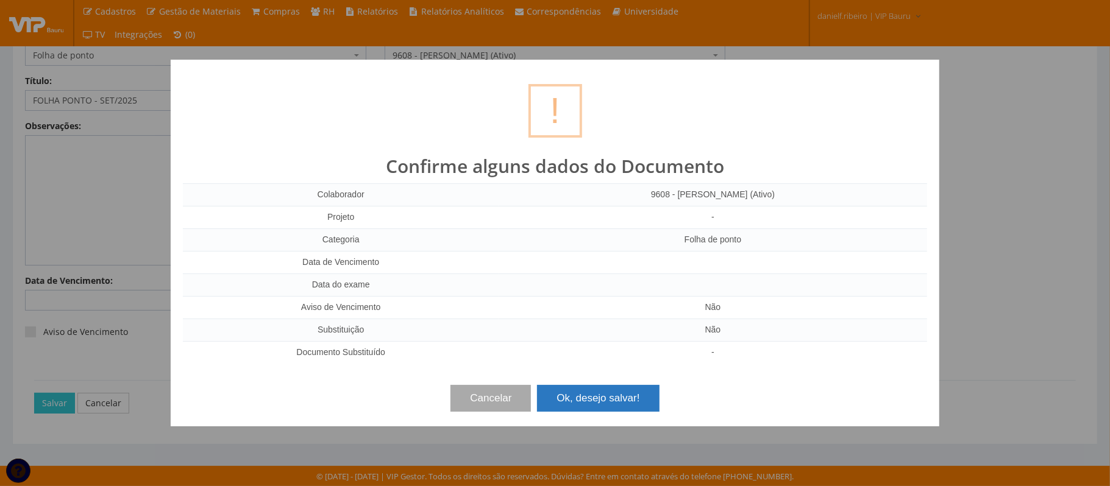
click at [590, 406] on button "Ok, desejo salvar!" at bounding box center [598, 398] width 122 height 27
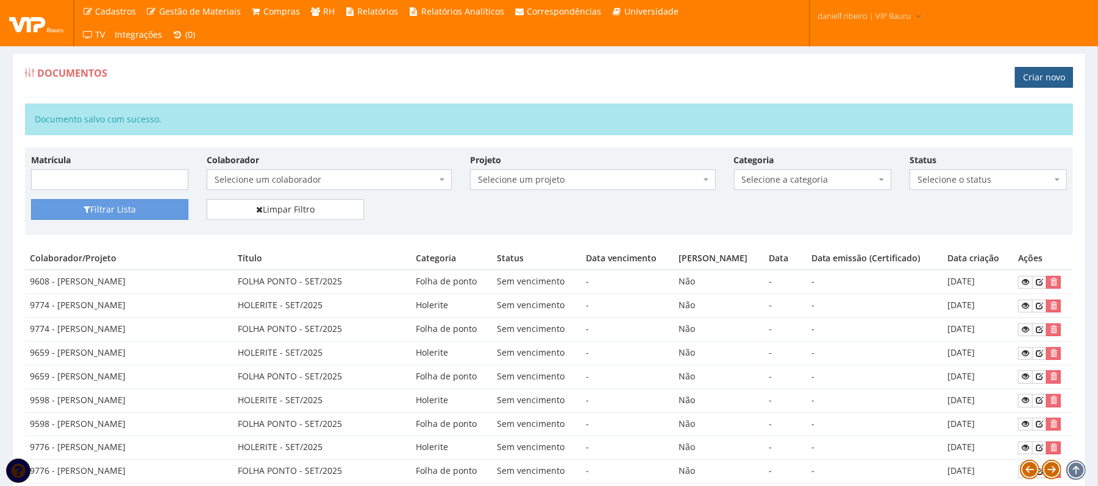
click at [1027, 82] on link "Criar novo" at bounding box center [1044, 77] width 58 height 21
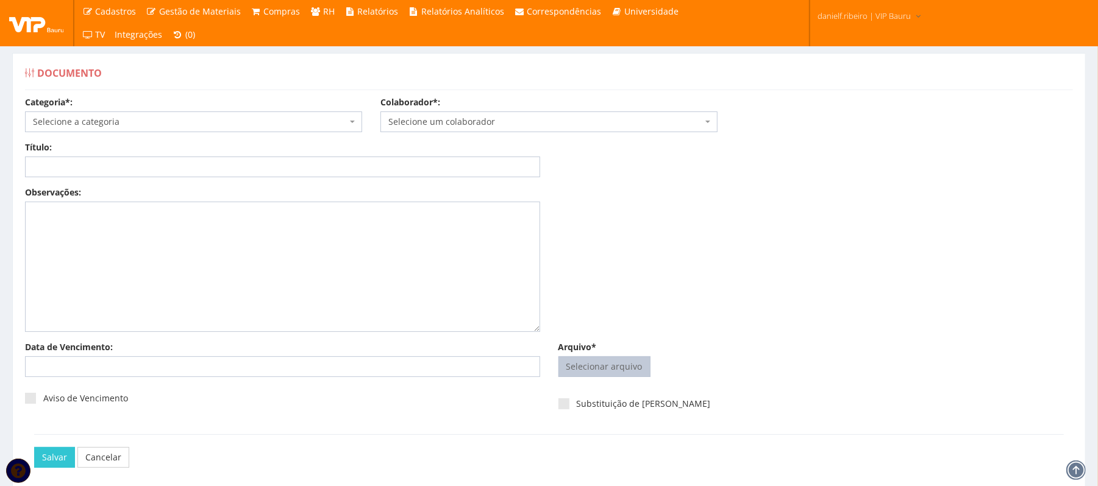
click at [619, 366] on input "Arquivo*" at bounding box center [604, 367] width 91 height 20
type input "C:\fakepath\JULIA FERNANDES HOLERITE SET.2025.pdf"
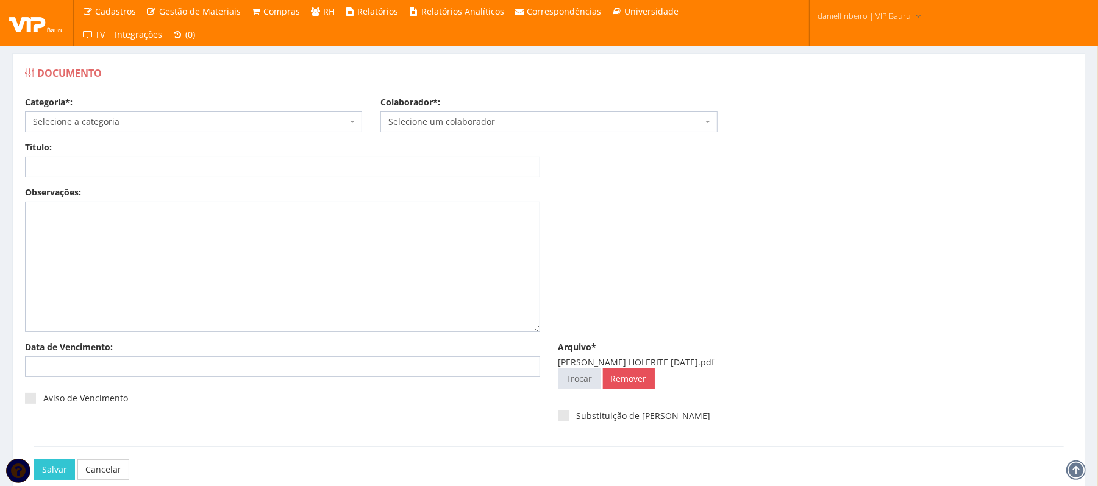
click at [473, 126] on span "Selecione um colaborador" at bounding box center [545, 122] width 314 height 12
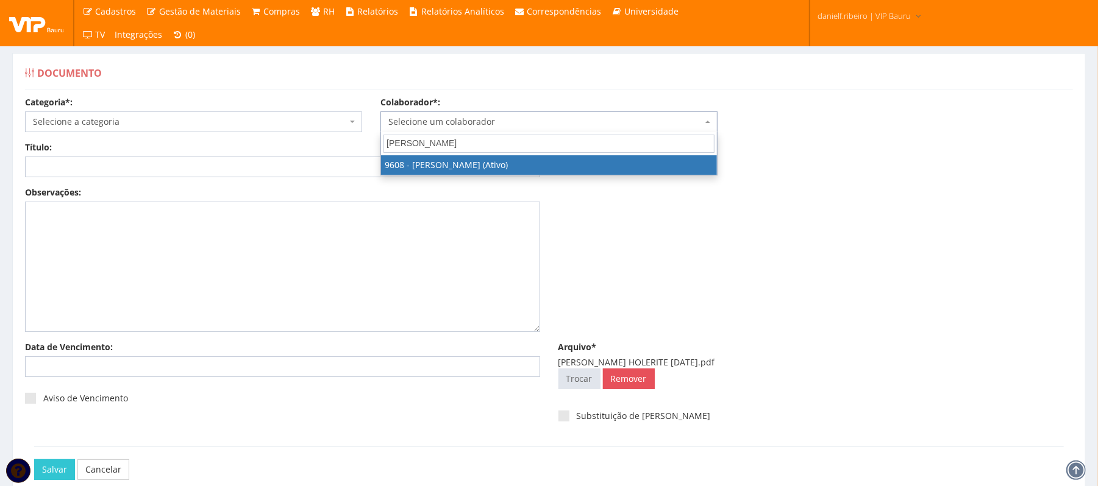
type input "JULIA FERNA"
select select "3775"
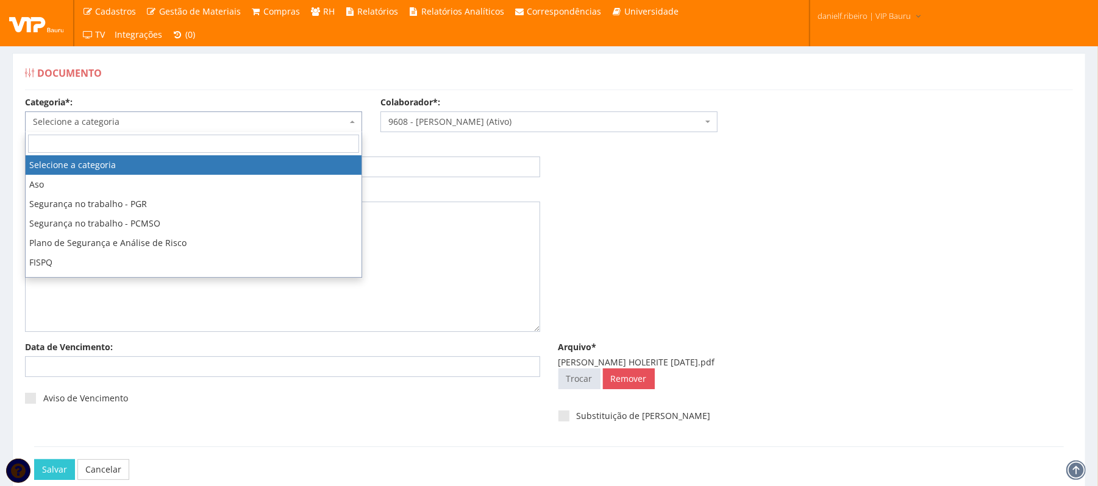
click at [193, 127] on span "Selecione a categoria" at bounding box center [190, 122] width 314 height 12
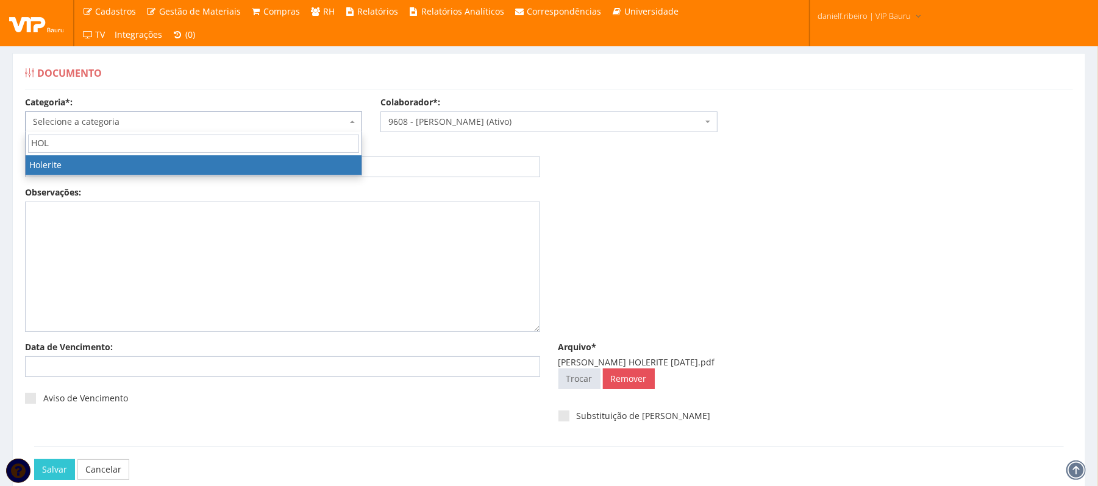
type input "HOLE"
select select "holerite"
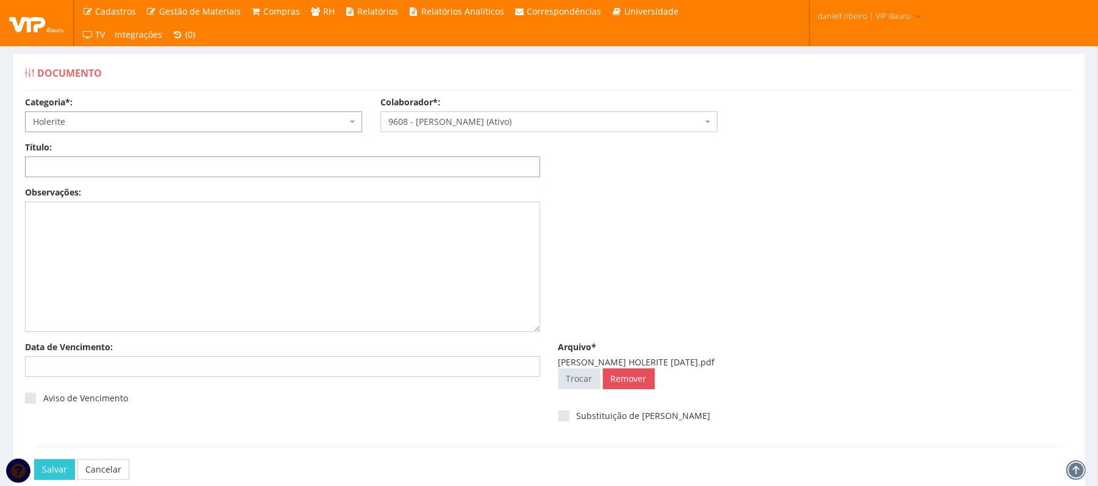
click at [133, 160] on input "Título:" at bounding box center [282, 167] width 515 height 21
paste input "HOLERITE - SET/2025"
type input "HOLERITE - SET/2025"
click at [61, 466] on input "Salvar" at bounding box center [54, 470] width 41 height 21
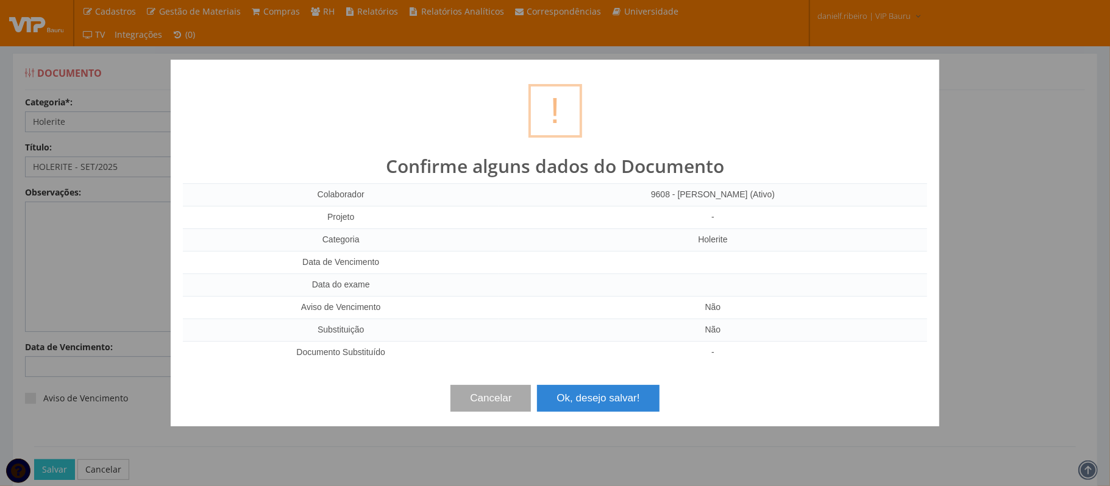
click at [592, 405] on button "Ok, desejo salvar!" at bounding box center [598, 398] width 122 height 27
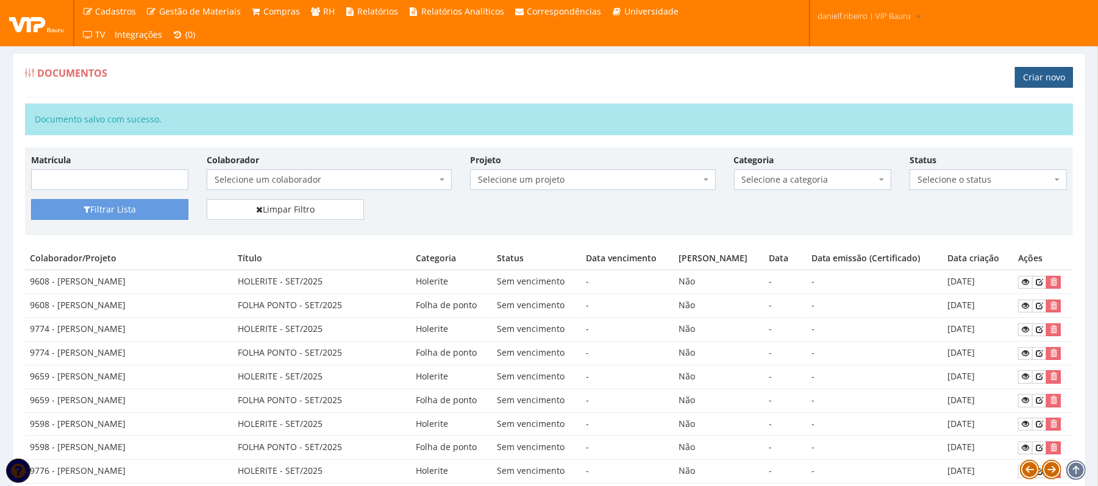
click at [1051, 78] on link "Criar novo" at bounding box center [1044, 77] width 58 height 21
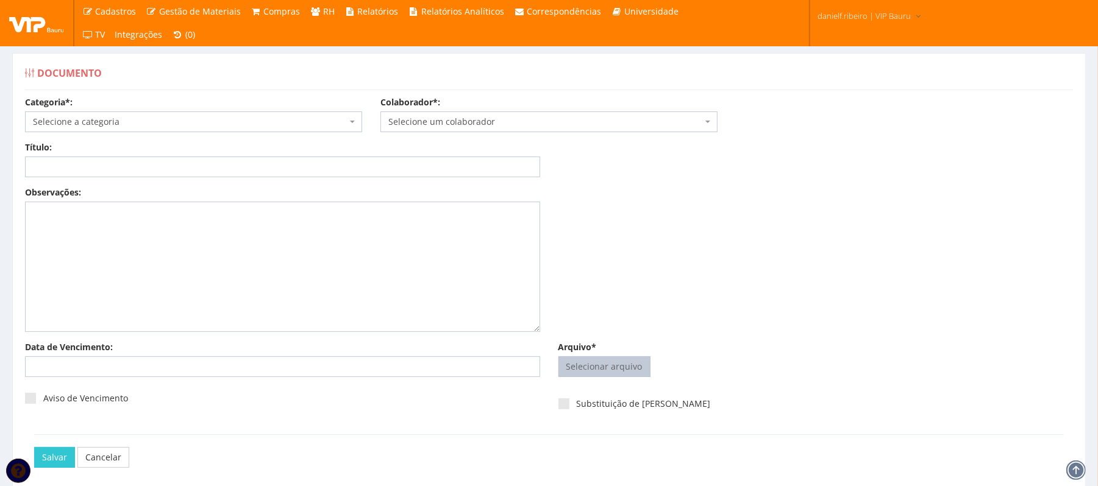
click at [589, 368] on input "Arquivo*" at bounding box center [604, 367] width 91 height 20
type input "C:\fakepath\KAMILLA YORRANA FOLHA PONTO SET.2025.pdf"
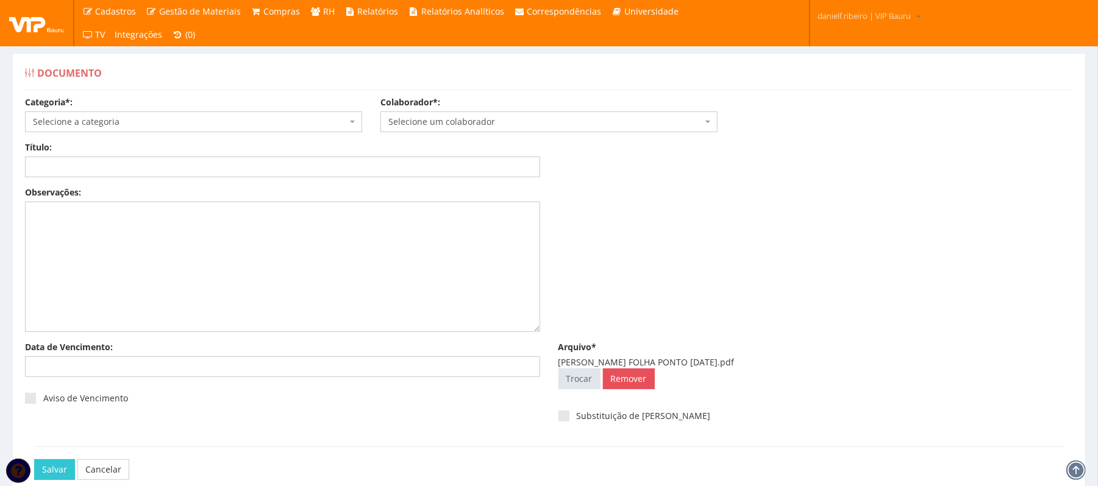
click at [491, 115] on span "Selecione um colaborador" at bounding box center [548, 122] width 337 height 21
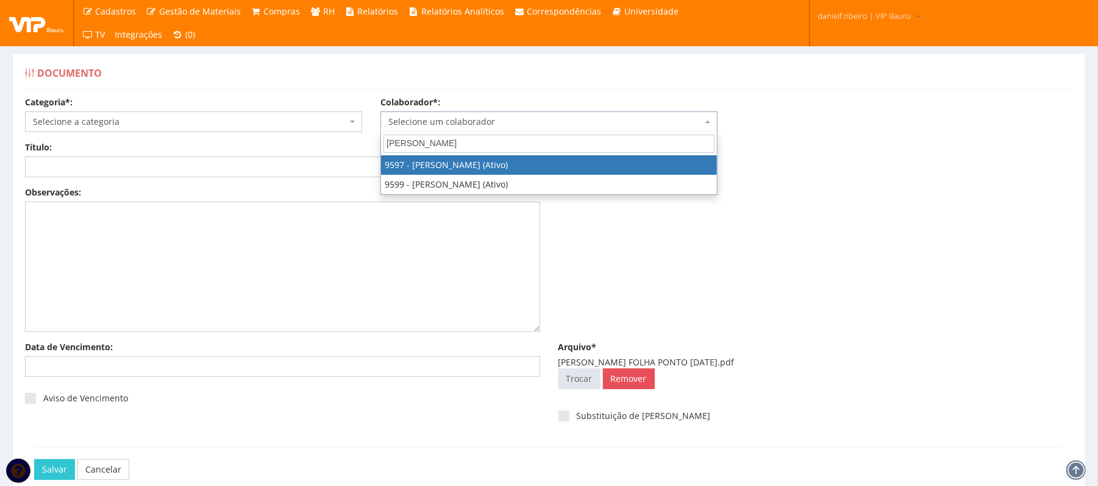
type input "KAMILL"
select select "3767"
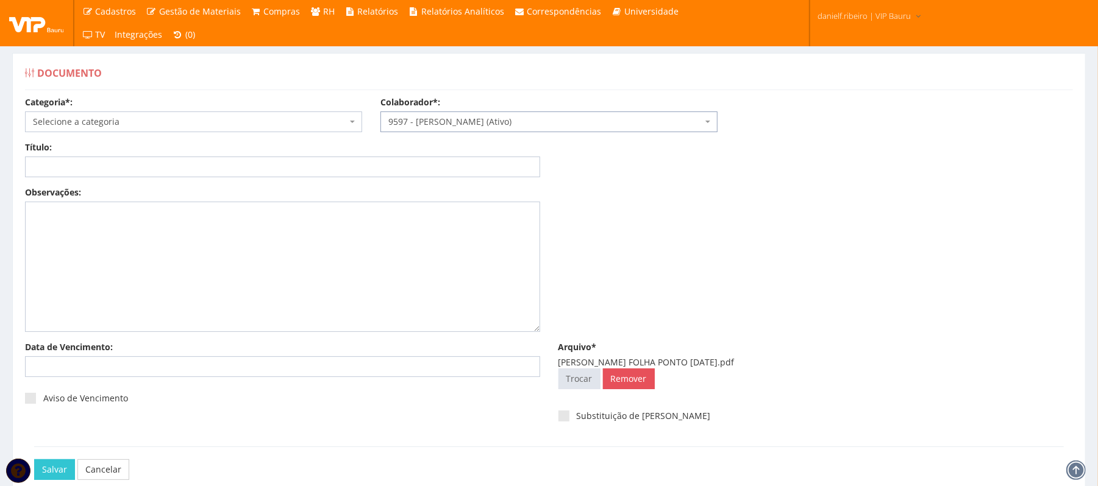
click at [235, 115] on span "Selecione a categoria" at bounding box center [193, 122] width 337 height 21
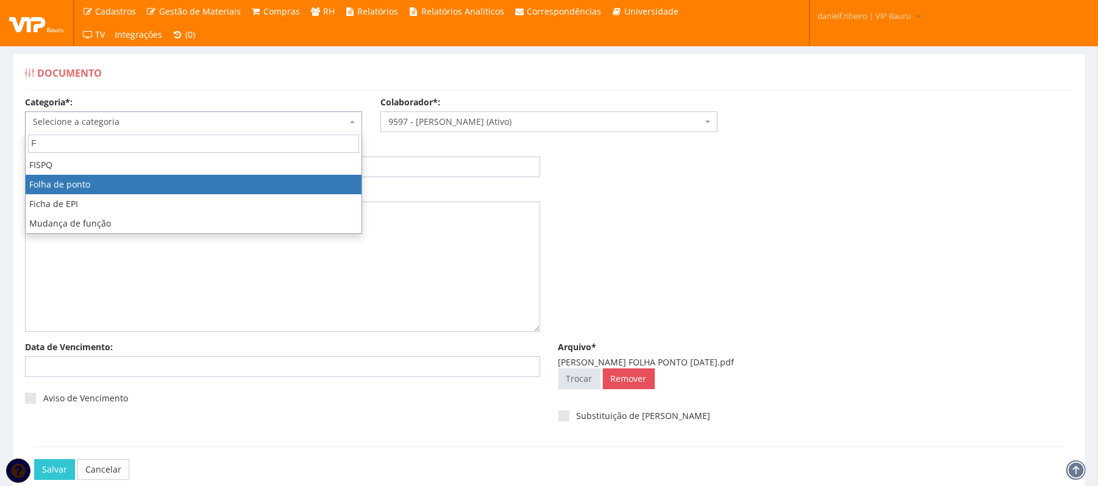
type input "F"
drag, startPoint x: 116, startPoint y: 179, endPoint x: 94, endPoint y: 203, distance: 32.8
select select "folha_ponto"
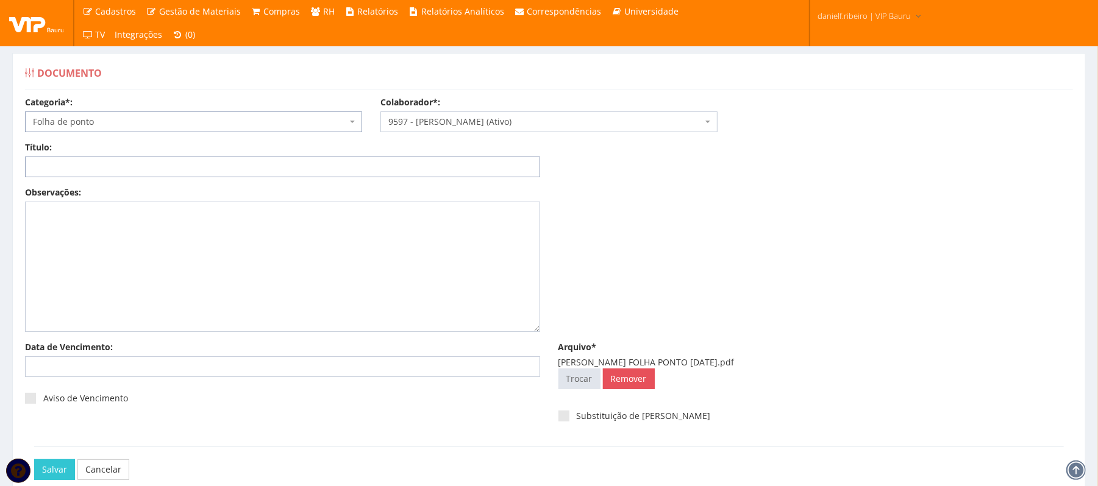
click at [76, 173] on input "Título:" at bounding box center [282, 167] width 515 height 21
paste input "FOLHA PONTO - SET/2025"
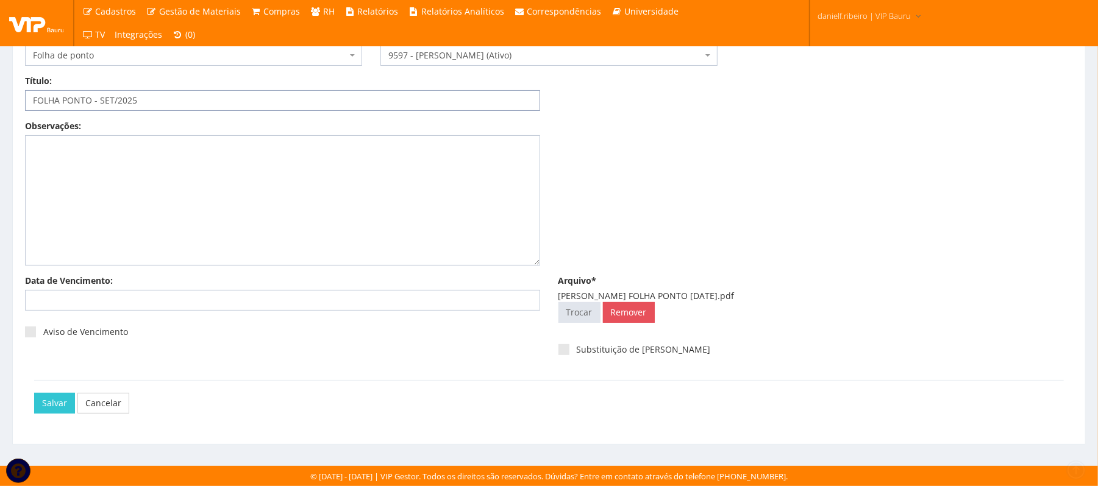
type input "FOLHA PONTO - SET/2025"
click at [25, 402] on div "Salvar Cancelar" at bounding box center [549, 403] width 1048 height 46
click at [44, 403] on input "Salvar" at bounding box center [54, 403] width 41 height 21
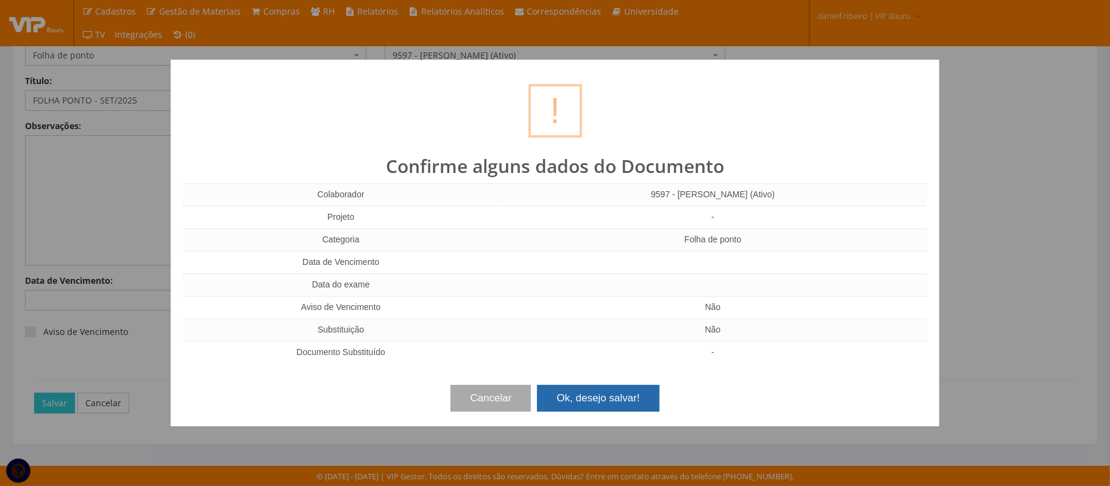
click at [620, 401] on button "Ok, desejo salvar!" at bounding box center [598, 398] width 122 height 27
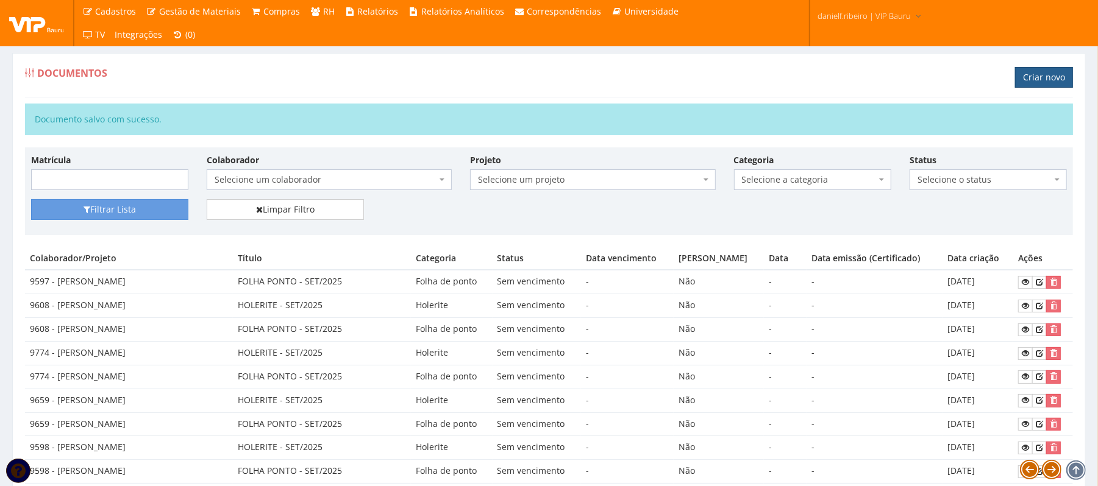
click at [1025, 81] on link "Criar novo" at bounding box center [1044, 77] width 58 height 21
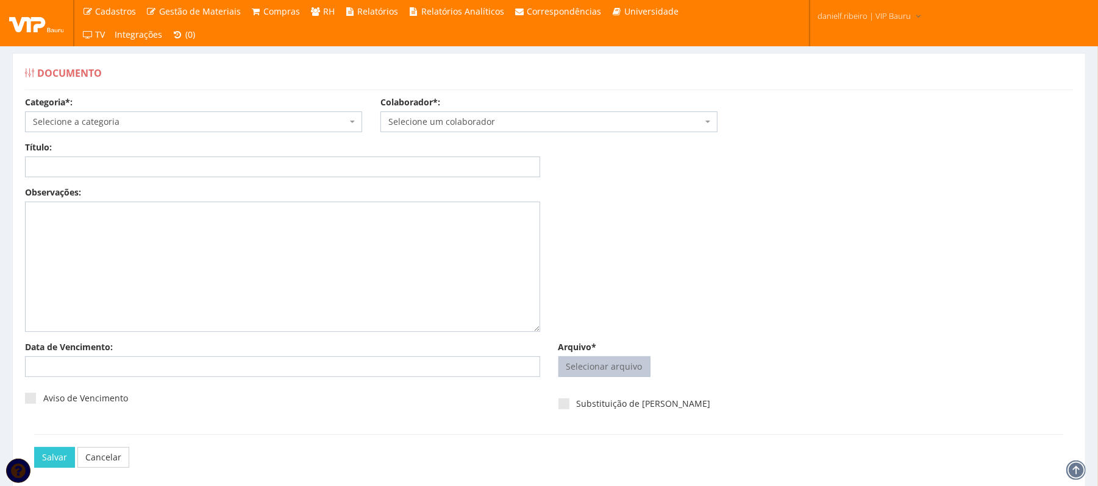
click at [617, 364] on input "Arquivo*" at bounding box center [604, 367] width 91 height 20
type input "C:\fakepath\[PERSON_NAME] HOLERITE [DATE].pdf"
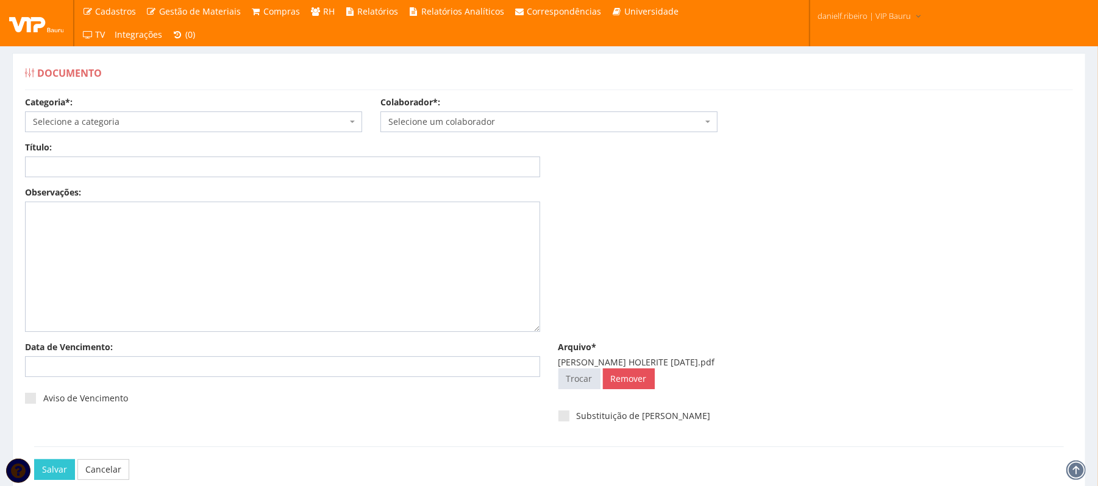
click at [503, 122] on span "Selecione um colaborador" at bounding box center [545, 122] width 314 height 12
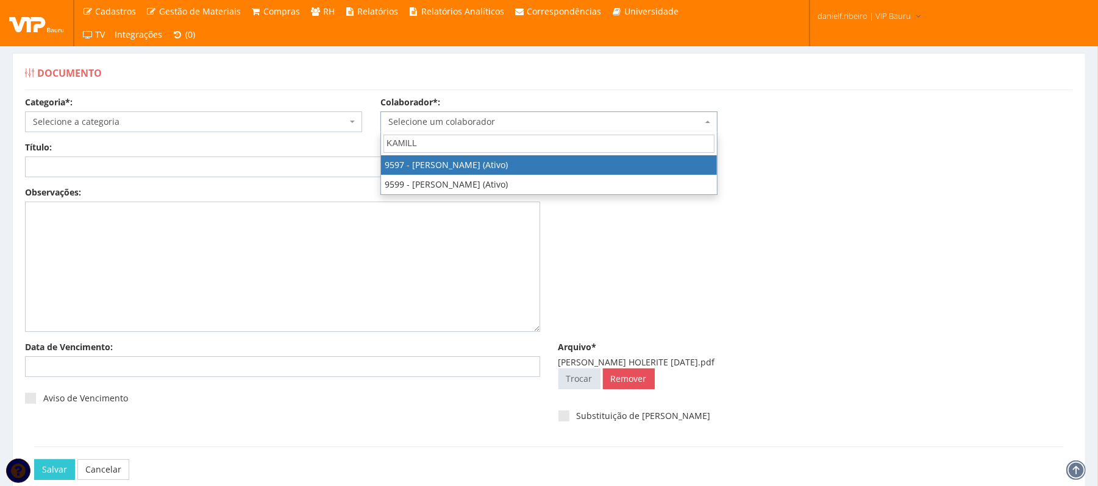
type input "KAMILLA"
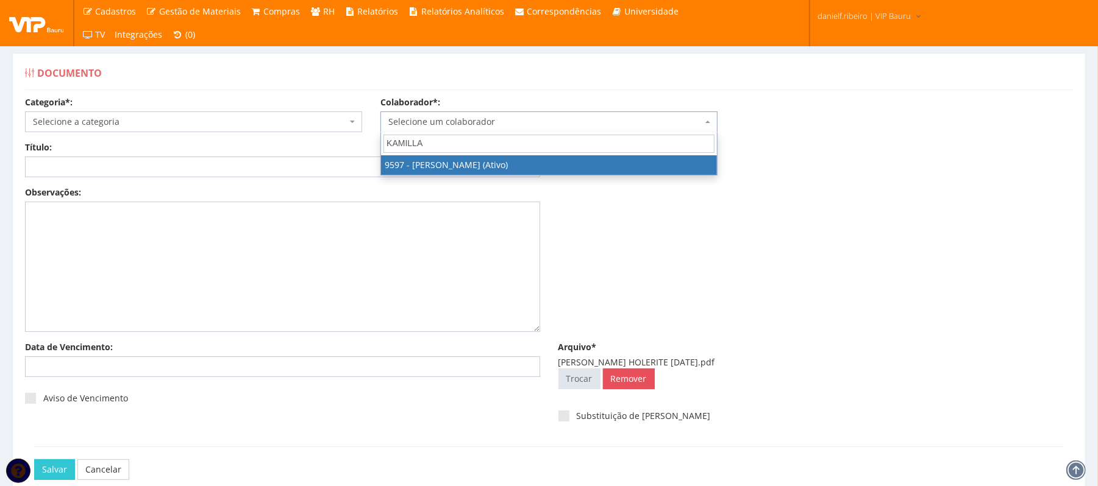
select select "3767"
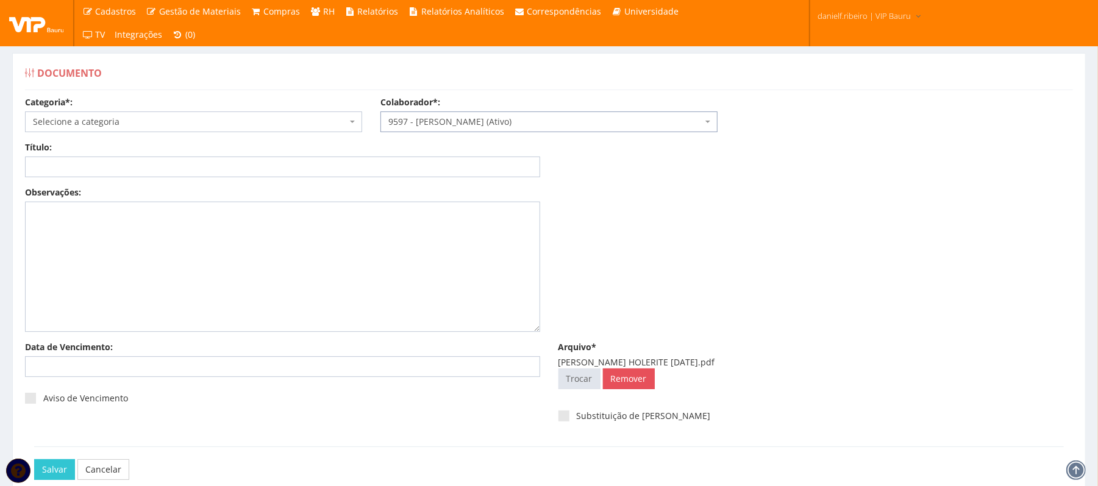
click at [186, 115] on span "Selecione a categoria" at bounding box center [193, 122] width 337 height 21
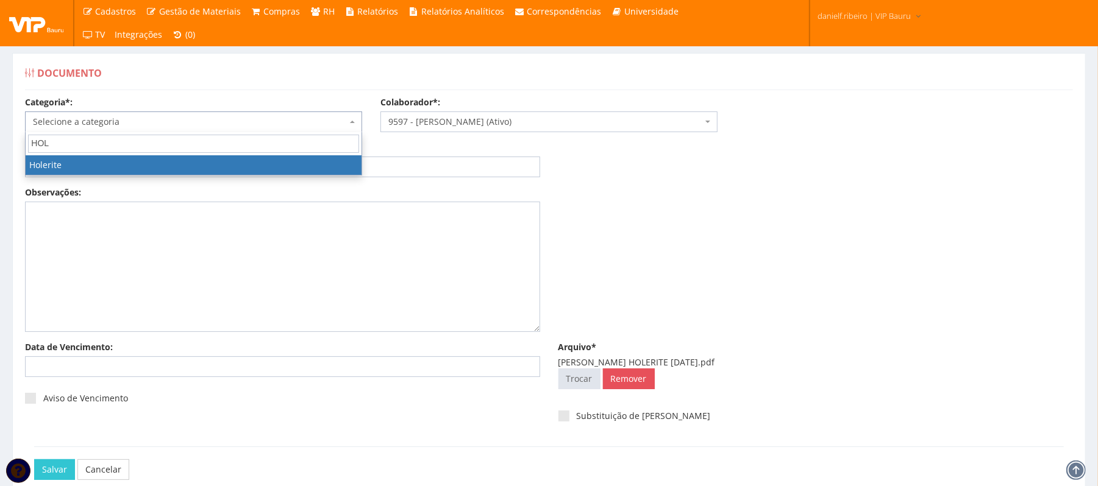
type input "HOLE"
select select "holerite"
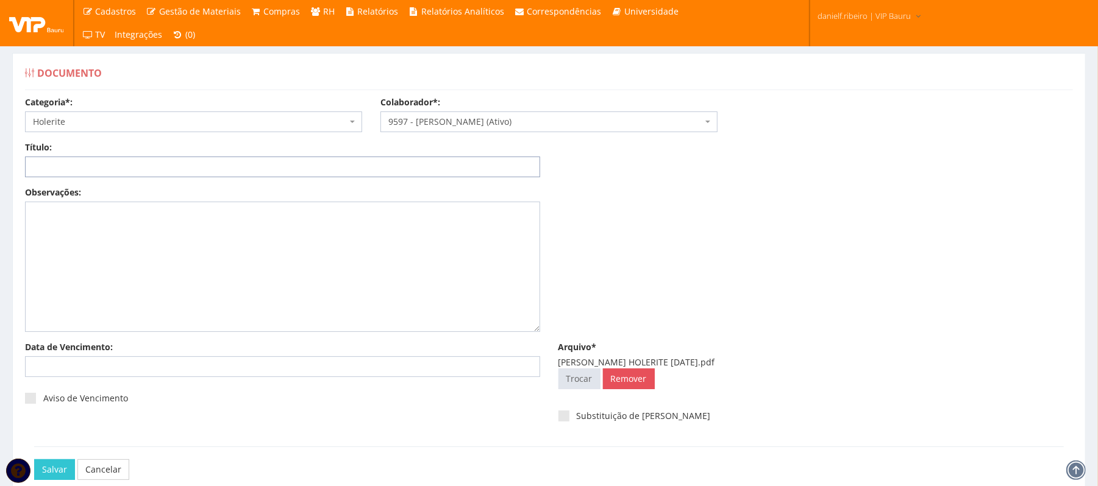
click at [144, 167] on input "Título:" at bounding box center [282, 167] width 515 height 21
paste input "HOLERITE - SET/2025"
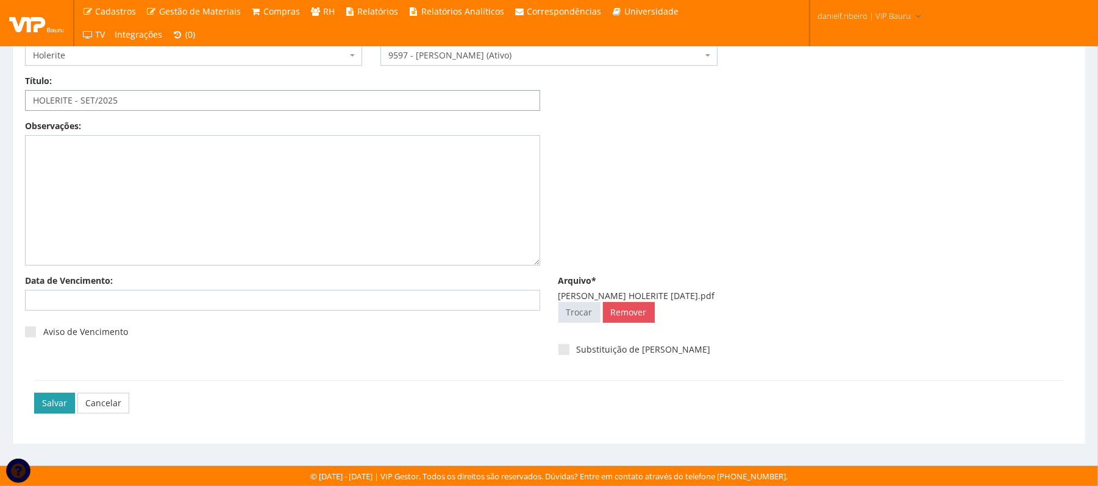
type input "HOLERITE - SET/2025"
click at [54, 396] on input "Salvar" at bounding box center [54, 403] width 41 height 21
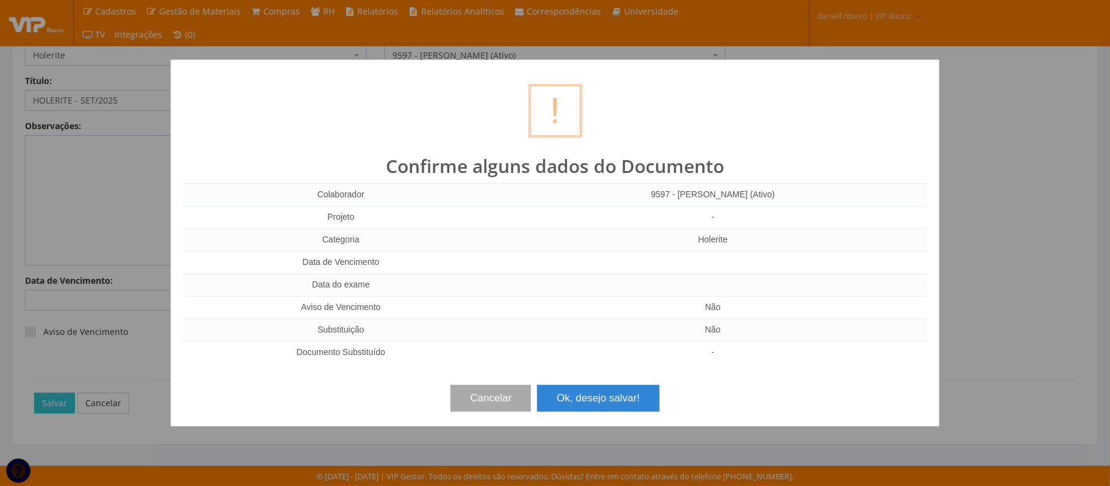
click at [569, 420] on div "? ! i Confirme alguns dados do Documento Colaborador 9597 - KAMILLA YORRANA DA …" at bounding box center [555, 243] width 768 height 367
click at [573, 408] on button "Ok, desejo salvar!" at bounding box center [598, 398] width 122 height 27
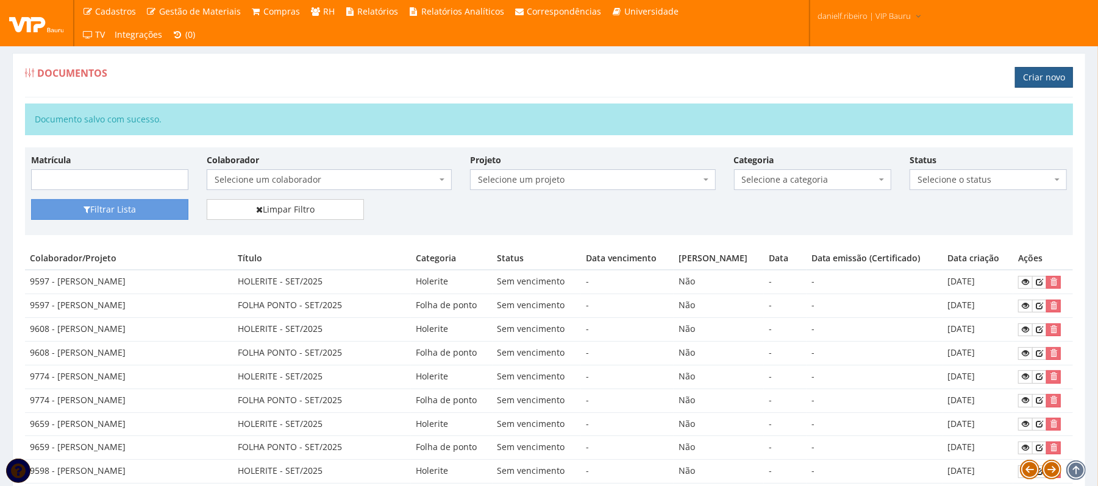
click at [1047, 82] on link "Criar novo" at bounding box center [1044, 77] width 58 height 21
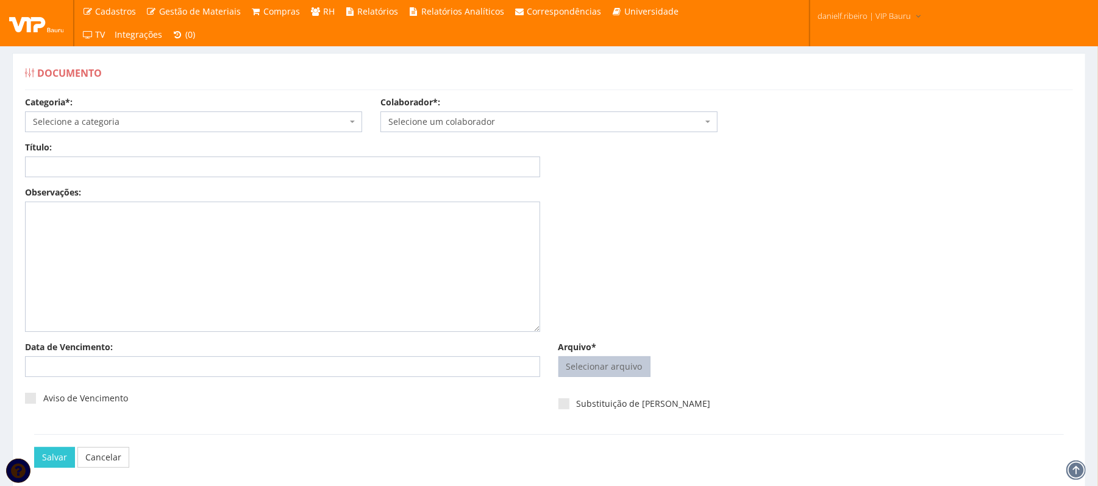
click at [594, 361] on input "Arquivo*" at bounding box center [604, 367] width 91 height 20
type input "C:\fakepath\[PERSON_NAME] FOLHA PONTO [DATE].pdf"
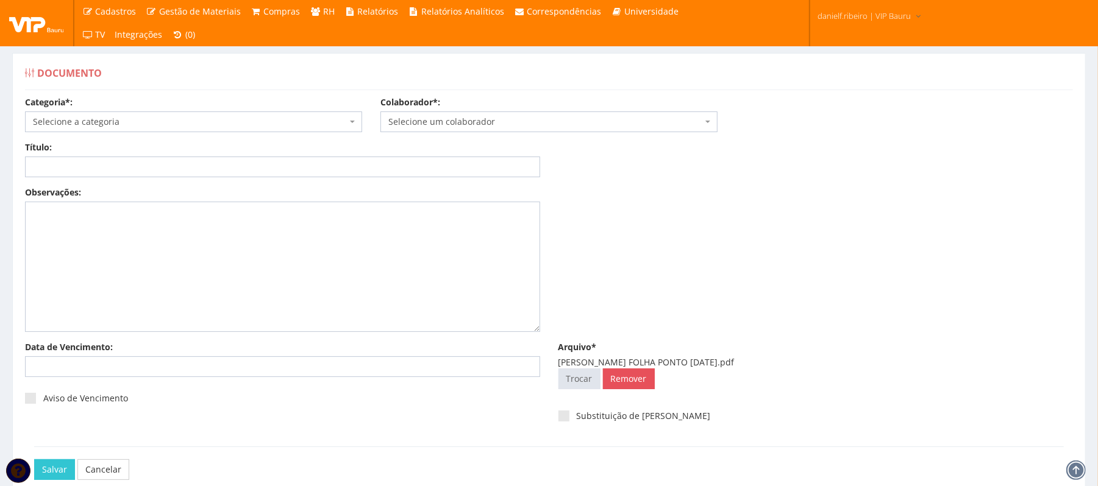
click at [507, 124] on span "Selecione um colaborador" at bounding box center [545, 122] width 314 height 12
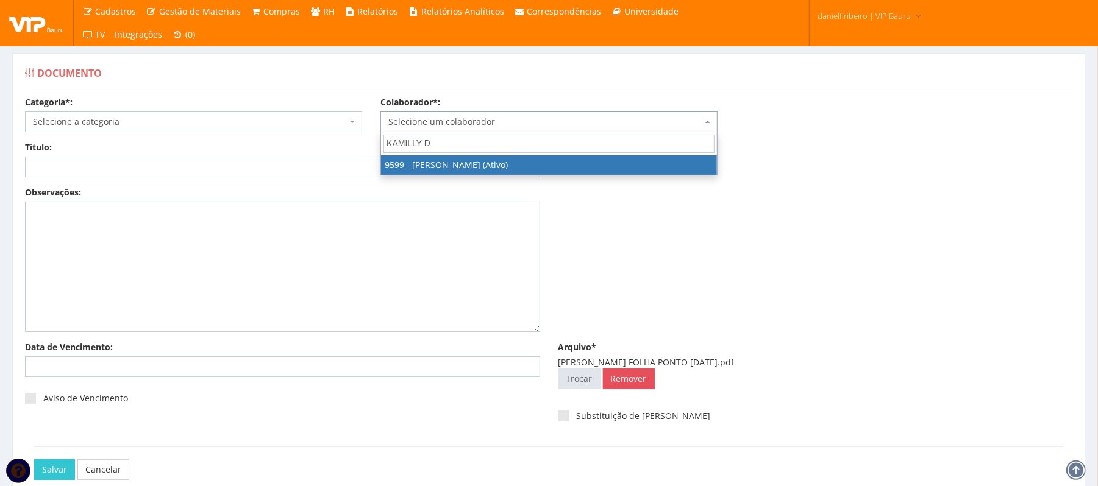
type input "KAMILLY DE"
select select "3780"
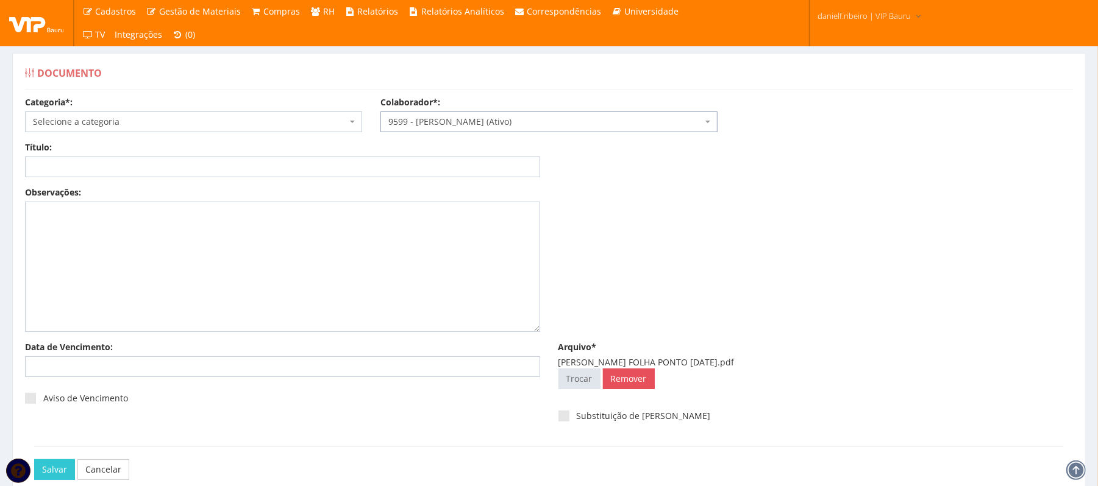
click at [115, 127] on span "Selecione a categoria" at bounding box center [190, 122] width 314 height 12
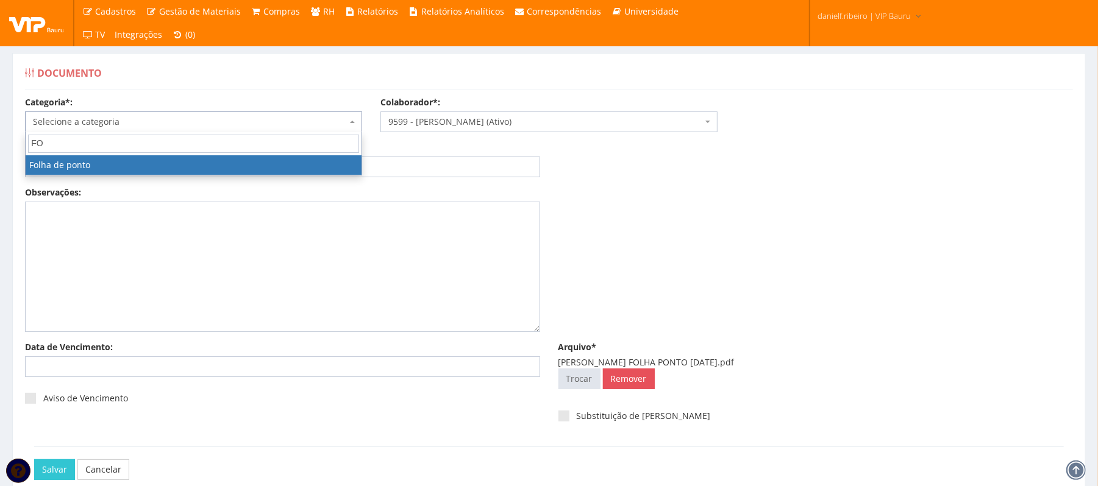
type input "FOL"
select select "folha_ponto"
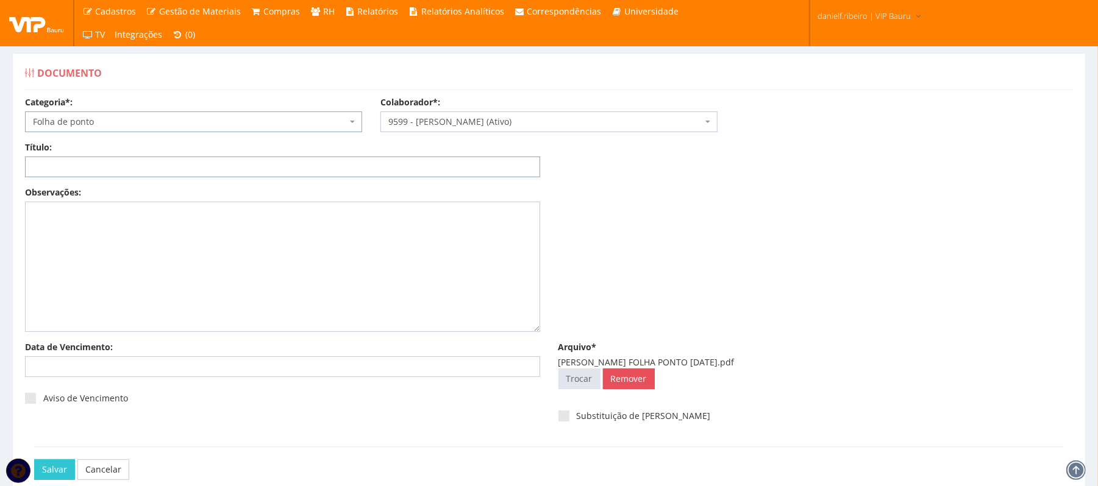
click at [149, 165] on input "Título:" at bounding box center [282, 167] width 515 height 21
paste input "FOLHA PONTO - SET/2025"
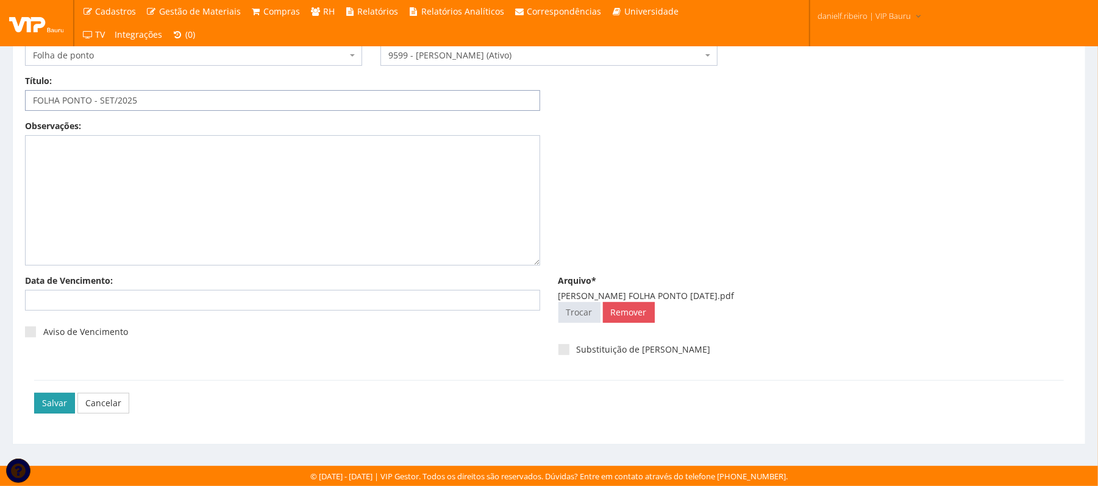
type input "FOLHA PONTO - SET/2025"
click at [49, 413] on input "Salvar" at bounding box center [54, 403] width 41 height 21
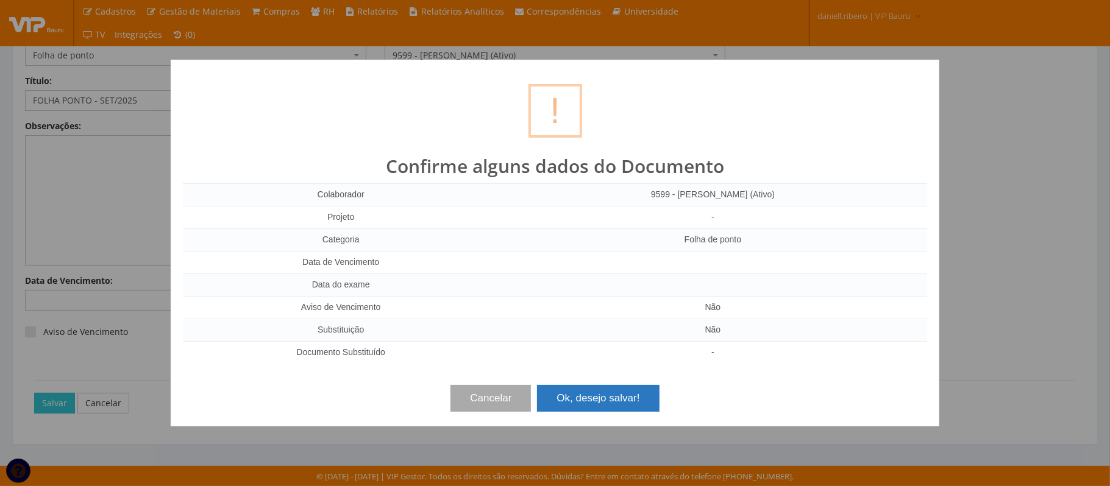
click at [615, 392] on button "Ok, desejo salvar!" at bounding box center [598, 398] width 122 height 27
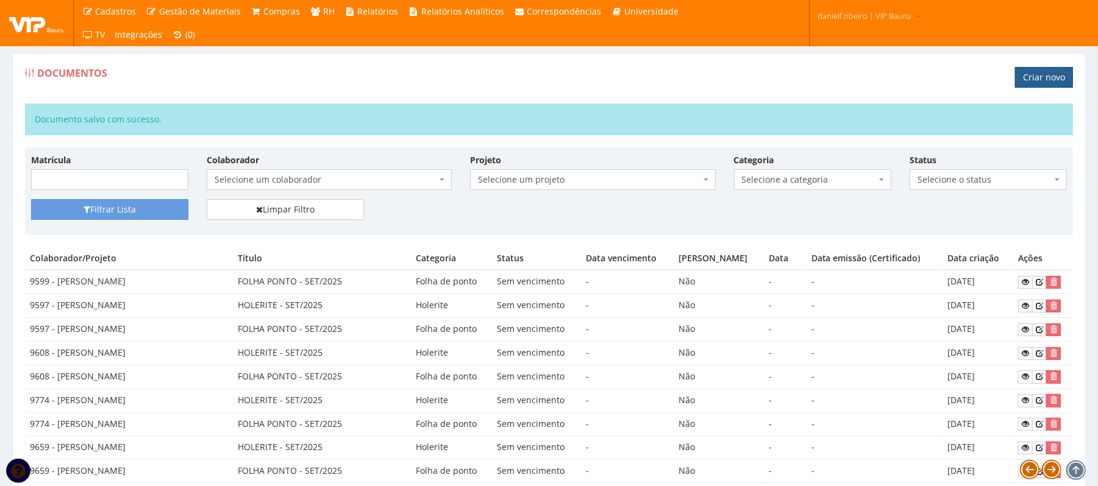
click at [1046, 82] on link "Criar novo" at bounding box center [1044, 77] width 58 height 21
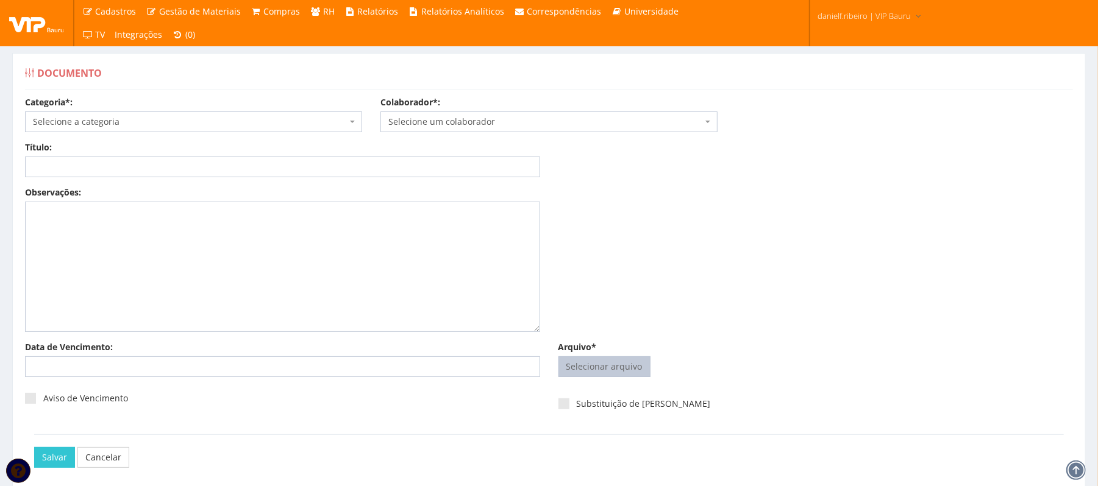
click at [617, 363] on input "Arquivo*" at bounding box center [604, 367] width 91 height 20
type input "C:\fakepath\KAMILLY DE SOUZA HOLERITE SET.2025.pdf"
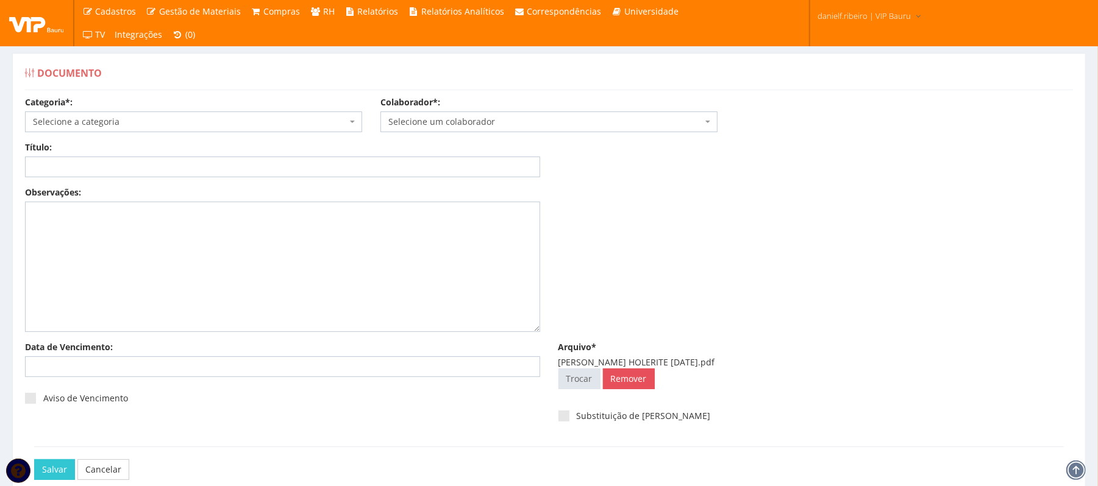
click at [435, 128] on span "Selecione um colaborador" at bounding box center [545, 122] width 314 height 12
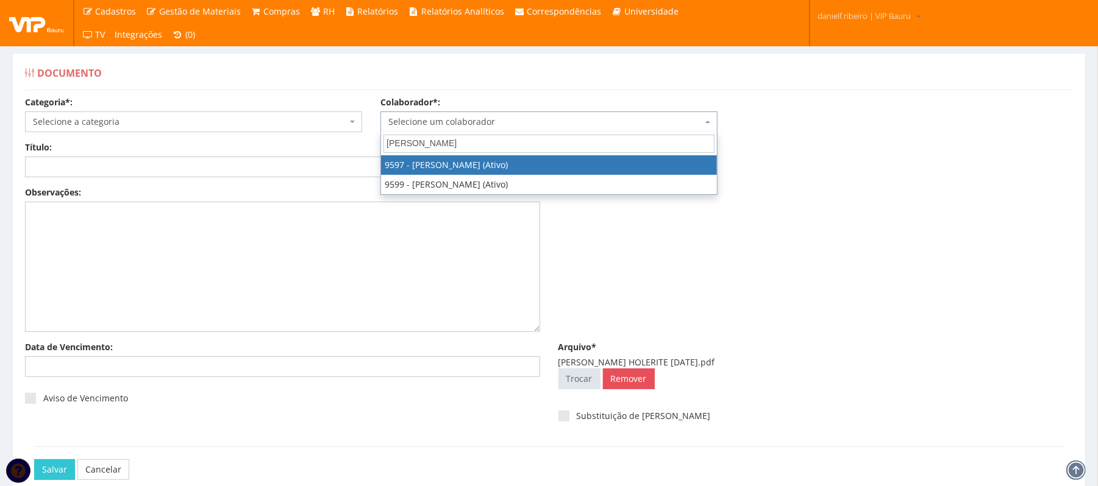
type input "KAMILL"
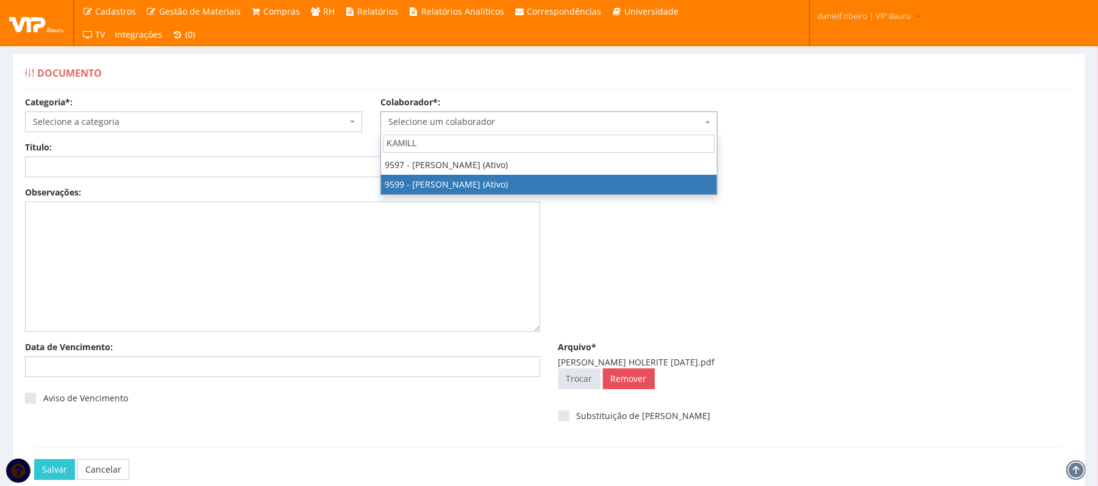
select select "3780"
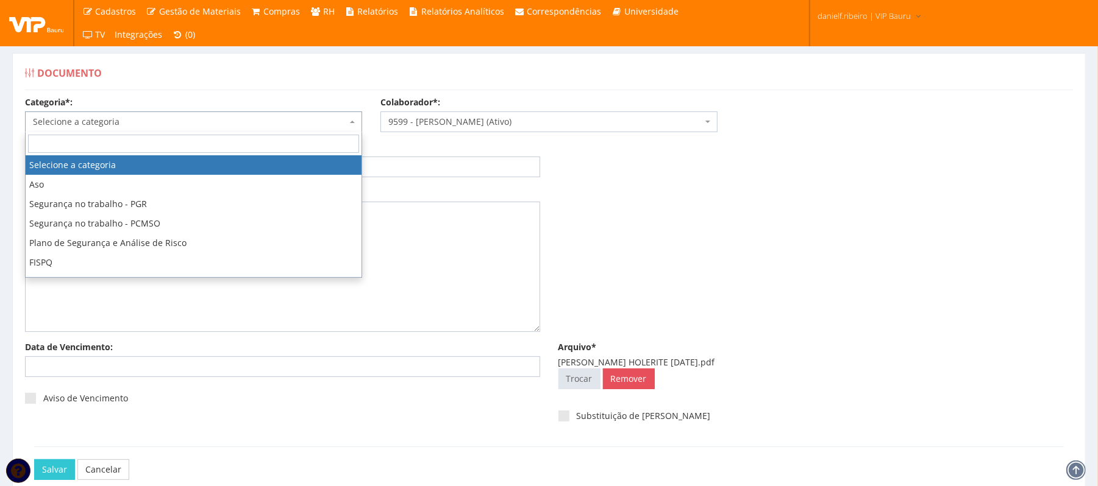
click at [234, 120] on span "Selecione a categoria" at bounding box center [190, 122] width 314 height 12
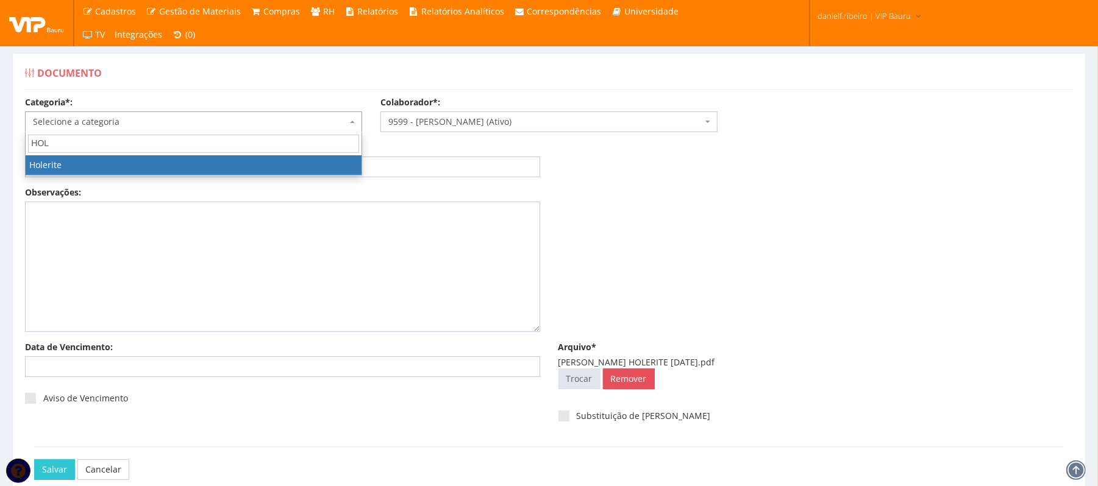
type input "HOLE"
select select "holerite"
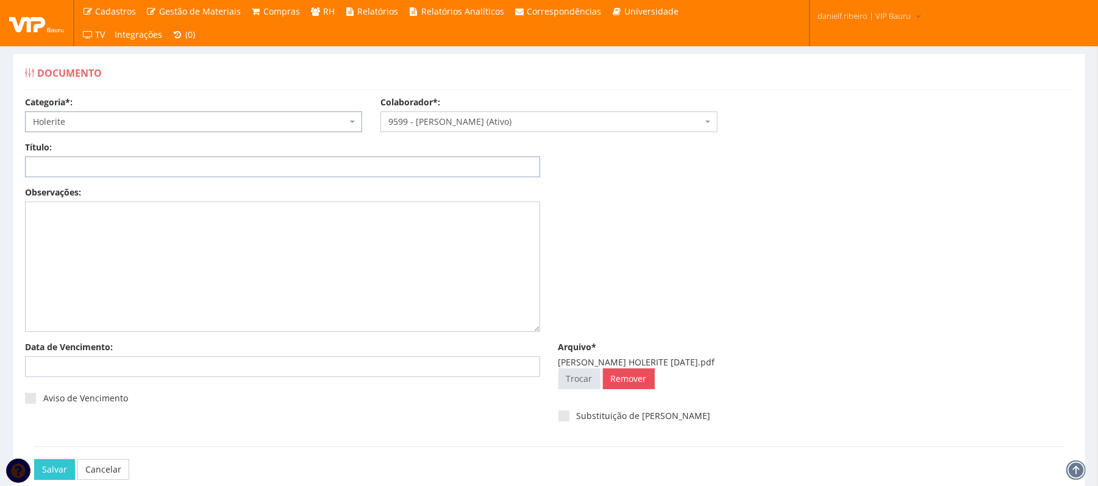
click at [321, 166] on input "Título:" at bounding box center [282, 167] width 515 height 21
paste input "HOLERITE - SET/2025"
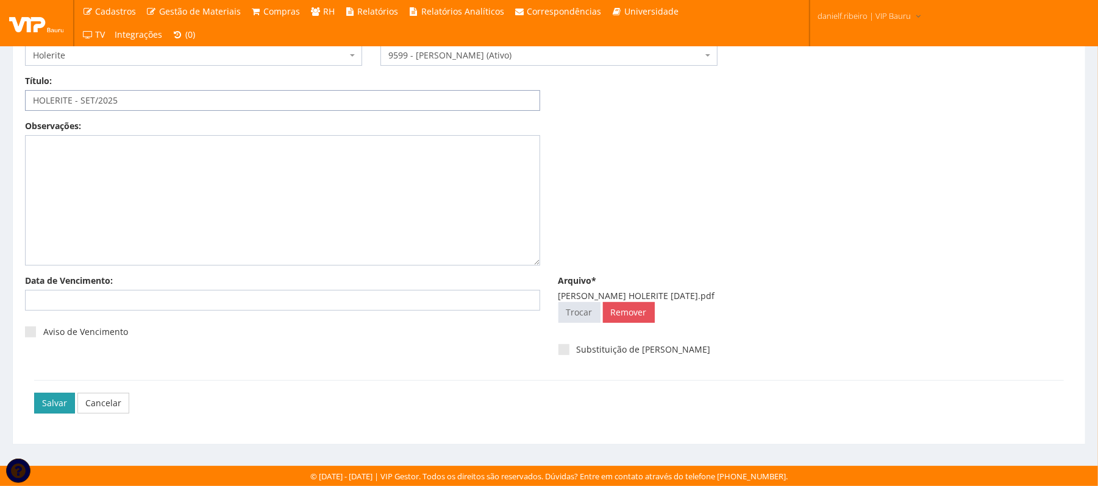
type input "HOLERITE - SET/2025"
click at [44, 405] on input "Salvar" at bounding box center [54, 403] width 41 height 21
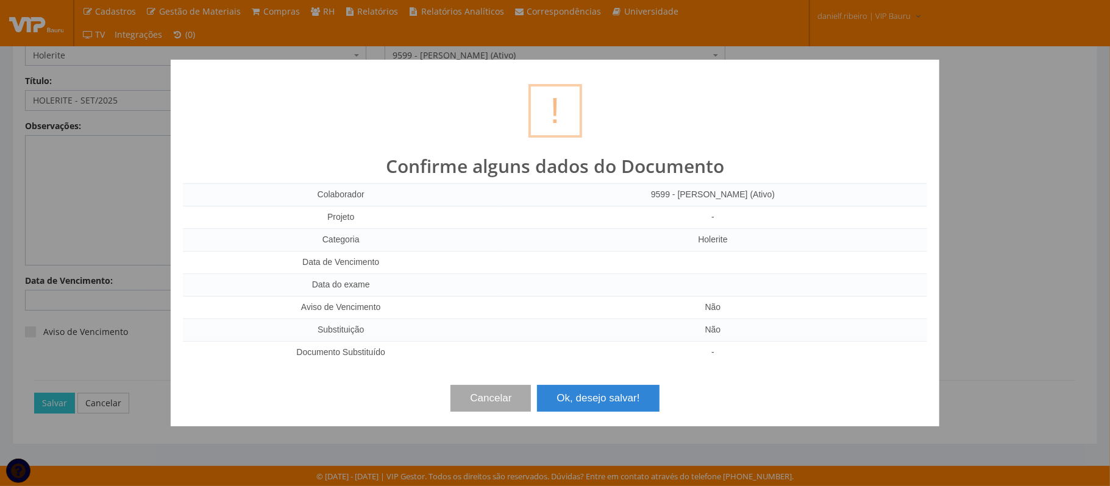
click at [597, 380] on div "Cancelar Ok, desejo salvar!" at bounding box center [555, 394] width 744 height 36
click at [594, 388] on button "Ok, desejo salvar!" at bounding box center [598, 398] width 122 height 27
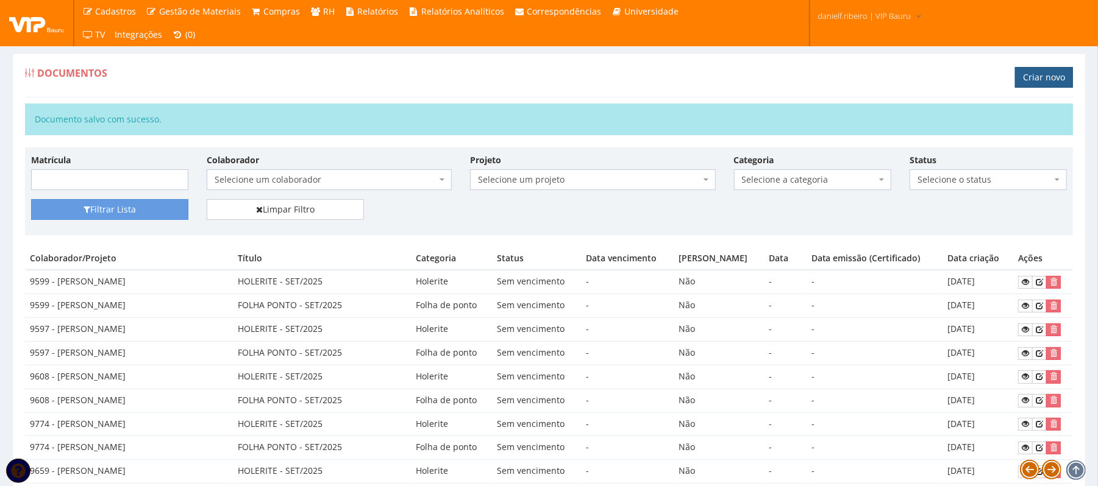
click at [1037, 77] on link "Criar novo" at bounding box center [1044, 77] width 58 height 21
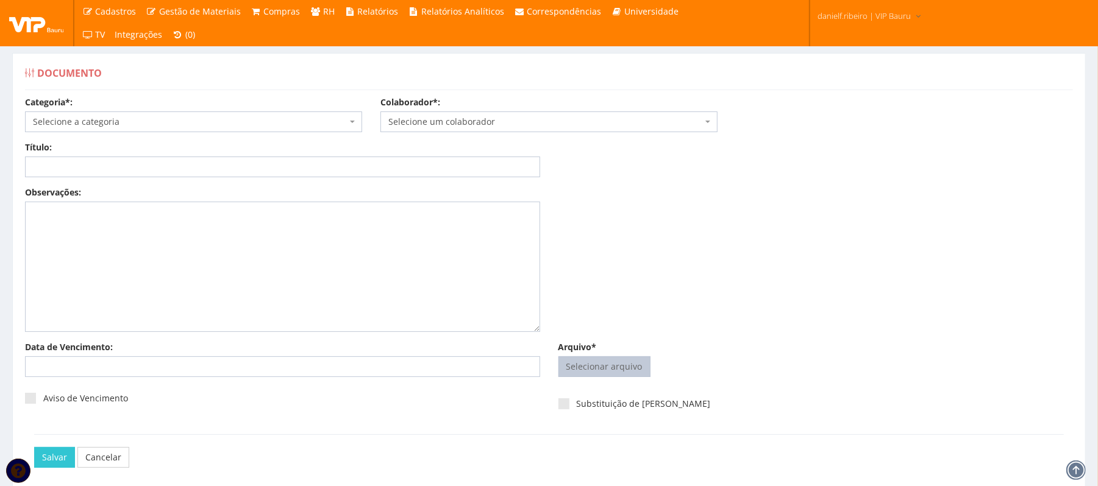
click at [600, 366] on input "Arquivo*" at bounding box center [604, 367] width 91 height 20
type input "C:\fakepath\KEMILLY VICTORIA FOLHA PONTO SET.2025.pdf"
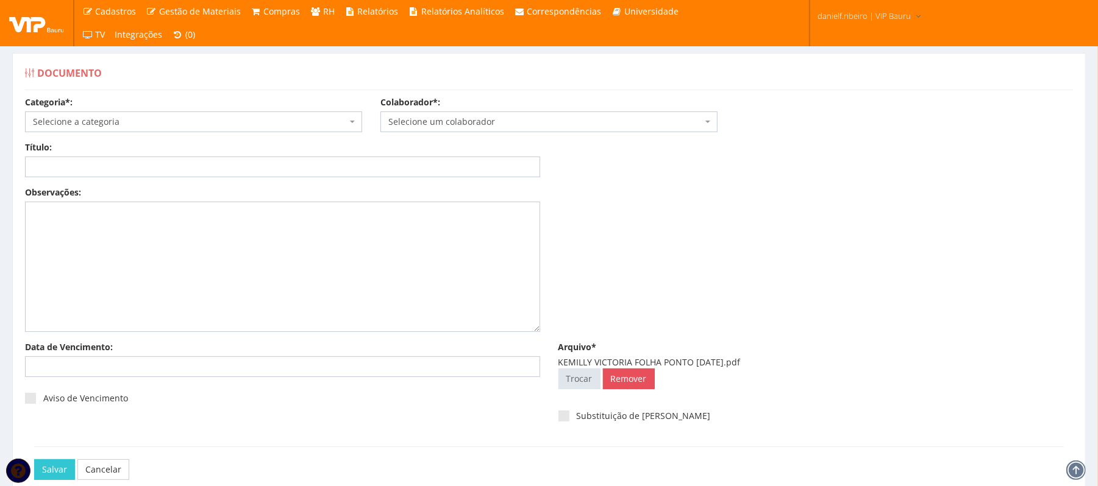
click at [478, 120] on span "Selecione um colaborador" at bounding box center [545, 122] width 314 height 12
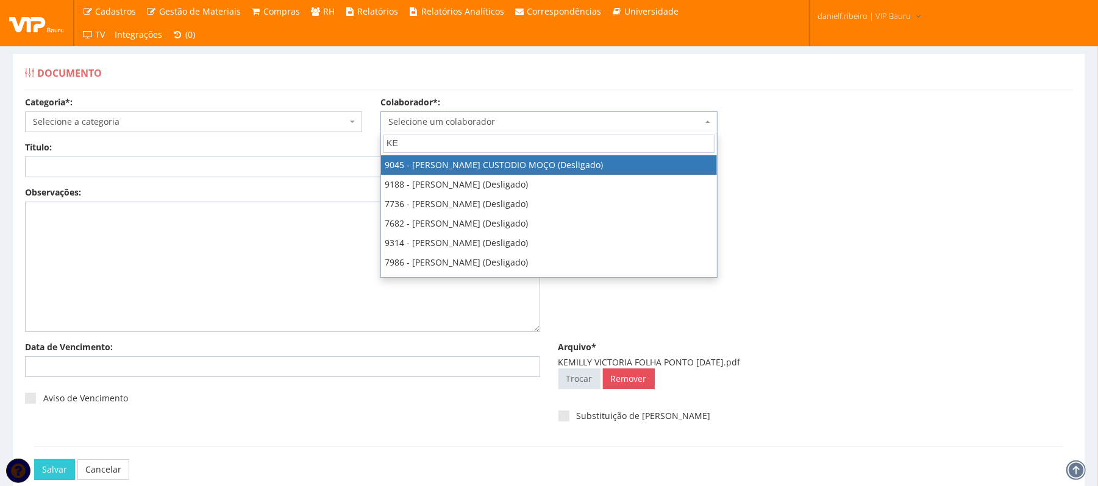
type input "KEM"
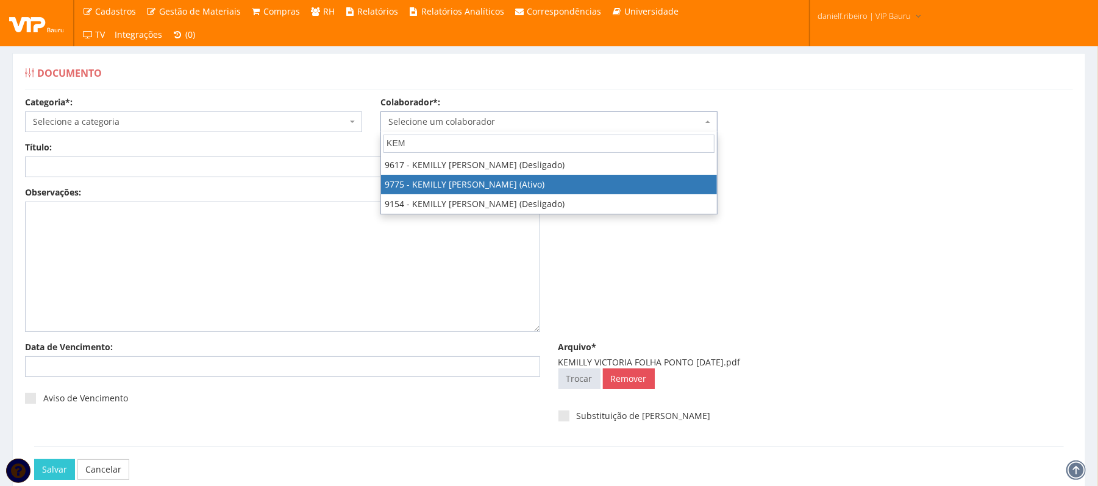
select select "4090"
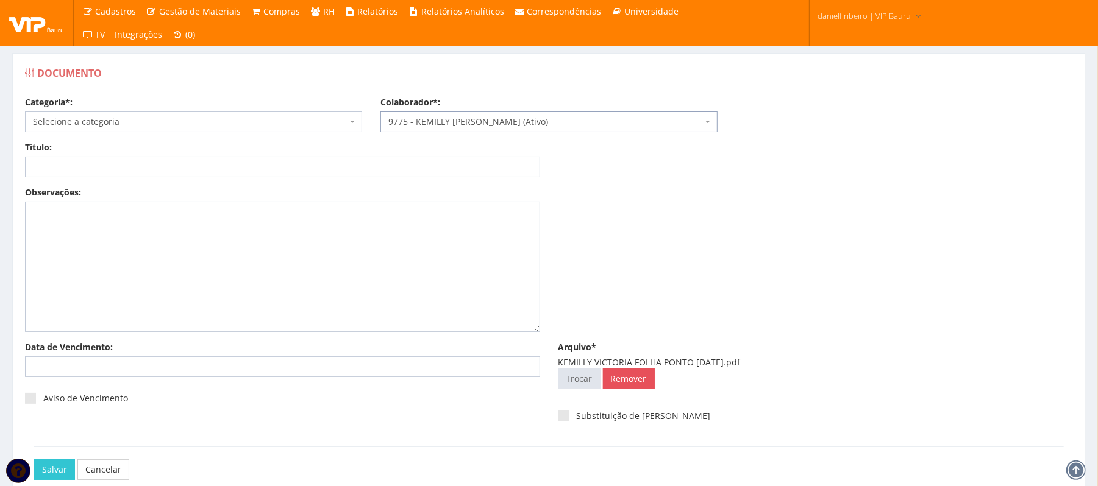
click at [145, 125] on span "Selecione a categoria" at bounding box center [190, 122] width 314 height 12
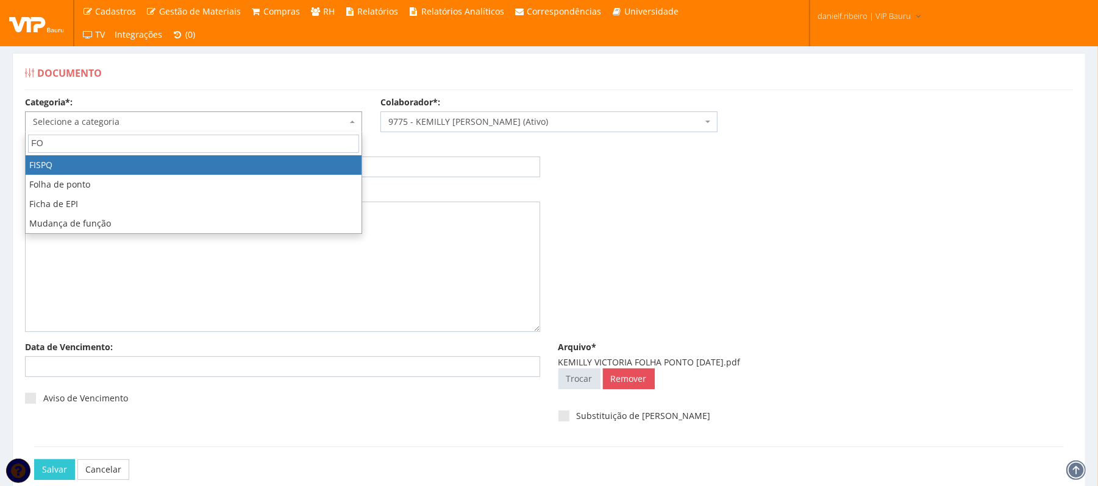
type input "FOL"
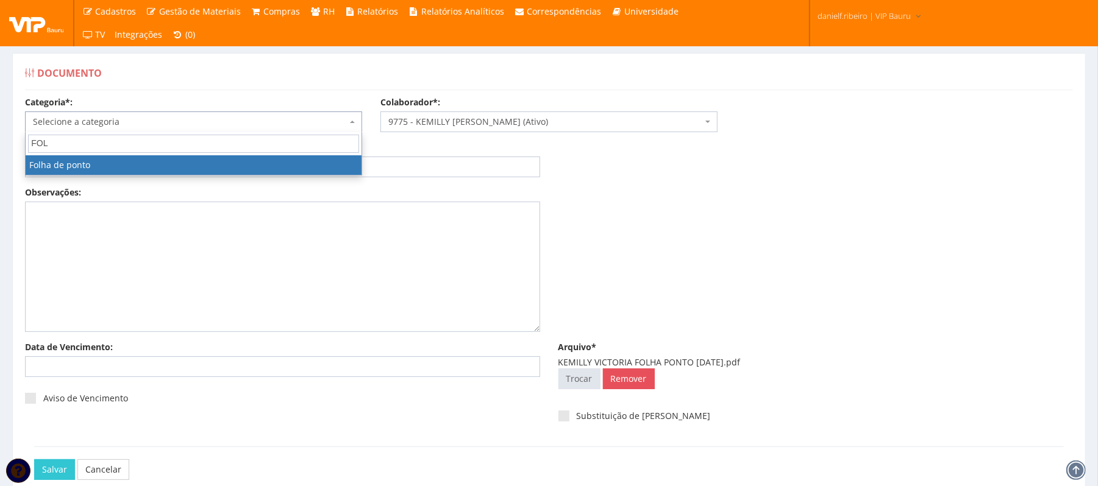
select select "folha_ponto"
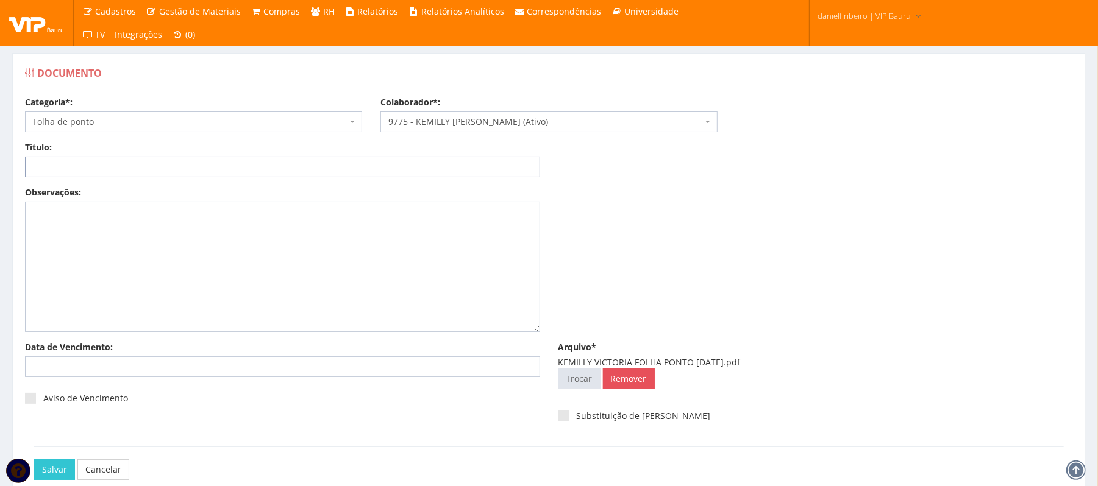
click at [189, 171] on input "Título:" at bounding box center [282, 167] width 515 height 21
paste input "FOLHA PONTO - SET/2025"
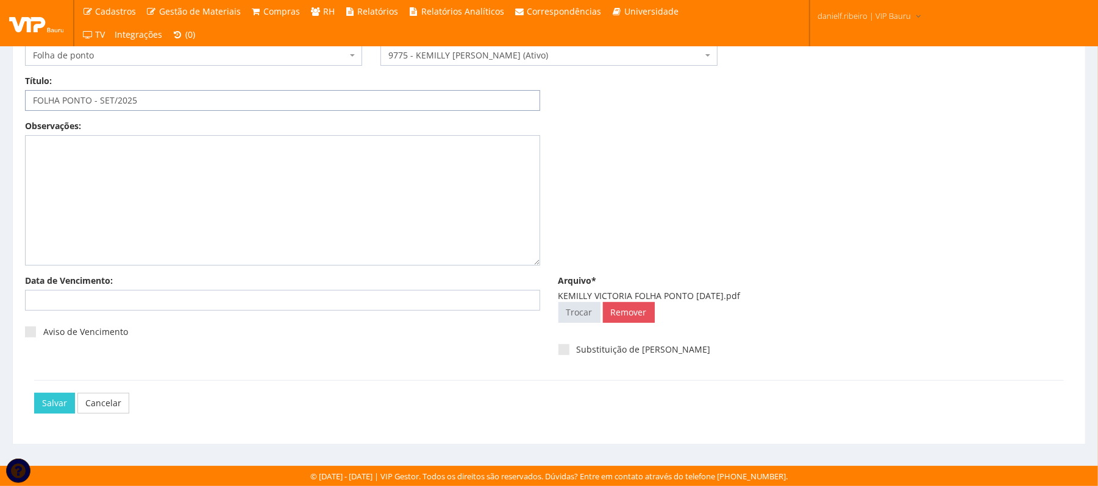
type input "FOLHA PONTO - SET/2025"
click at [48, 389] on div "Salvar Cancelar" at bounding box center [548, 403] width 1029 height 46
click at [52, 405] on input "Salvar" at bounding box center [54, 403] width 41 height 21
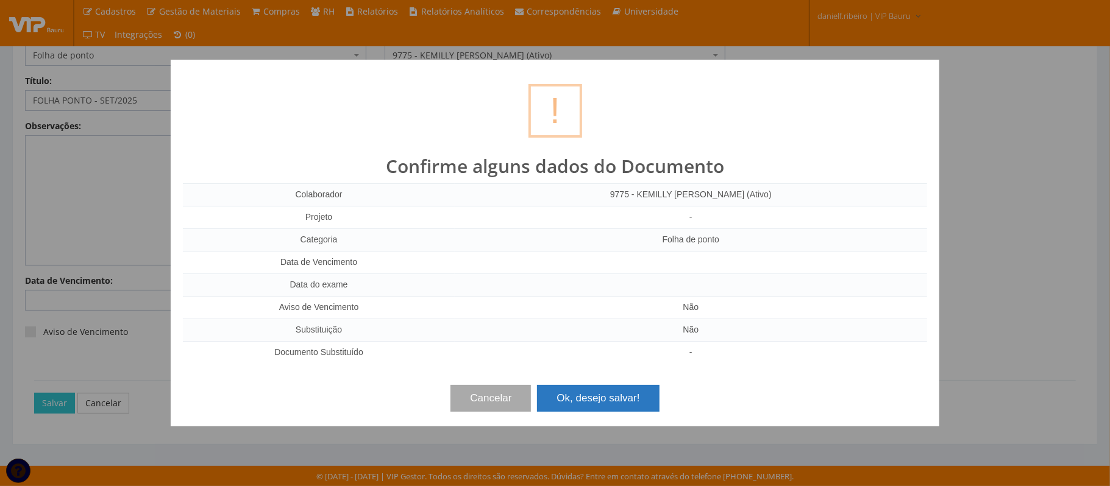
click at [630, 406] on button "Ok, desejo salvar!" at bounding box center [598, 398] width 122 height 27
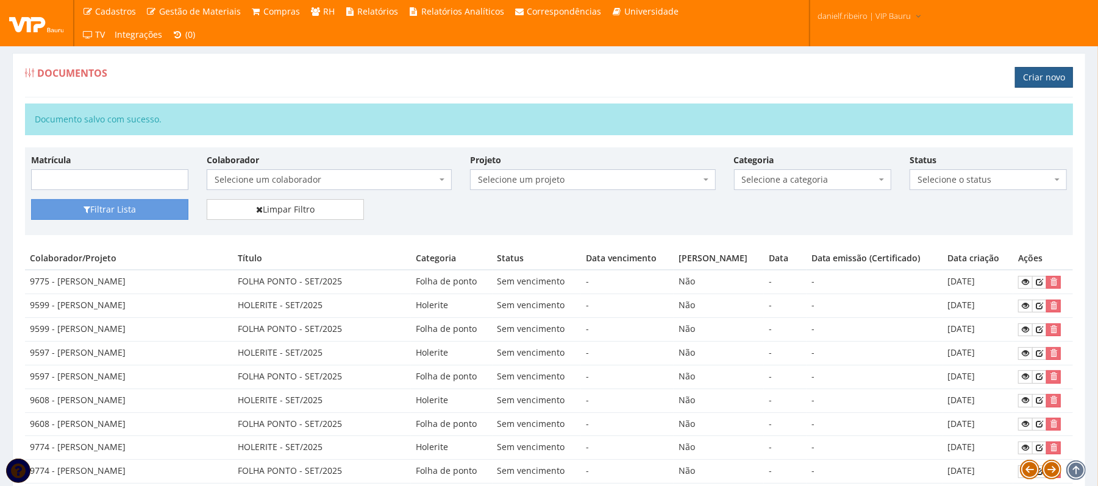
click at [1045, 71] on link "Criar novo" at bounding box center [1044, 77] width 58 height 21
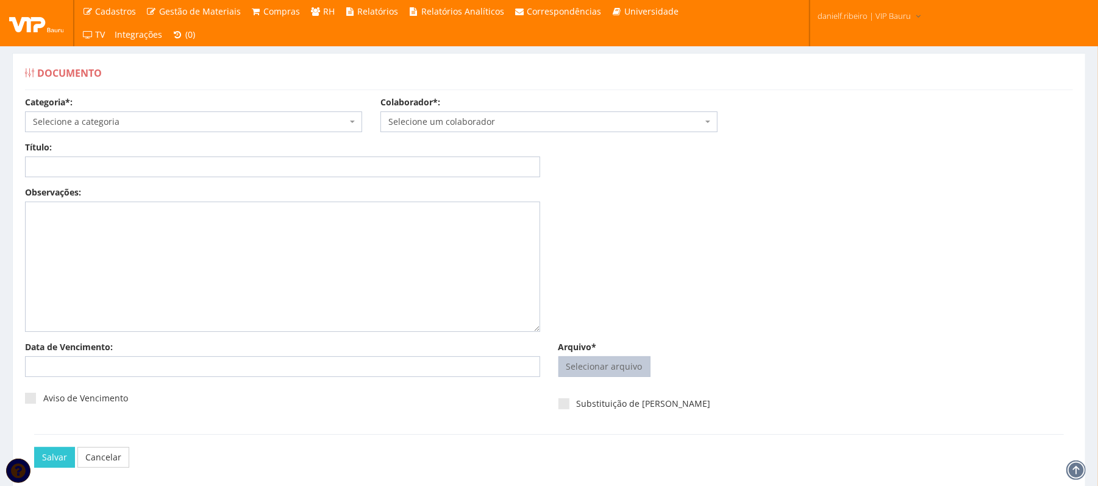
click at [642, 364] on input "Arquivo*" at bounding box center [604, 367] width 91 height 20
type input "C:\fakepath\KEMILLY VICTORIA HOLERITE [DATE].pdf"
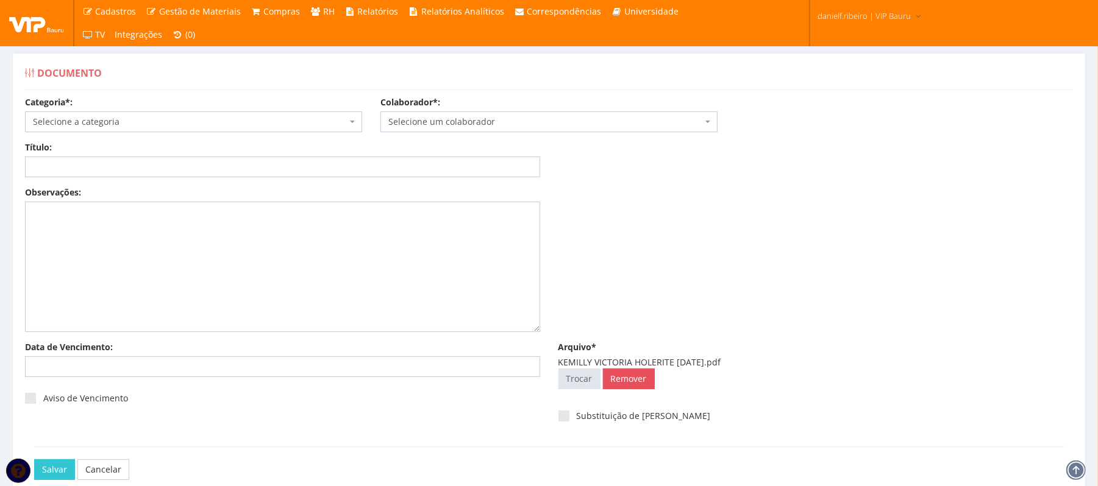
click at [473, 110] on div "Colaborador*: Selecione um colaborador 9242 - [PERSON_NAME] (Desligado) 7241/9 …" at bounding box center [548, 114] width 355 height 36
click at [474, 122] on span "Selecione um colaborador" at bounding box center [545, 122] width 314 height 12
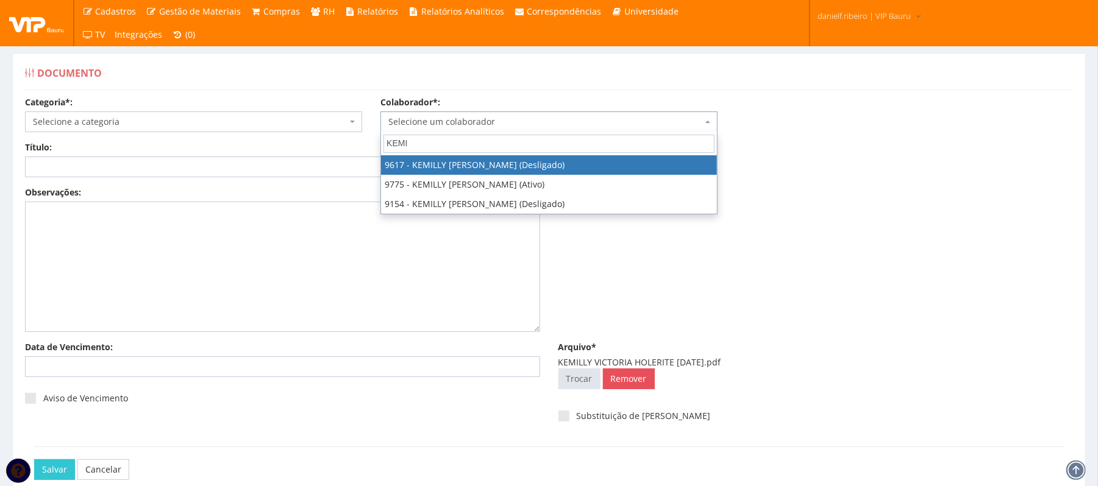
type input "KEMIL"
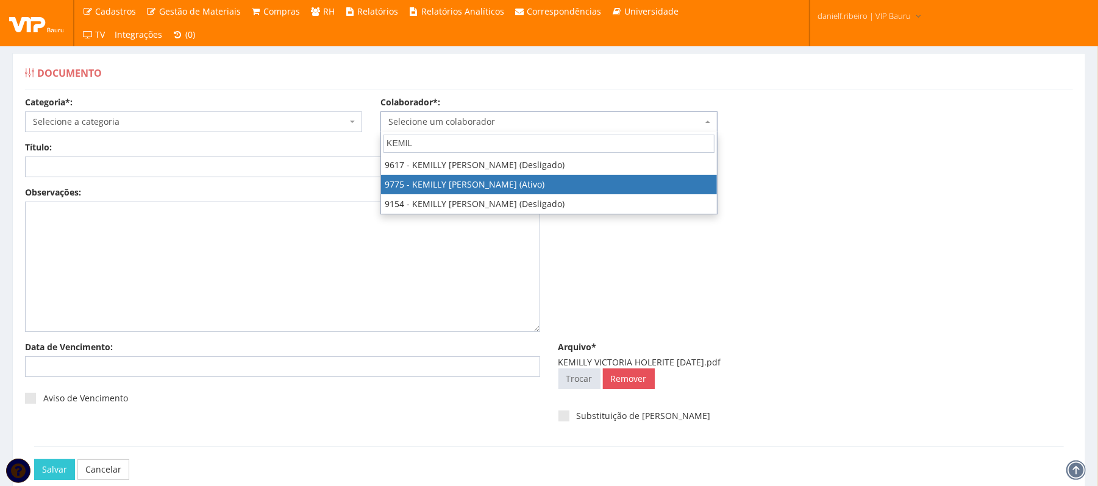
select select "4090"
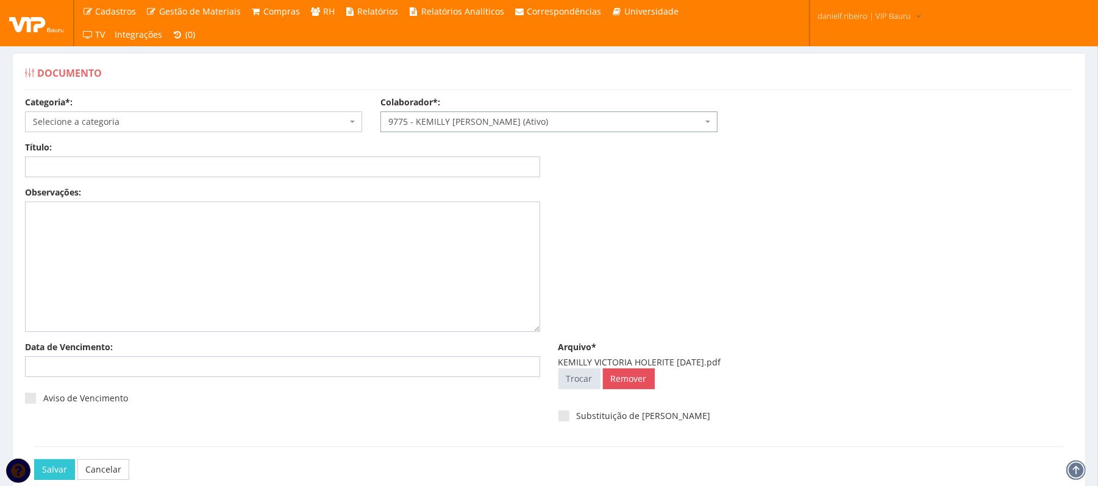
click at [108, 121] on span "Selecione a categoria" at bounding box center [190, 122] width 314 height 12
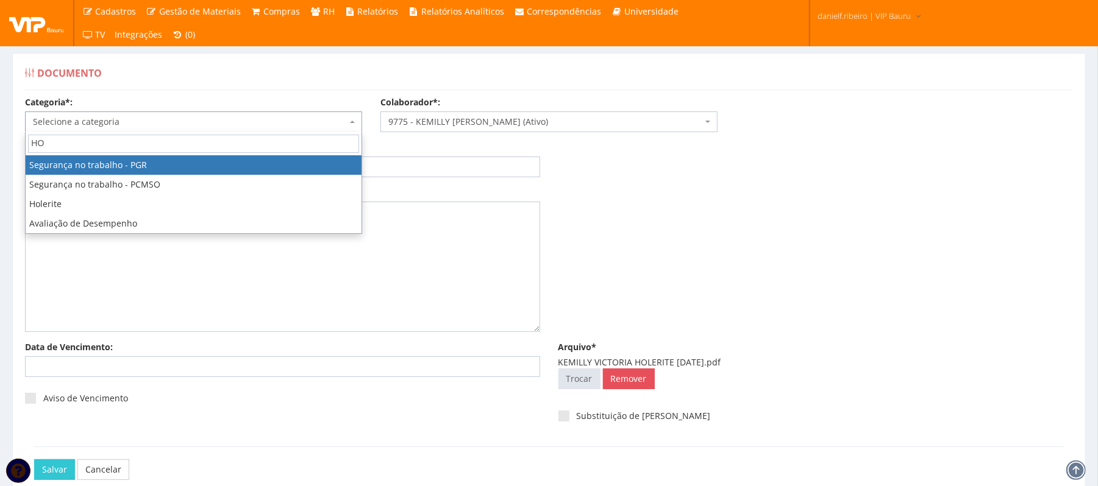
type input "HOL"
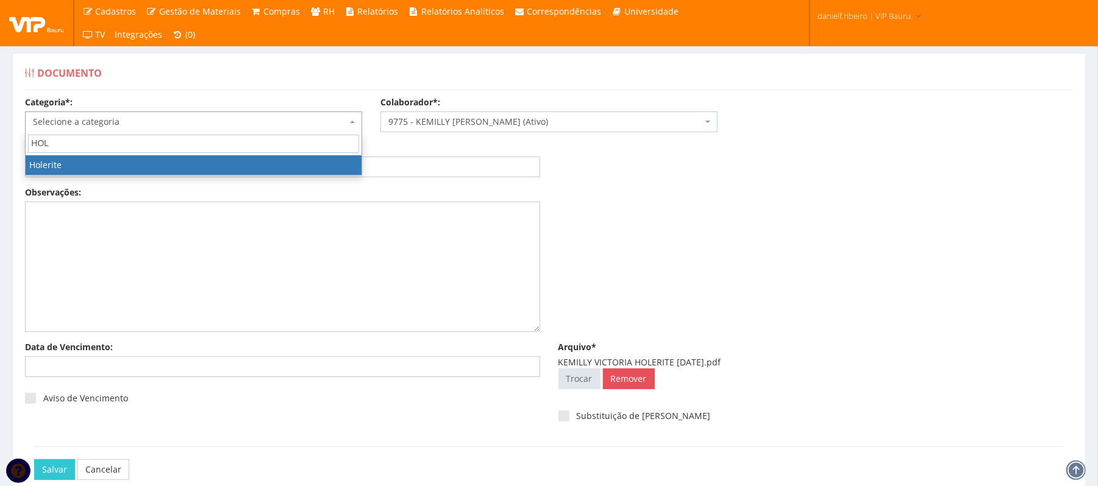
select select "holerite"
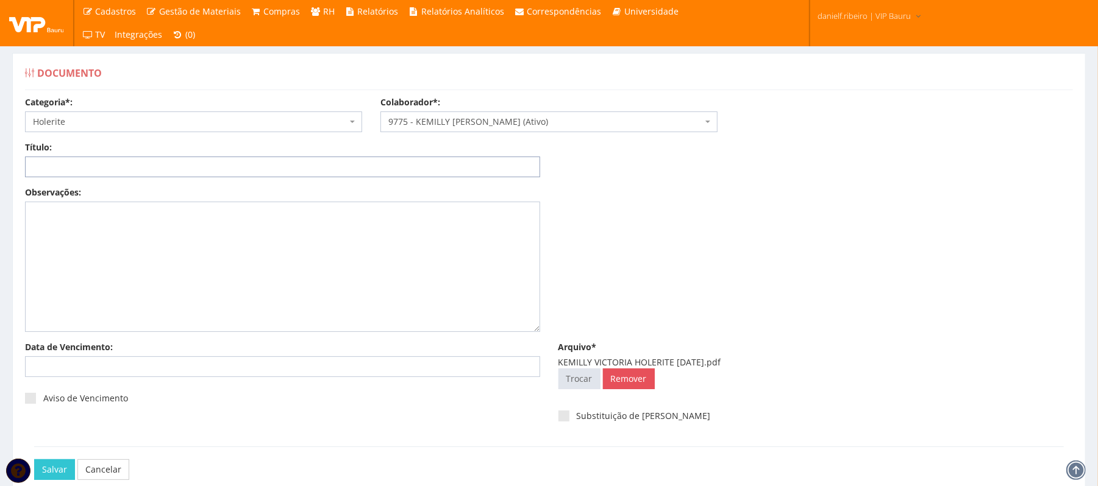
click at [227, 168] on input "Título:" at bounding box center [282, 167] width 515 height 21
paste input "FOLHA PONTO - SET/2025"
drag, startPoint x: 156, startPoint y: 173, endPoint x: 0, endPoint y: 195, distance: 157.5
click at [0, 195] on div "Documento Categoria*: Selecione a categoria Aso Segurança no trabalho - PGR Seg…" at bounding box center [549, 281] width 1098 height 502
paste input "HOLERITE"
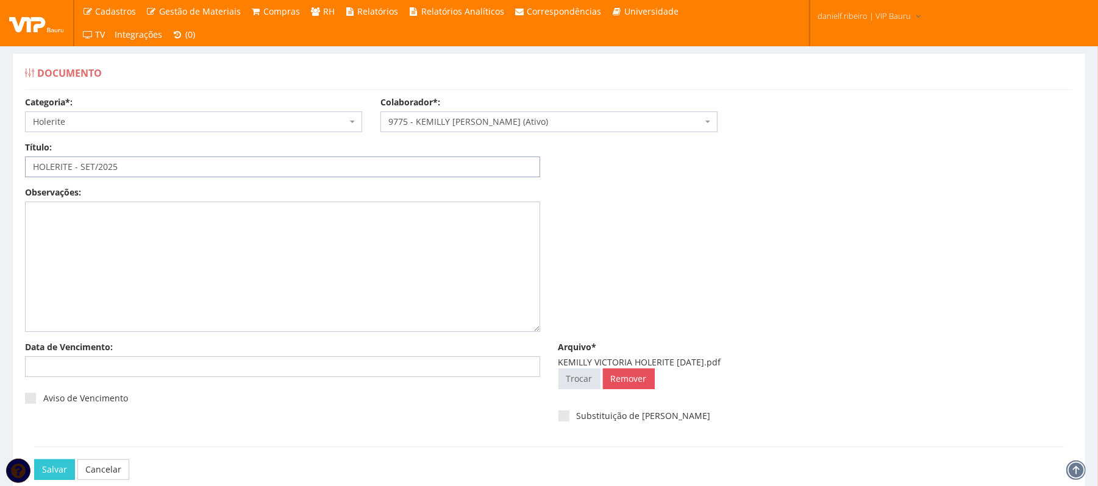
scroll to position [68, 0]
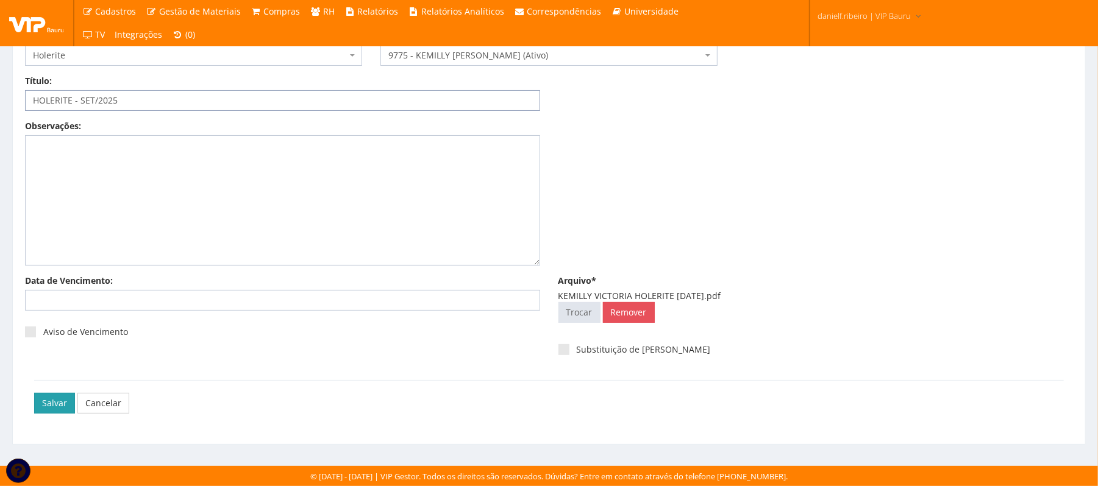
type input "HOLERITE - SET/2025"
click at [57, 406] on input "Salvar" at bounding box center [54, 403] width 41 height 21
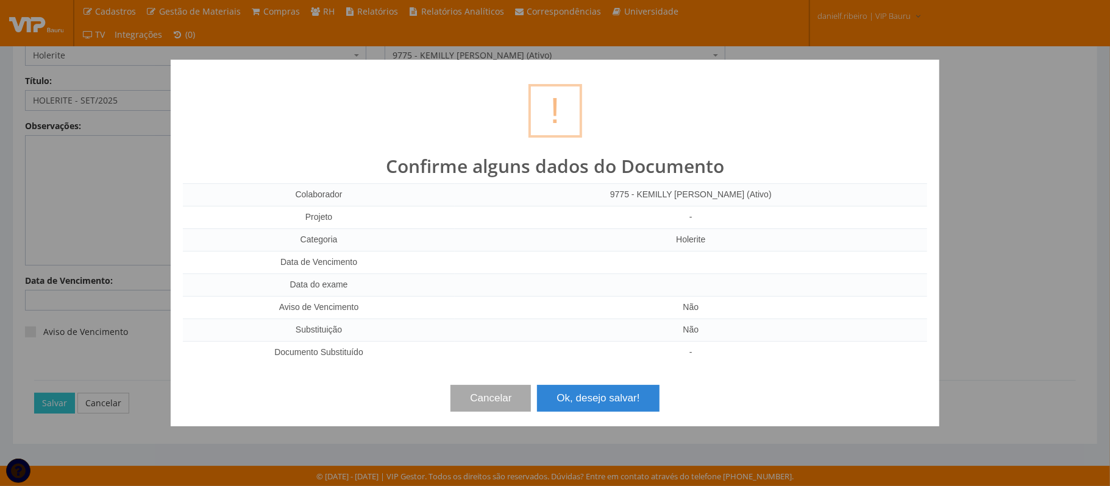
click at [597, 377] on div "Cancelar Ok, desejo salvar!" at bounding box center [555, 394] width 744 height 36
click at [595, 396] on button "Ok, desejo salvar!" at bounding box center [598, 398] width 122 height 27
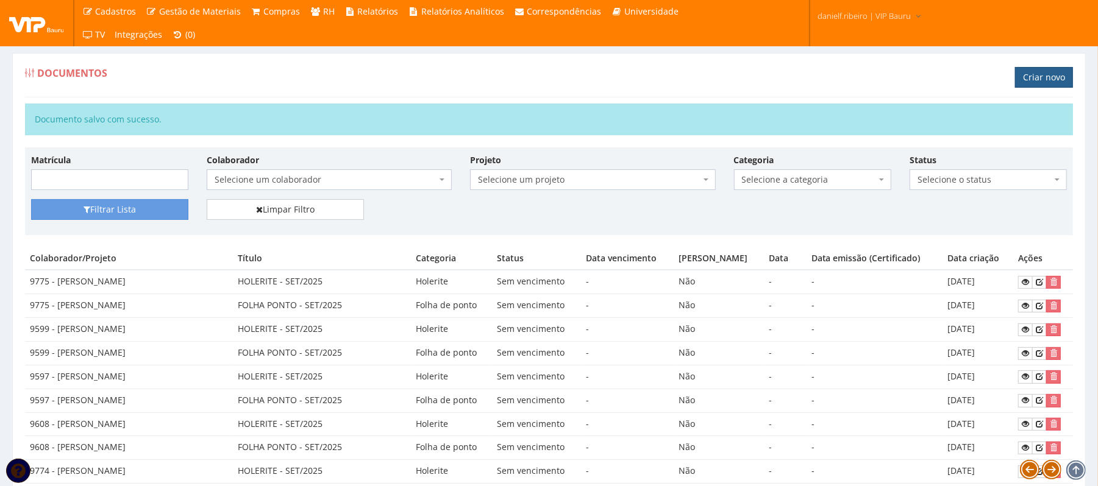
click at [1037, 85] on link "Criar novo" at bounding box center [1044, 77] width 58 height 21
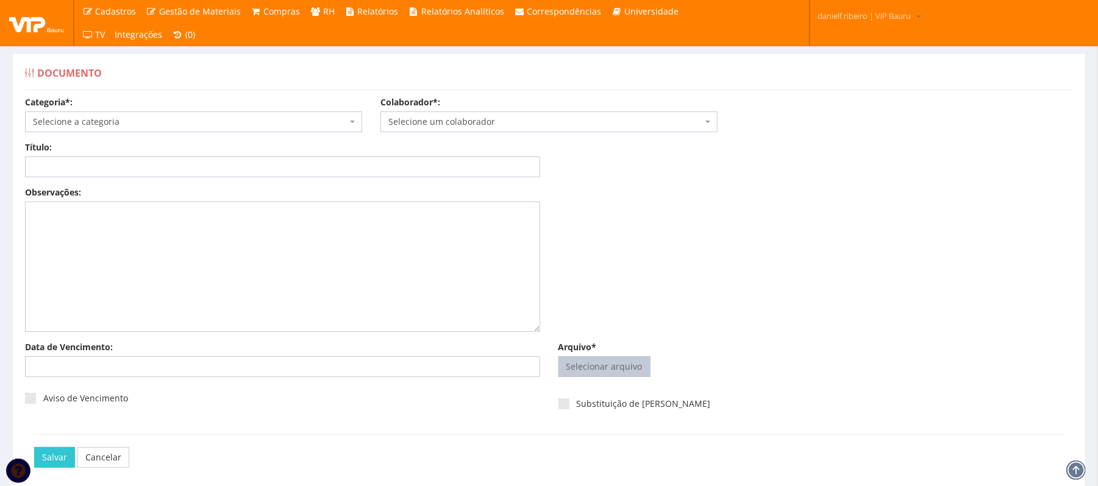
click at [624, 377] on span "Selecionar arquivo Trocar" at bounding box center [604, 367] width 92 height 21
click at [598, 358] on input "Arquivo*" at bounding box center [604, 367] width 91 height 20
type input "C:\fakepath\TATIANE PINTO FOLHA PONTO SET.2025.pdf"
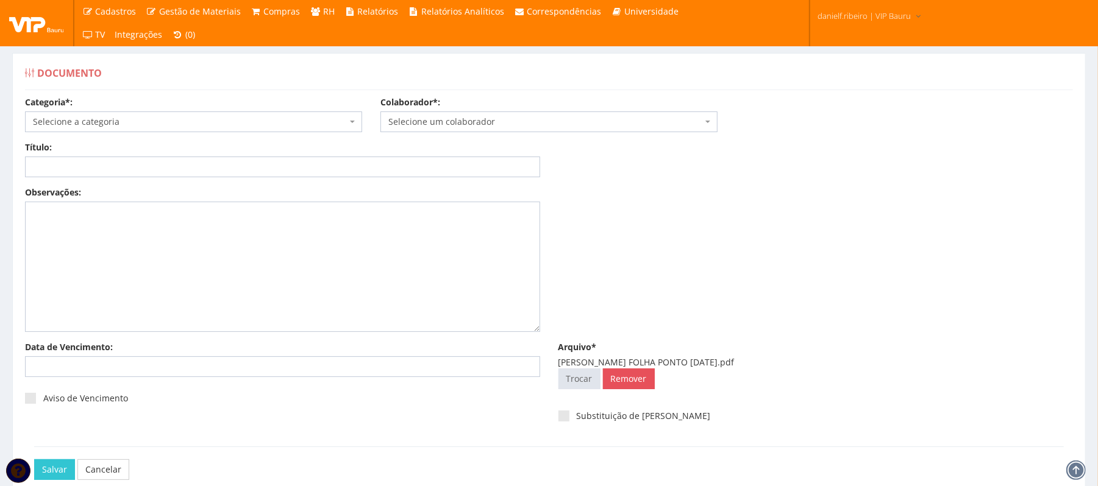
click at [478, 124] on span "Selecione um colaborador" at bounding box center [545, 122] width 314 height 12
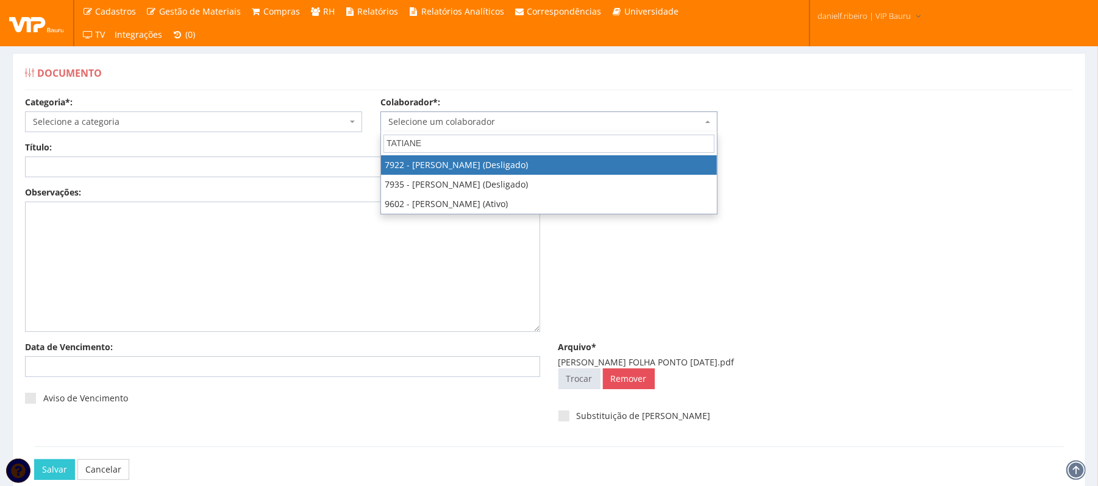
type input "TATIANE"
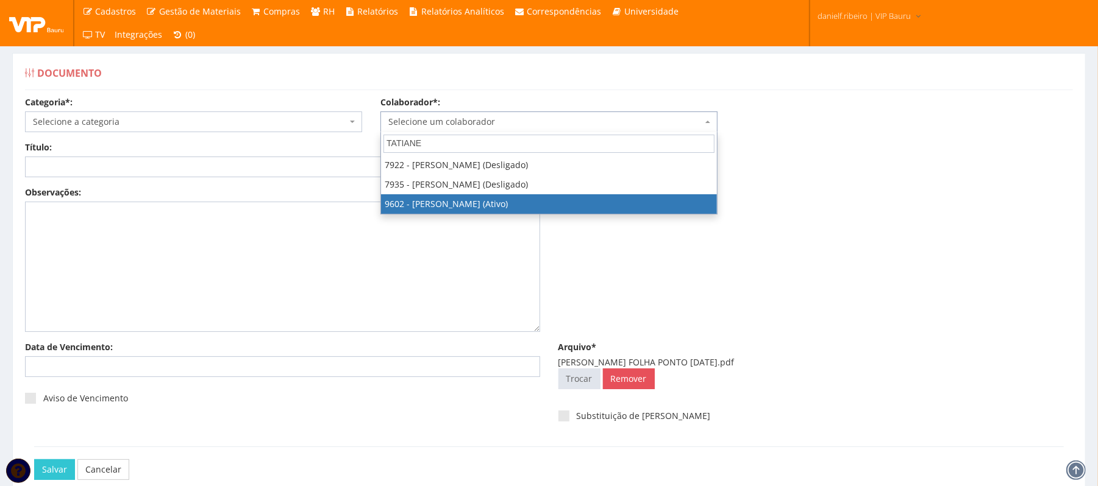
select select "3769"
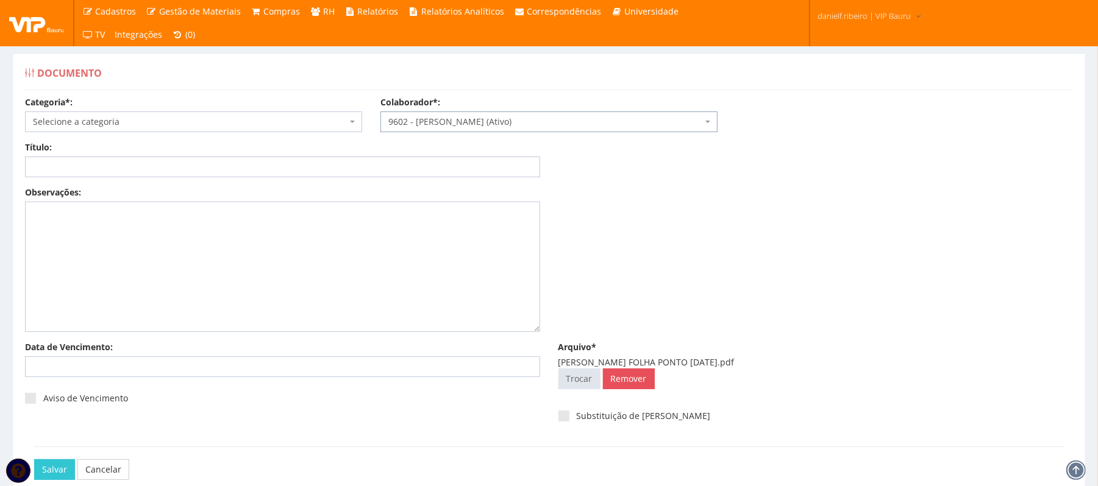
click at [124, 129] on span "Selecione a categoria" at bounding box center [193, 122] width 337 height 21
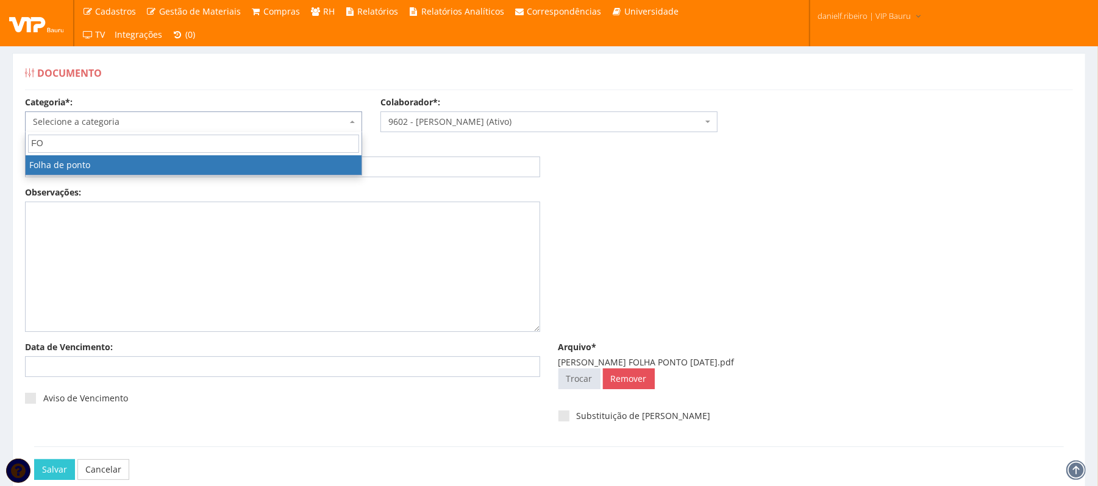
type input "FOL"
select select "folha_ponto"
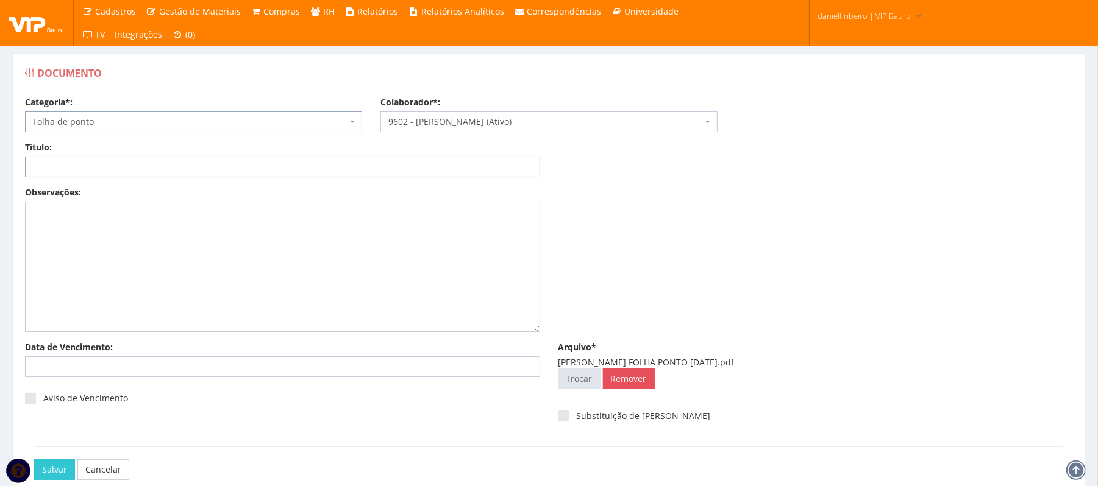
click at [90, 166] on input "Título:" at bounding box center [282, 167] width 515 height 21
paste input "FOLHA PONTO - SET/2025"
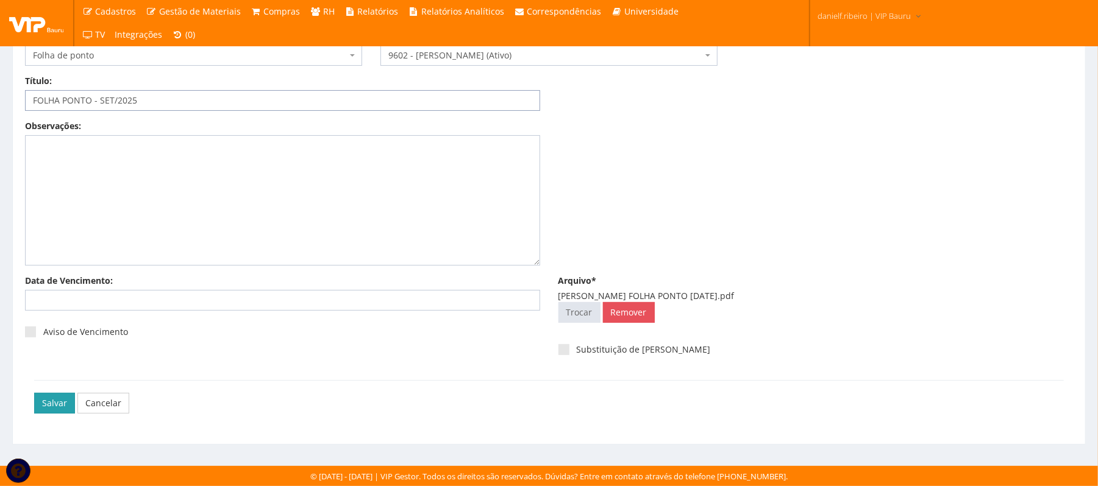
type input "FOLHA PONTO - SET/2025"
click at [57, 410] on input "Salvar" at bounding box center [54, 403] width 41 height 21
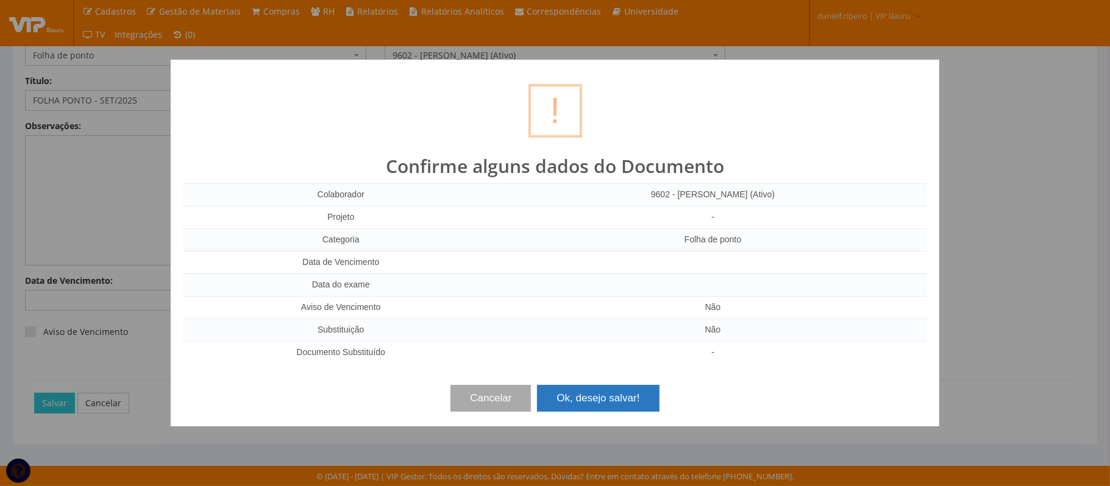
click at [598, 410] on button "Ok, desejo salvar!" at bounding box center [598, 398] width 122 height 27
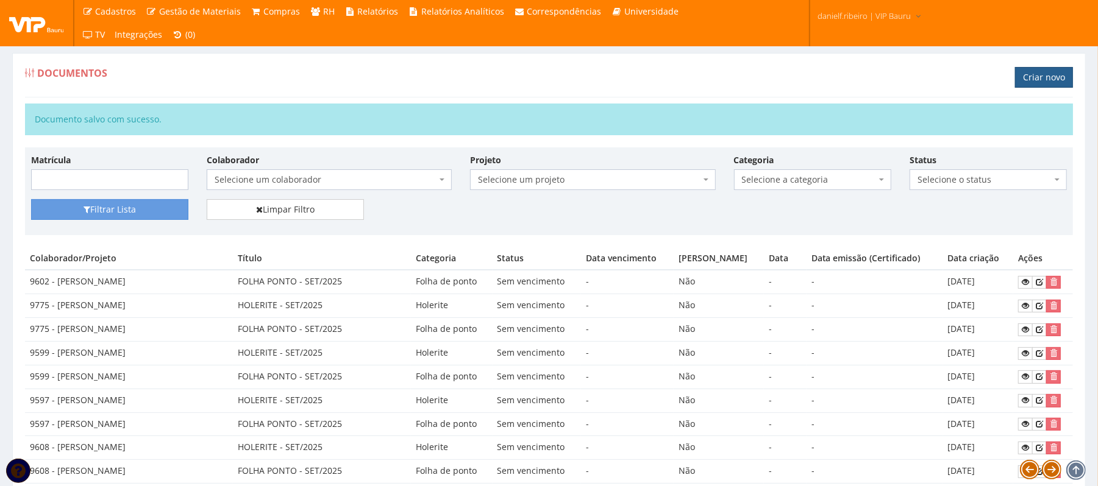
click at [1044, 79] on link "Criar novo" at bounding box center [1044, 77] width 58 height 21
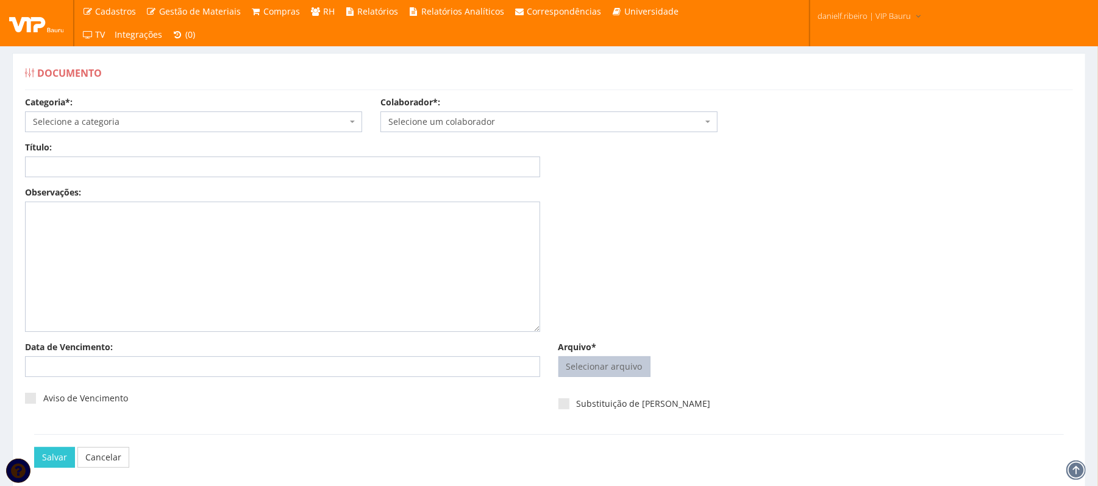
click at [600, 373] on input "Arquivo*" at bounding box center [604, 367] width 91 height 20
type input "C:\fakepath\TATIANE PINTO HOLERITE SET.2025.pdf"
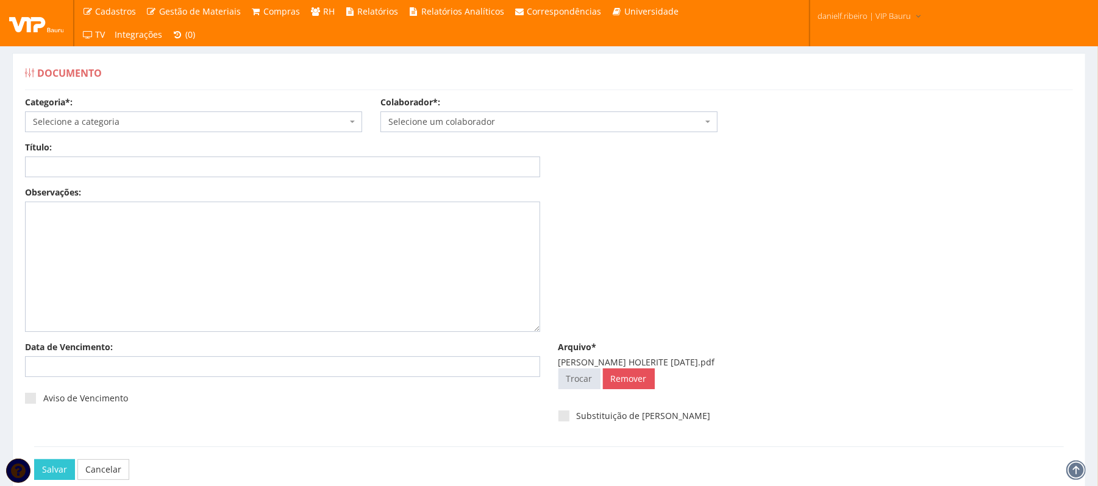
click at [478, 130] on span "Selecione um colaborador" at bounding box center [548, 122] width 337 height 21
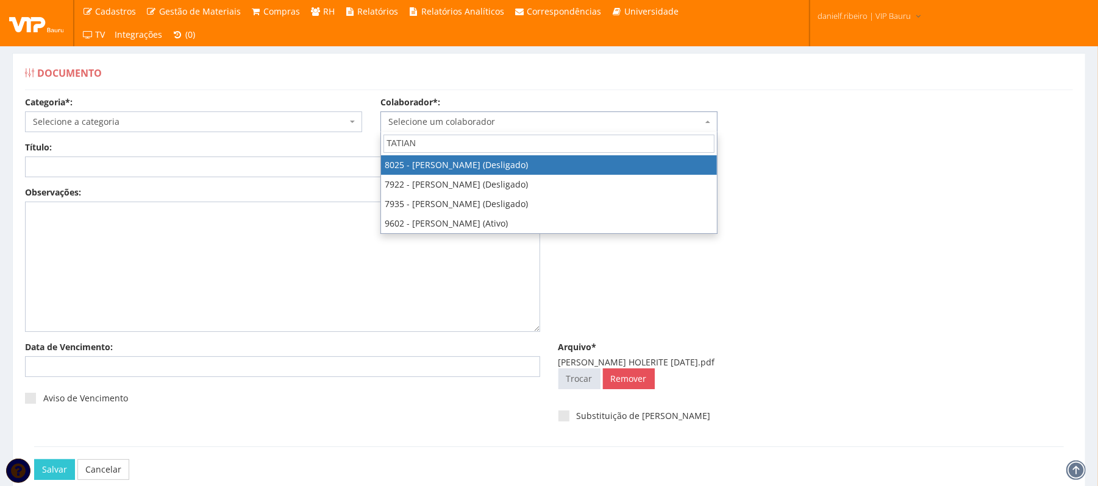
type input "TATIANE"
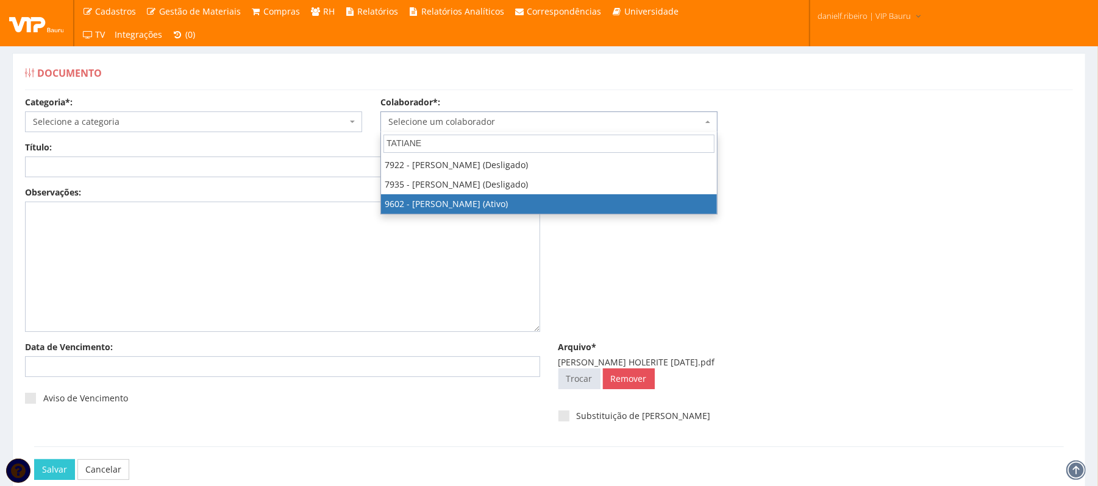
select select "3769"
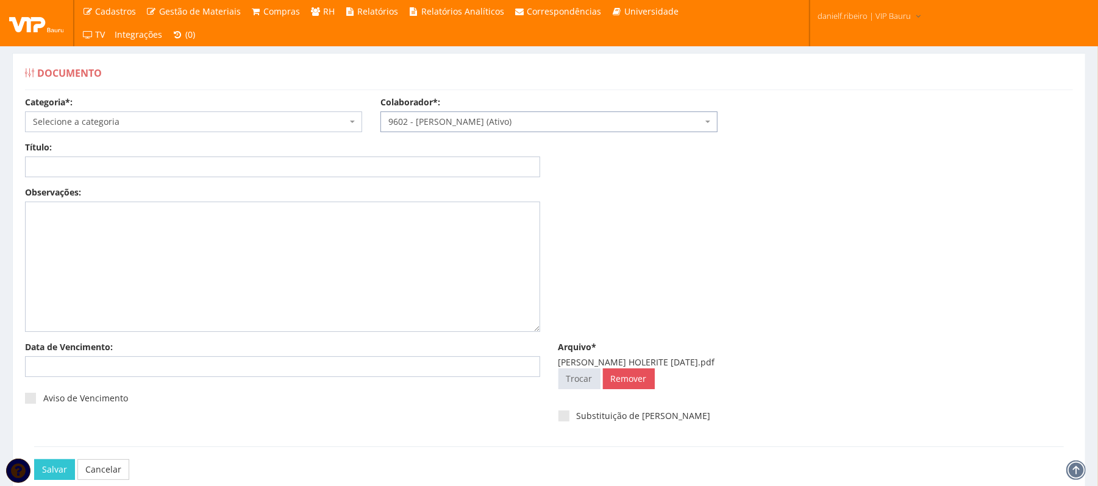
click at [52, 133] on div "Categoria*: Selecione a categoria Aso Segurança no trabalho - PGR Segurança no …" at bounding box center [549, 118] width 1066 height 45
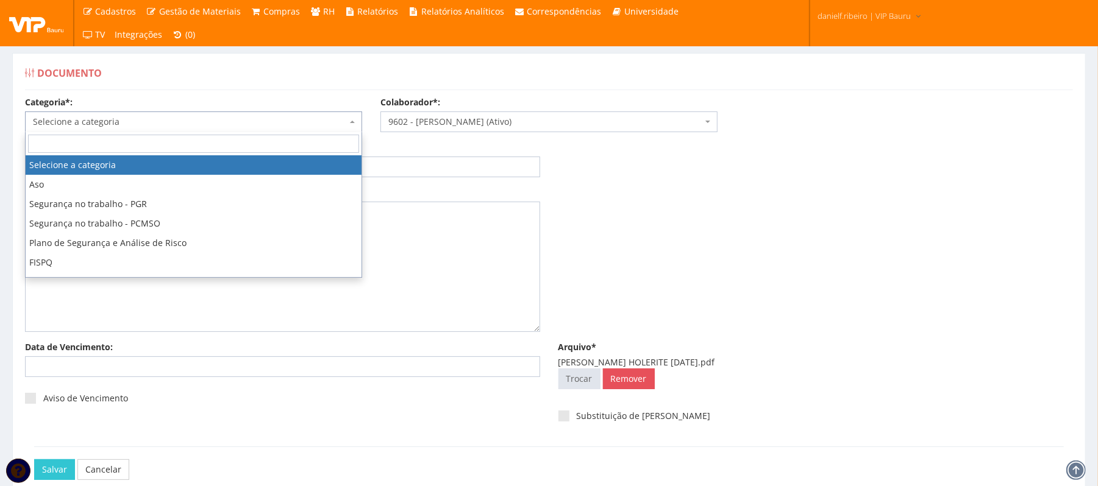
click at [46, 126] on span "Selecione a categoria" at bounding box center [190, 122] width 314 height 12
click at [188, 57] on div "Documento Categoria*: Selecione a categoria Aso Segurança no trabalho - PGR Seg…" at bounding box center [548, 282] width 1073 height 458
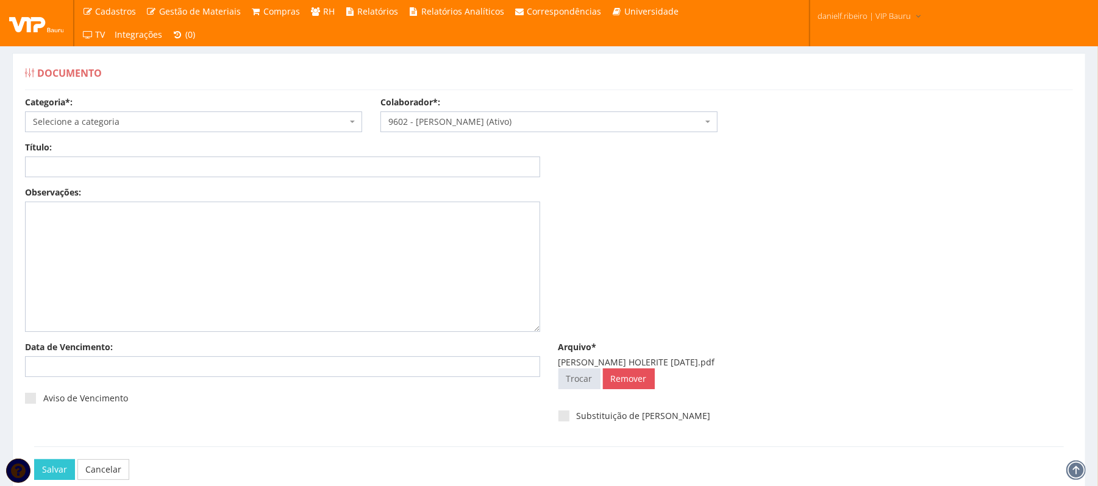
click at [133, 129] on span "Selecione a categoria" at bounding box center [193, 122] width 337 height 21
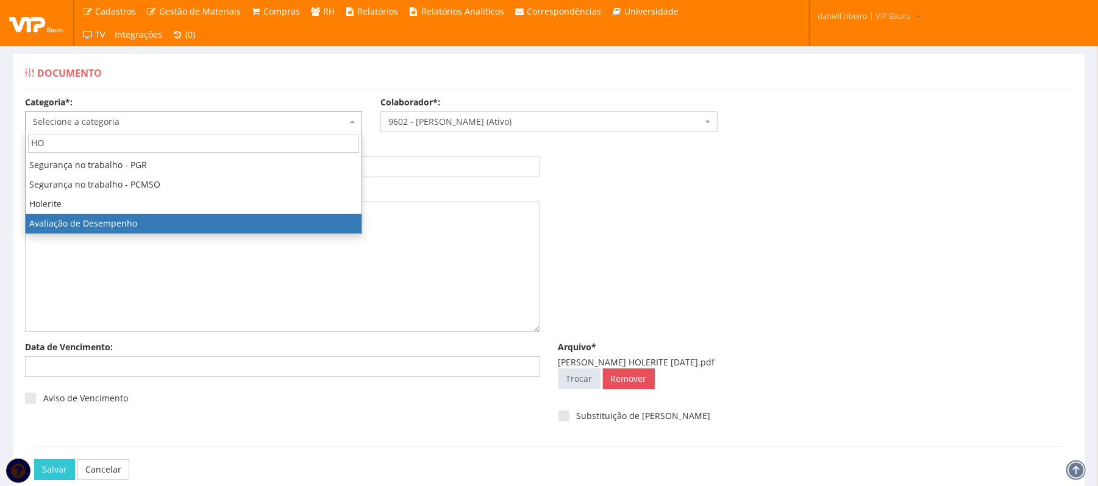
type input "HOL"
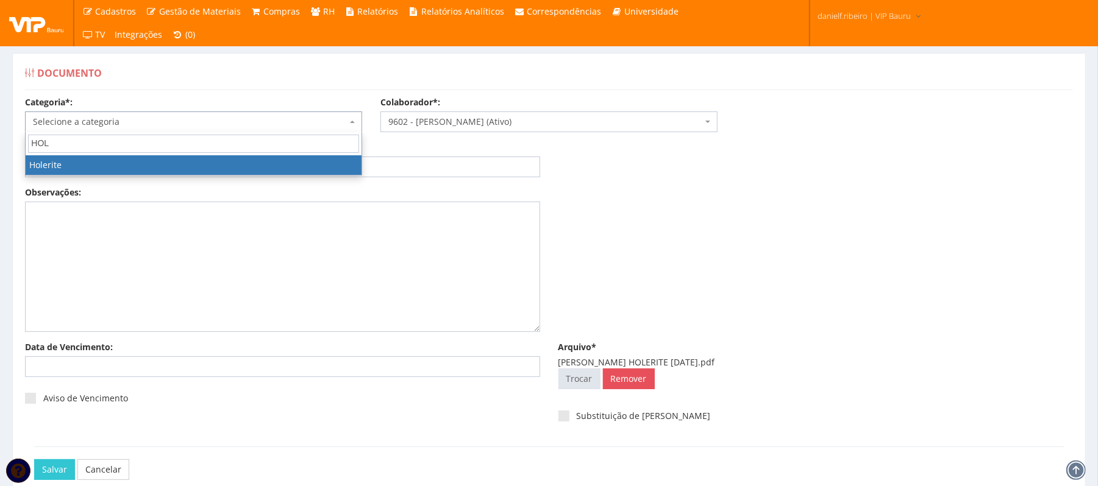
select select "holerite"
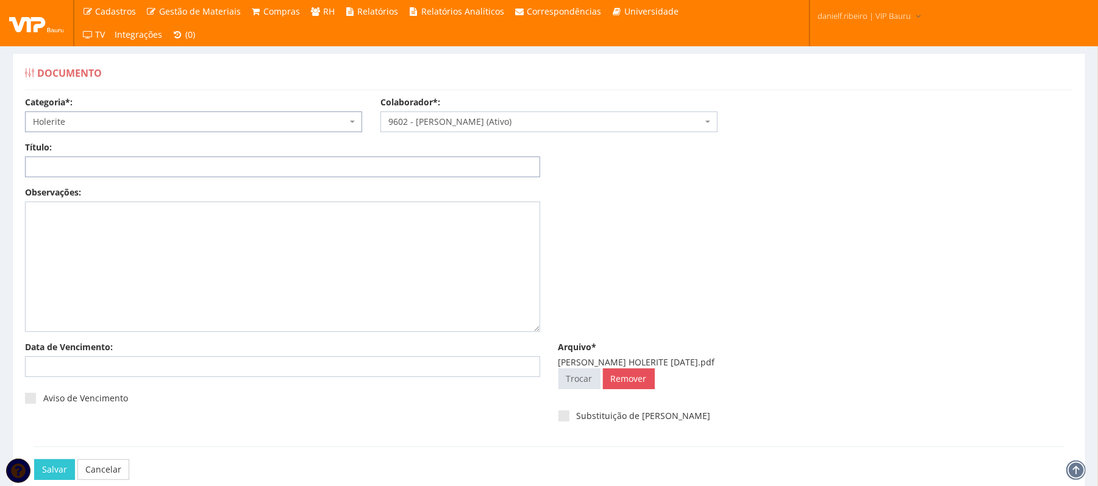
click at [149, 160] on input "Título:" at bounding box center [282, 167] width 515 height 21
paste input "HOLERITE - SET/2025"
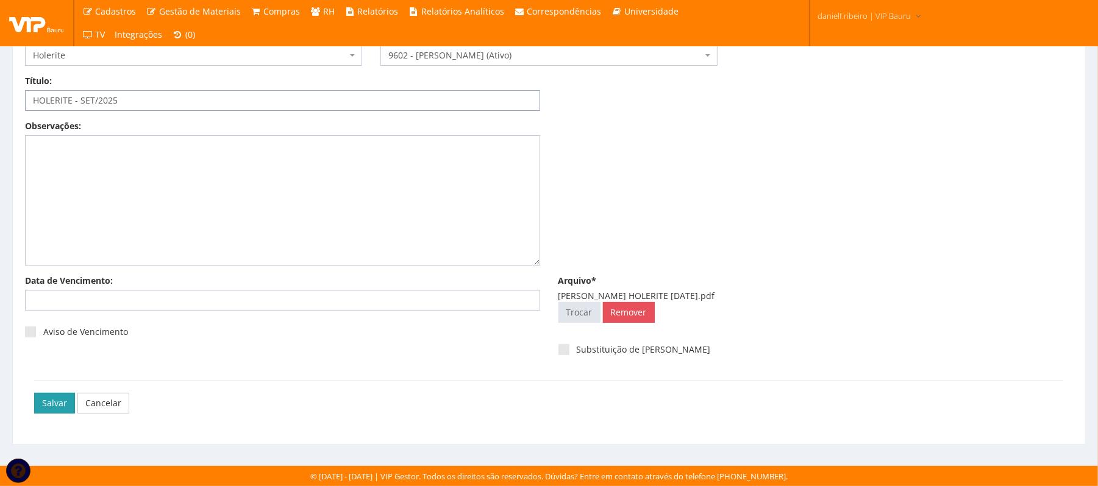
type input "HOLERITE - SET/2025"
click at [66, 408] on input "Salvar" at bounding box center [54, 403] width 41 height 21
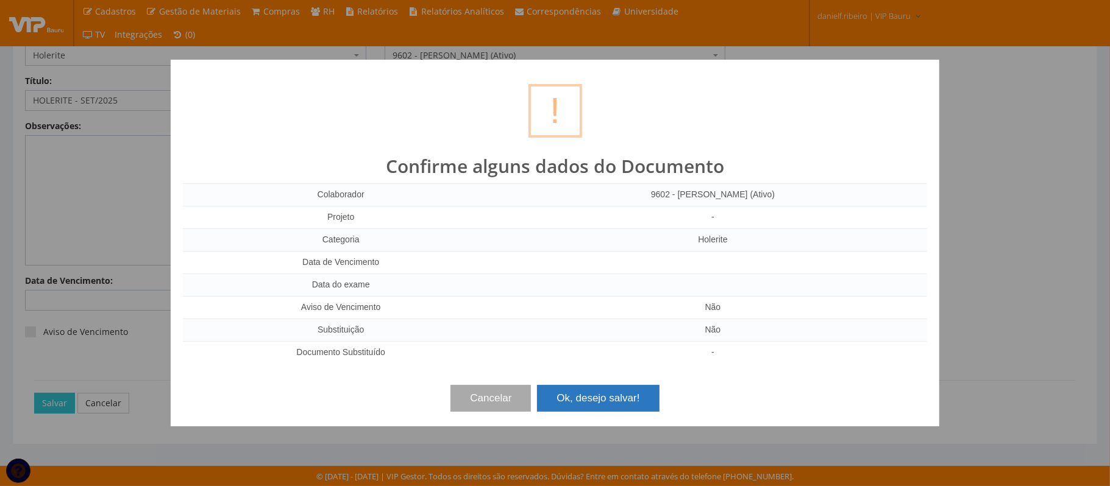
click at [594, 396] on button "Ok, desejo salvar!" at bounding box center [598, 398] width 122 height 27
